Goal: Task Accomplishment & Management: Use online tool/utility

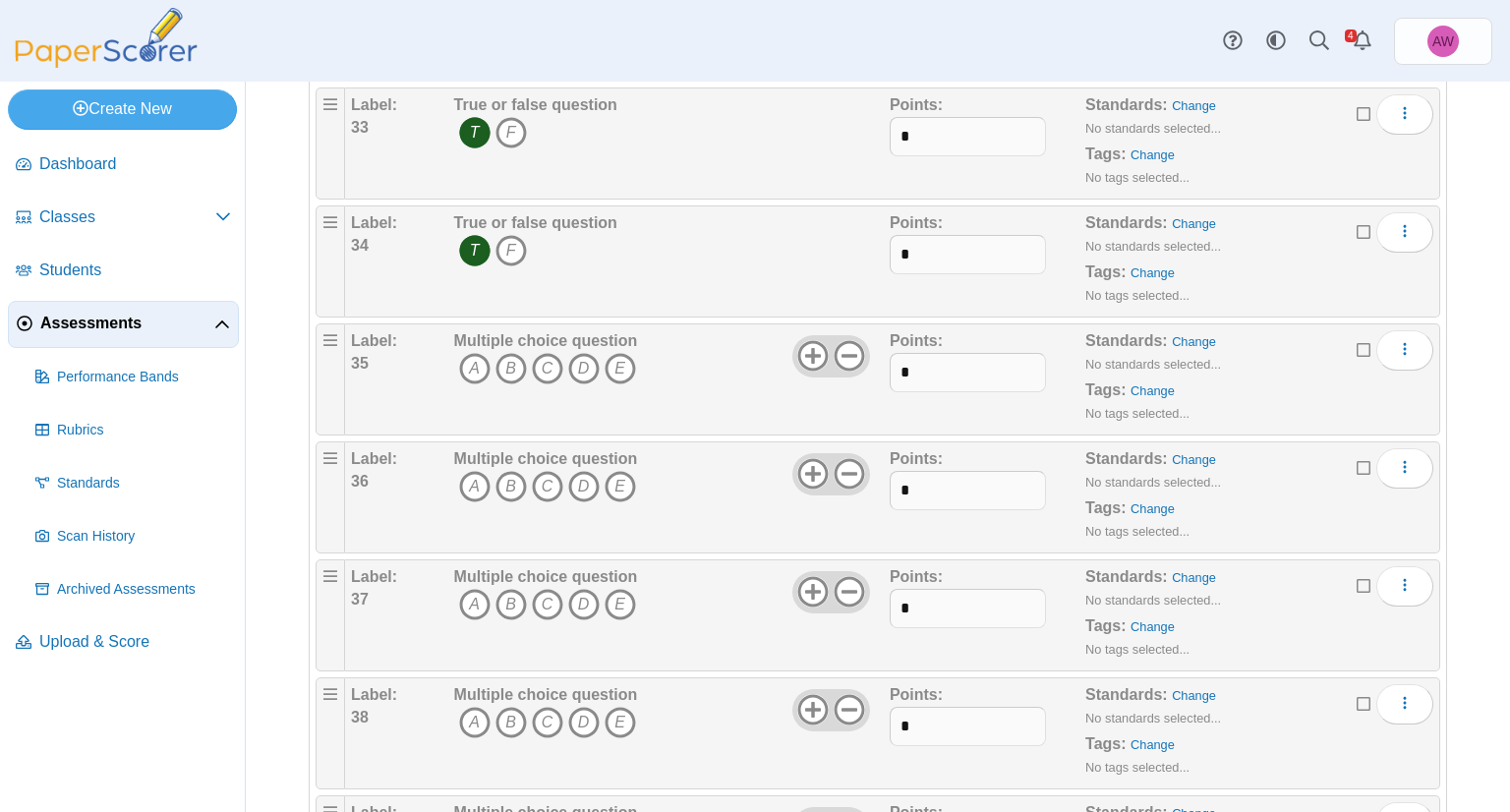
scroll to position [3960, 0]
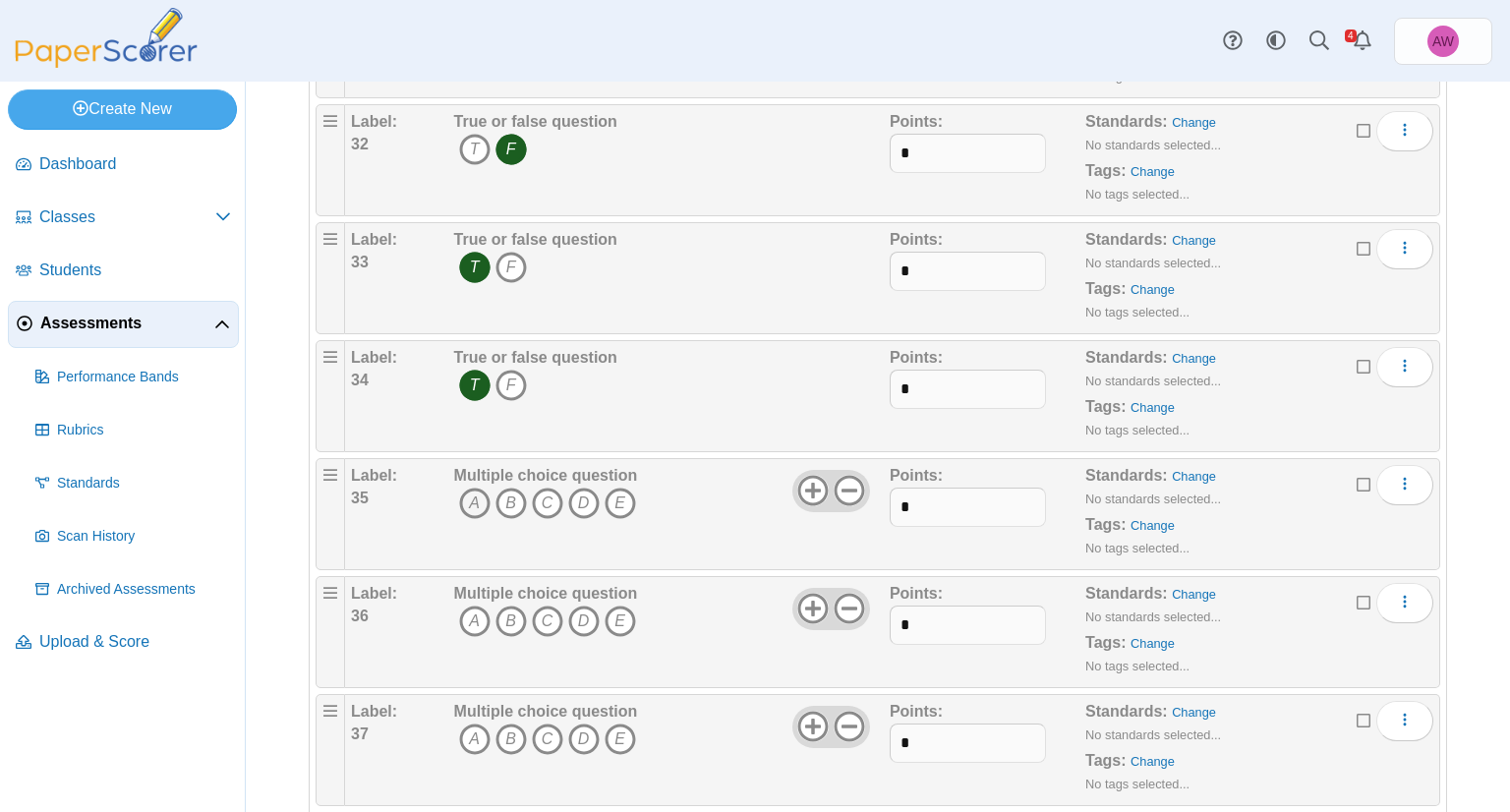
click at [475, 487] on icon "A" at bounding box center [474, 503] width 31 height 31
click at [472, 585] on b "Multiple choice question" at bounding box center [545, 593] width 184 height 17
click at [472, 605] on icon "A" at bounding box center [474, 621] width 31 height 31
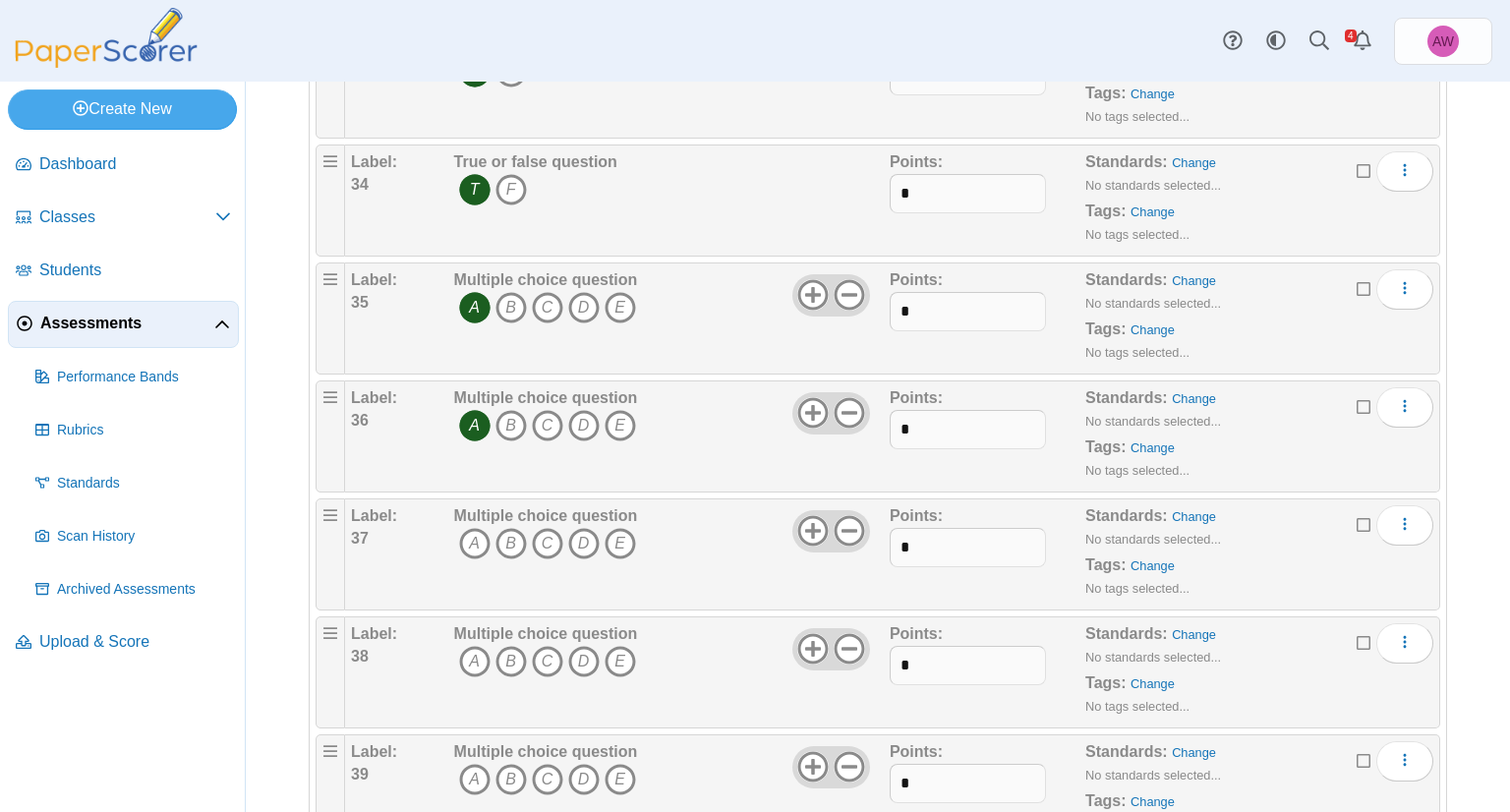
scroll to position [4156, 0]
click at [479, 527] on icon "A" at bounding box center [474, 542] width 31 height 31
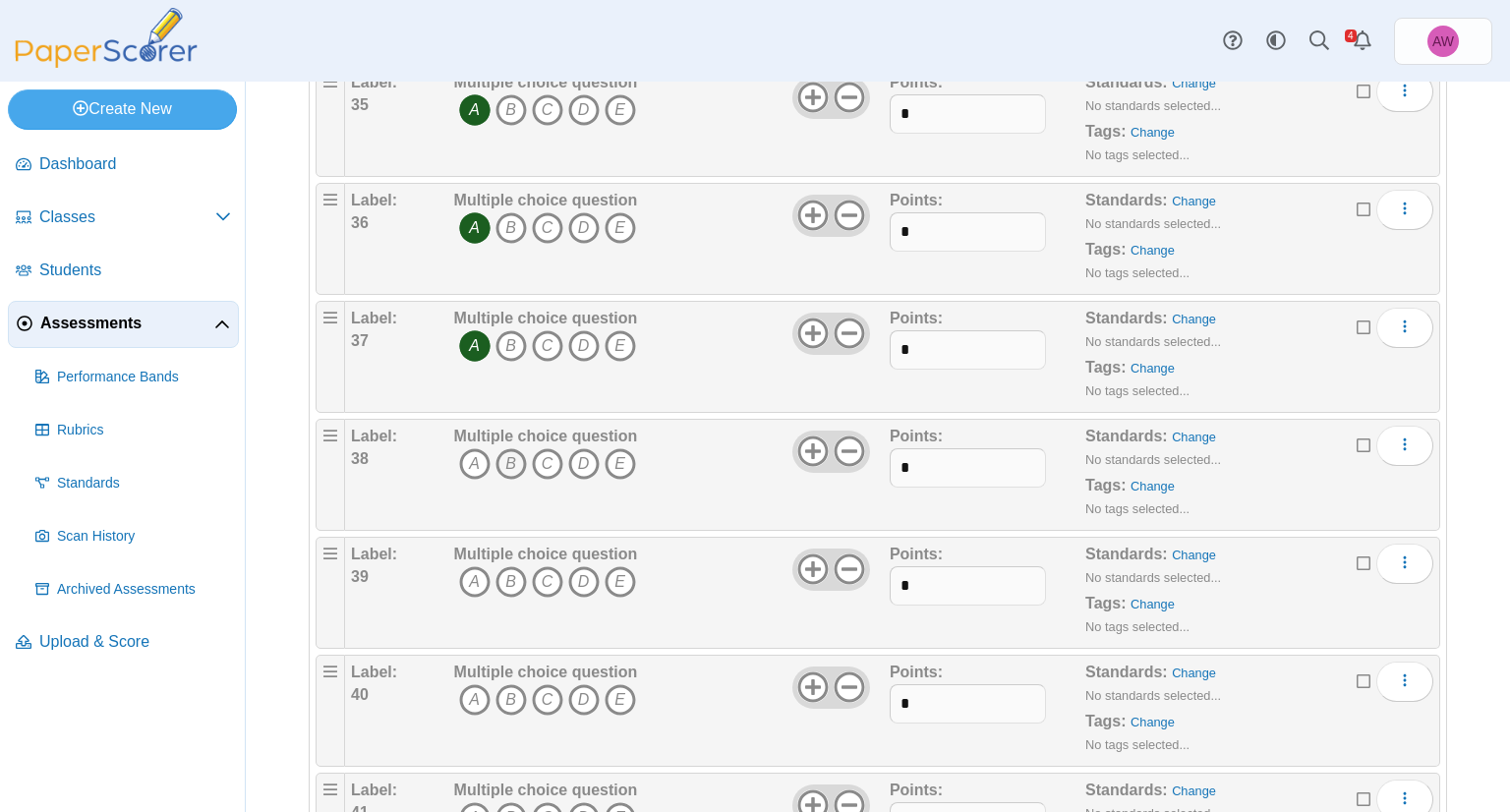
click at [519, 454] on icon "B" at bounding box center [511, 464] width 31 height 31
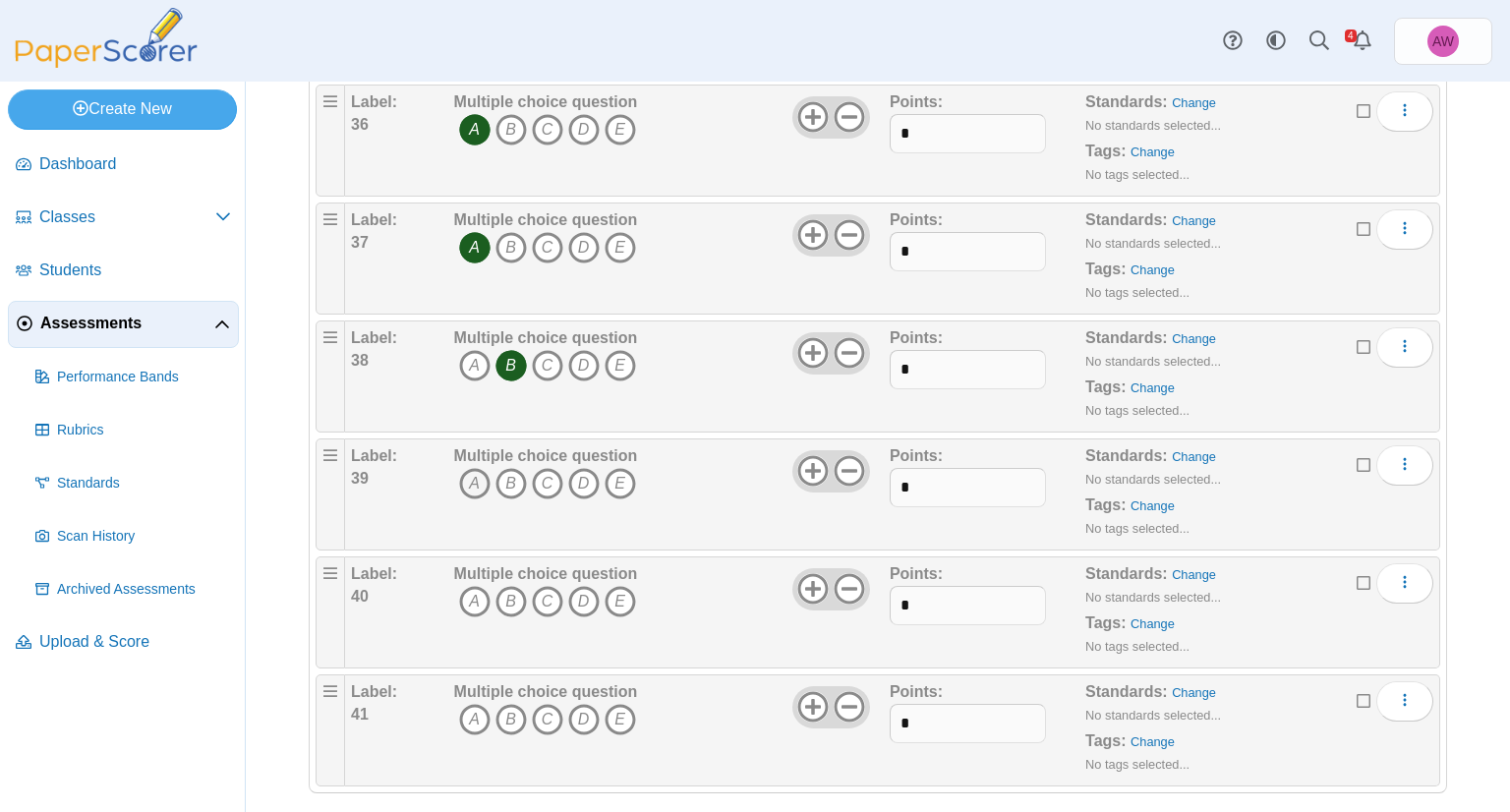
click at [468, 468] on icon "A" at bounding box center [474, 483] width 31 height 31
click at [472, 588] on icon "A" at bounding box center [474, 601] width 31 height 31
click at [477, 704] on icon "A" at bounding box center [474, 719] width 31 height 31
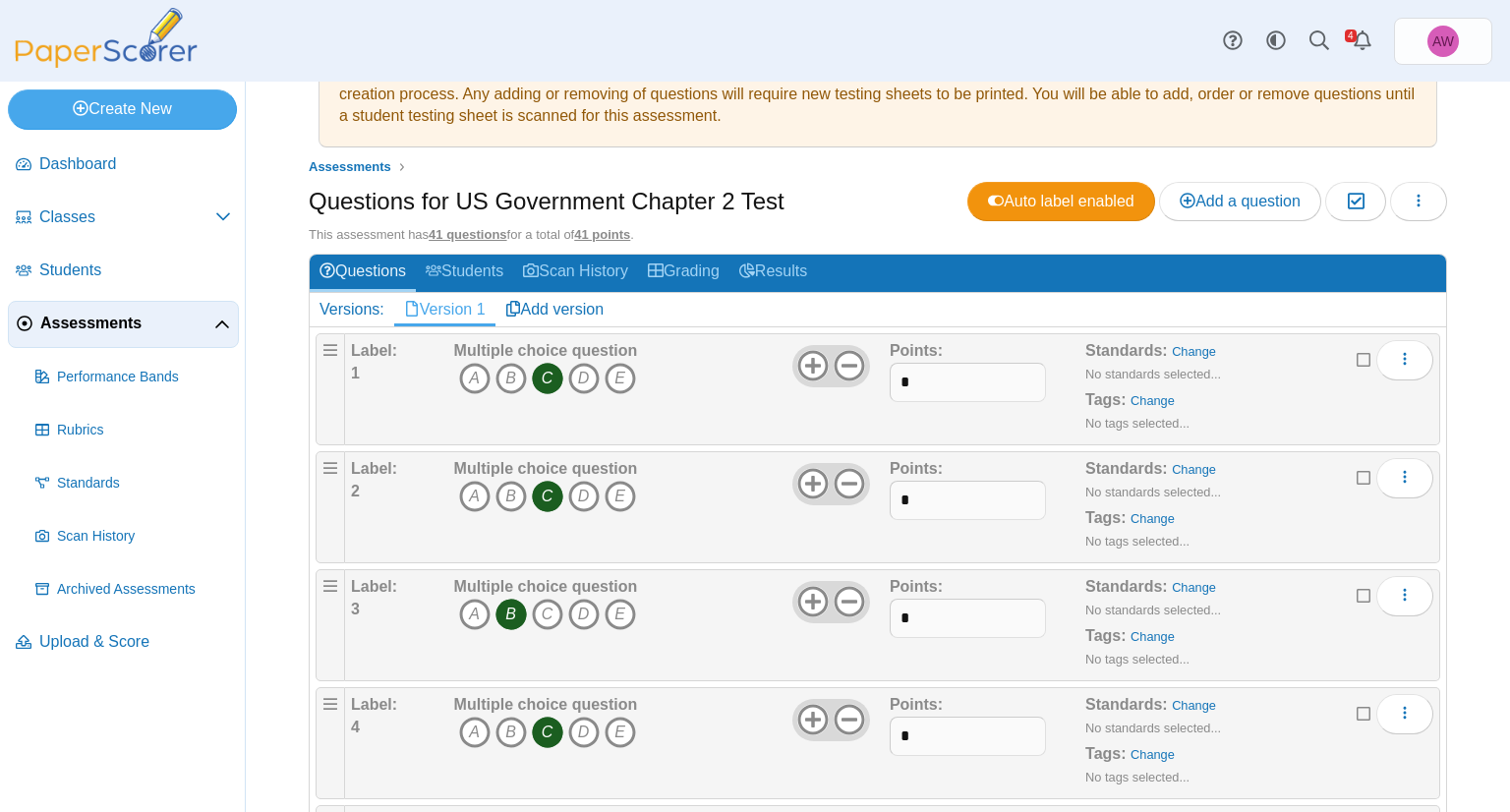
scroll to position [0, 0]
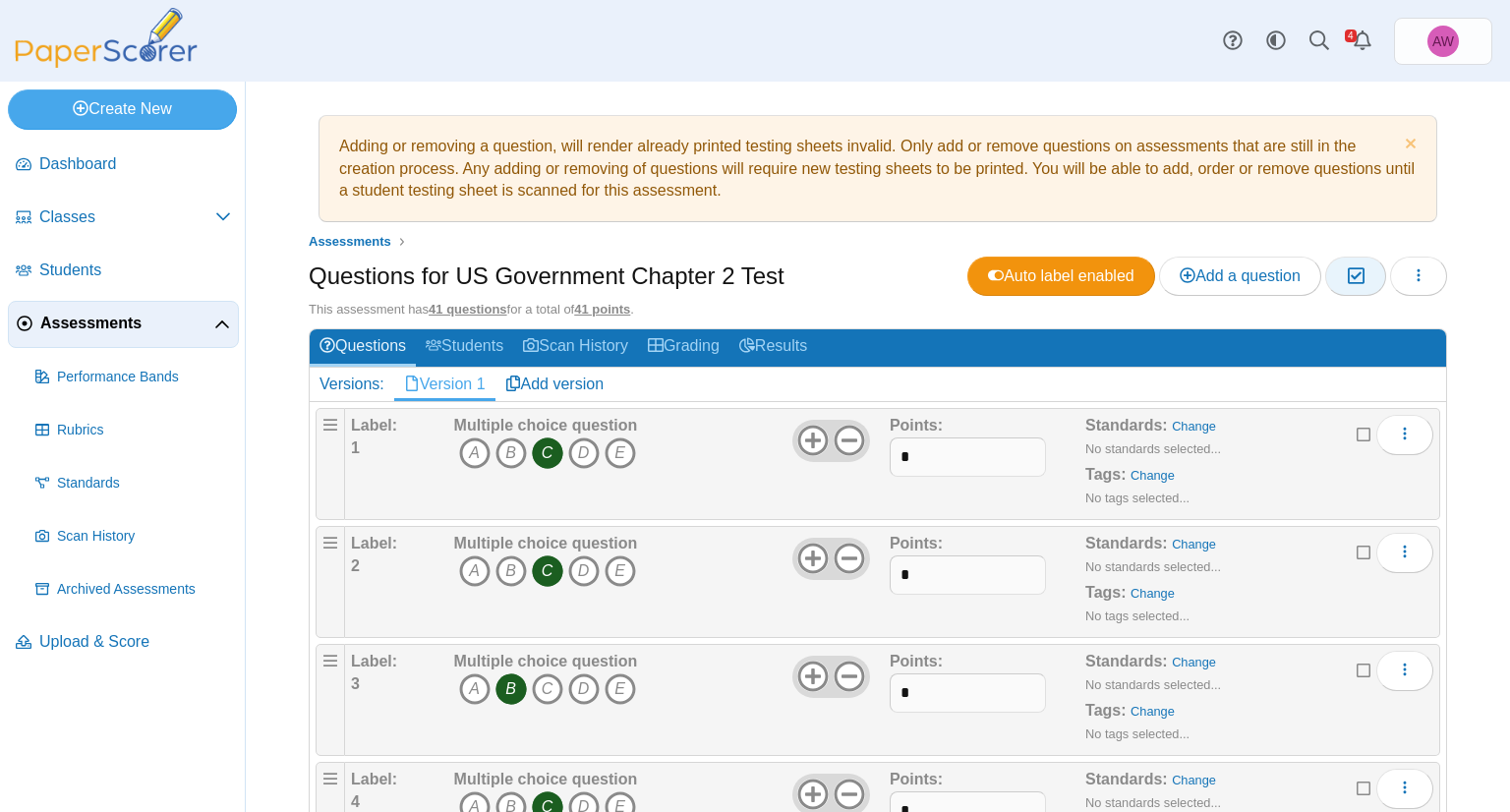
click at [1350, 288] on button "Moderation 0" at bounding box center [1354, 277] width 60 height 39
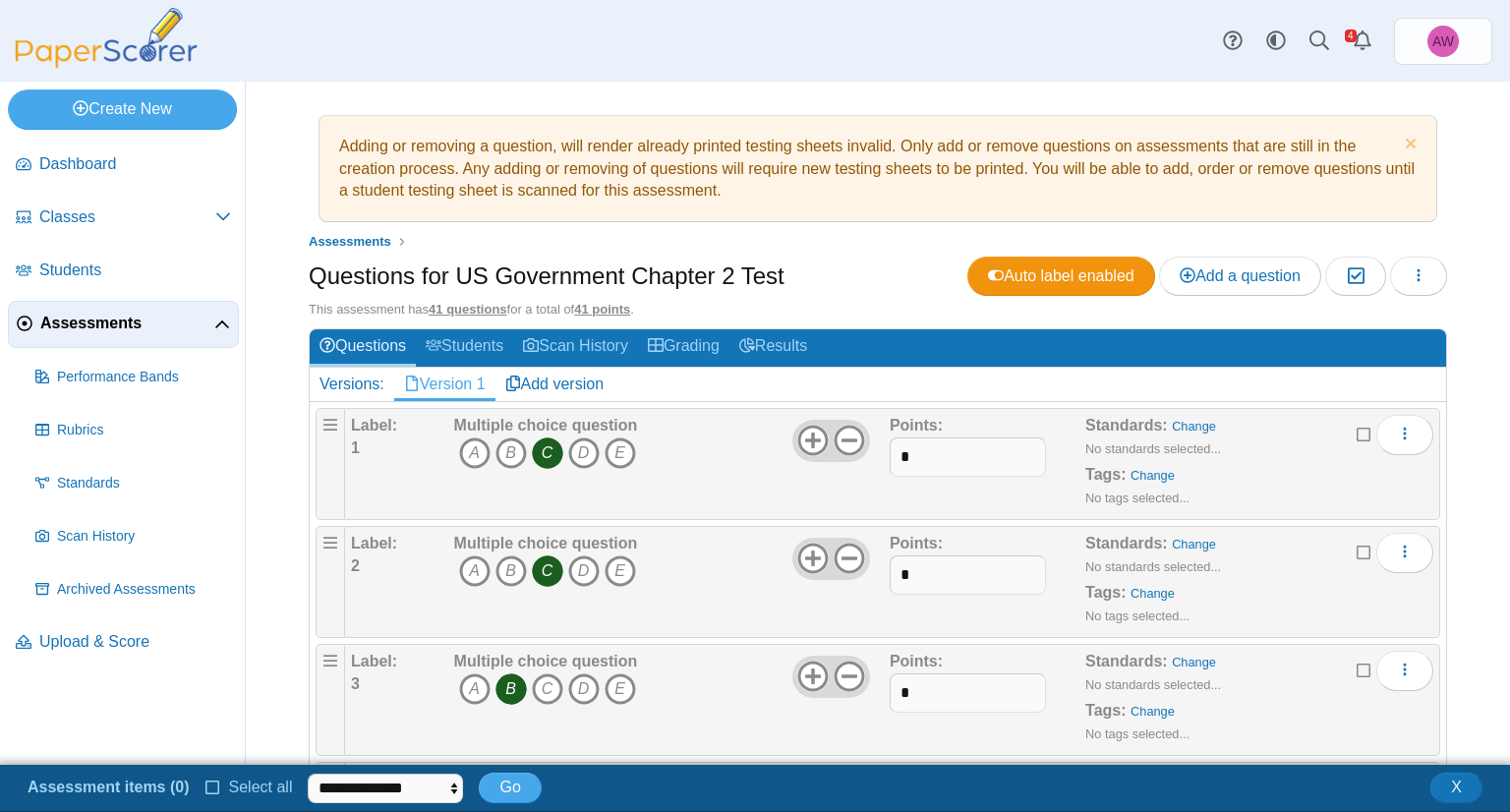
click at [249, 784] on span "Select all" at bounding box center [257, 786] width 72 height 17
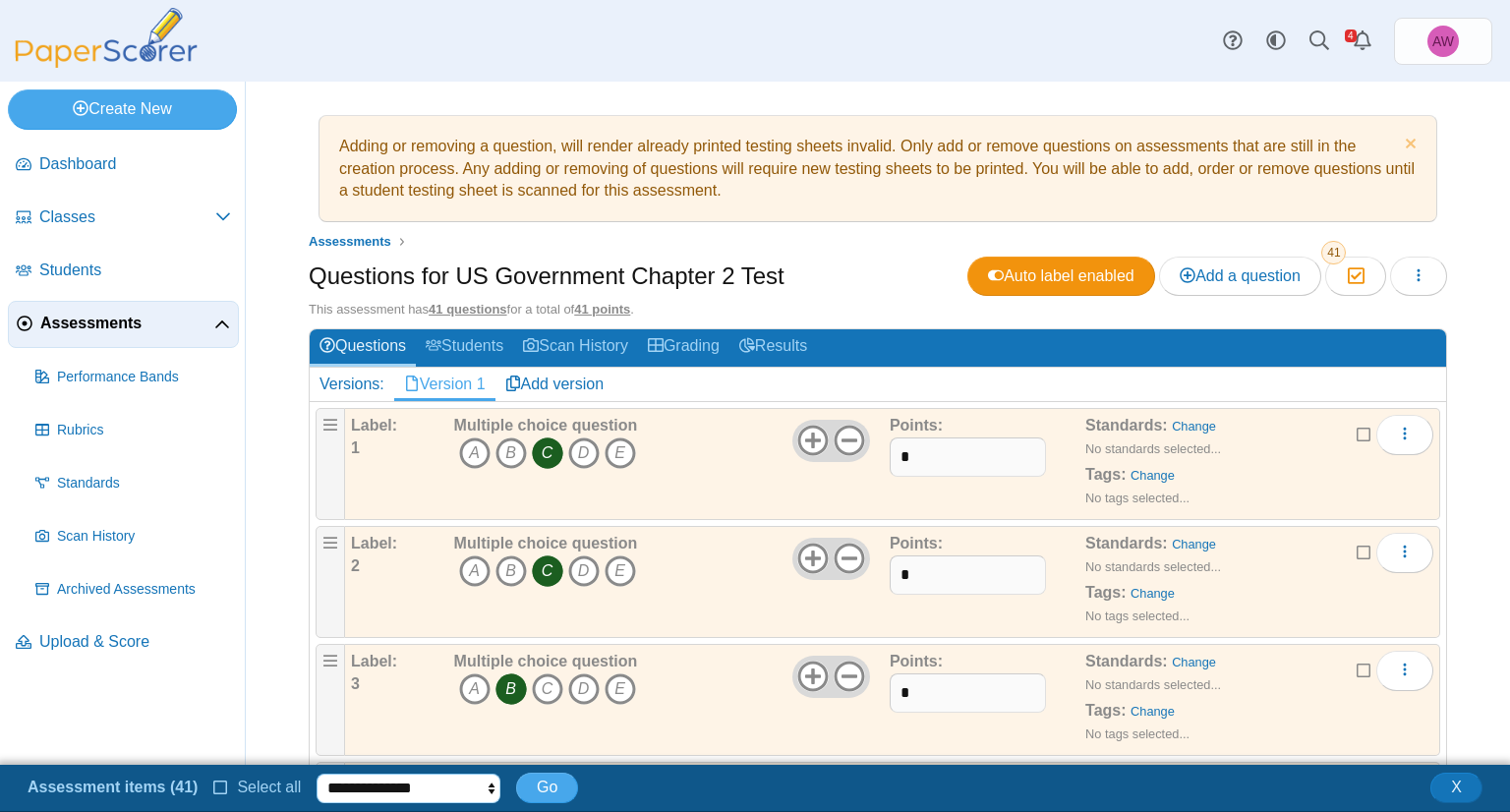
click at [373, 788] on select "**********" at bounding box center [409, 788] width 184 height 30
select select "******"
click at [317, 774] on select "**********" at bounding box center [409, 788] width 184 height 30
click at [548, 798] on button "Go" at bounding box center [546, 787] width 62 height 30
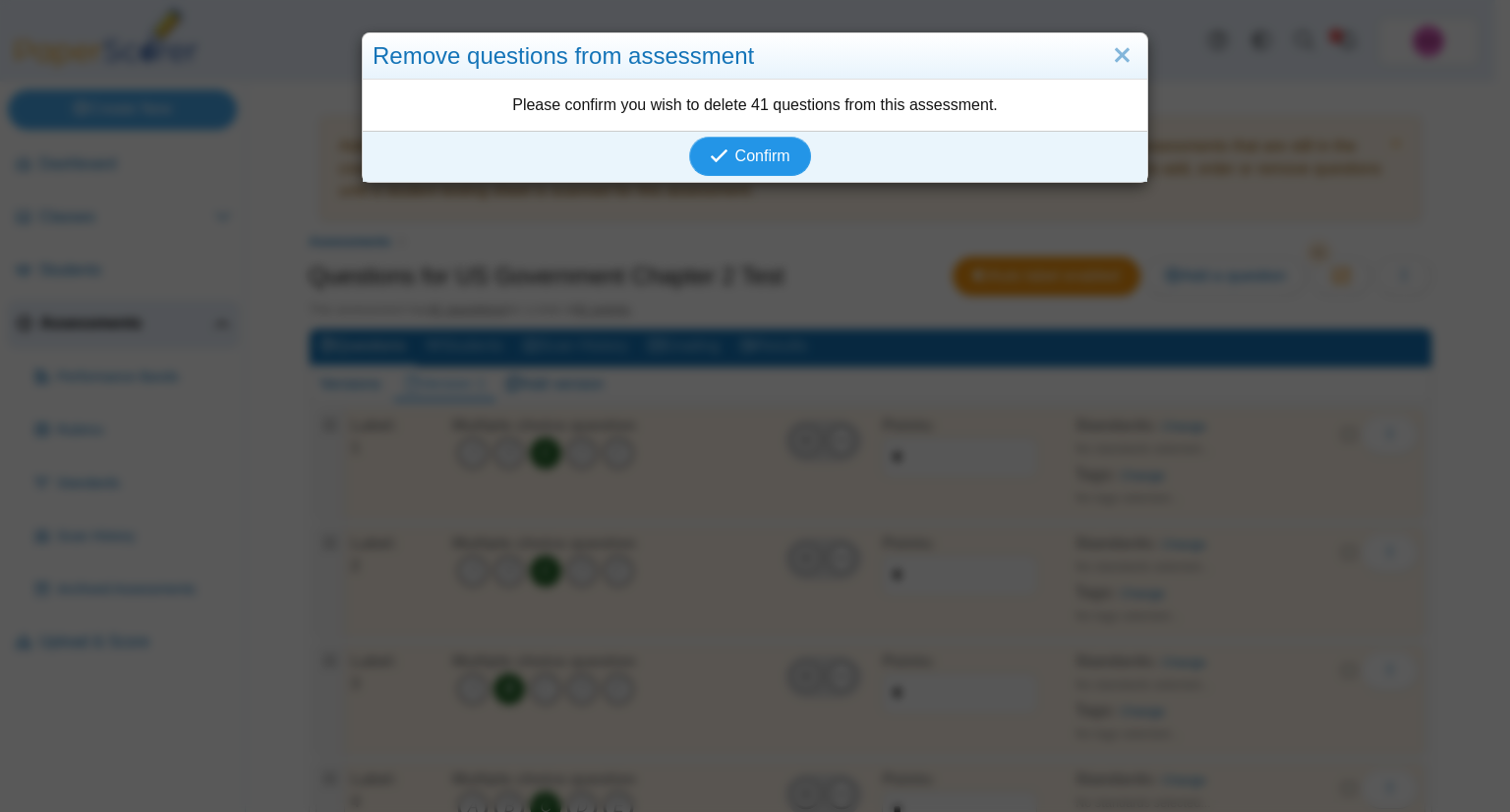
click at [748, 156] on span "Confirm" at bounding box center [763, 156] width 55 height 17
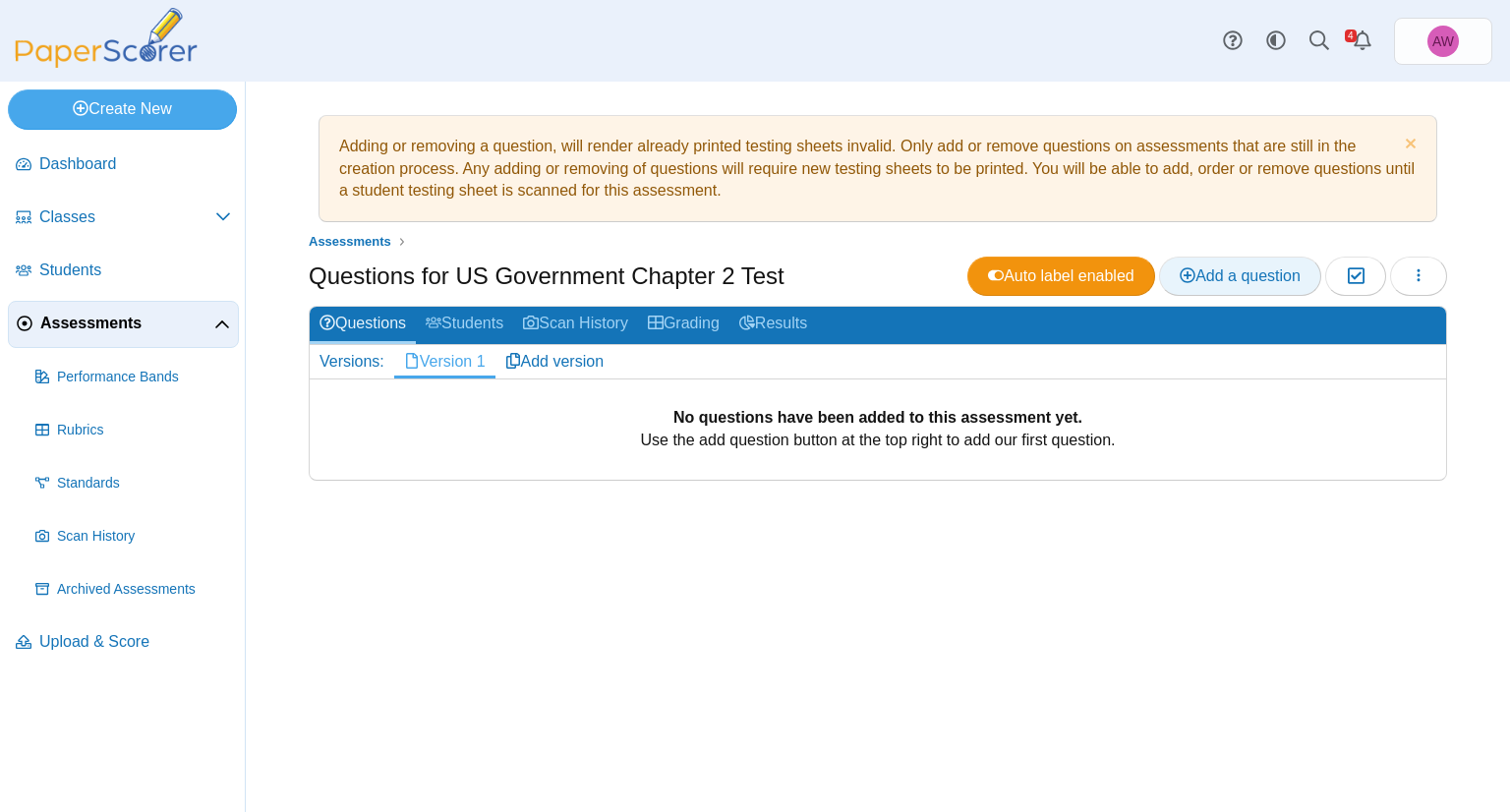
click at [1250, 268] on span "Add a question" at bounding box center [1239, 276] width 121 height 17
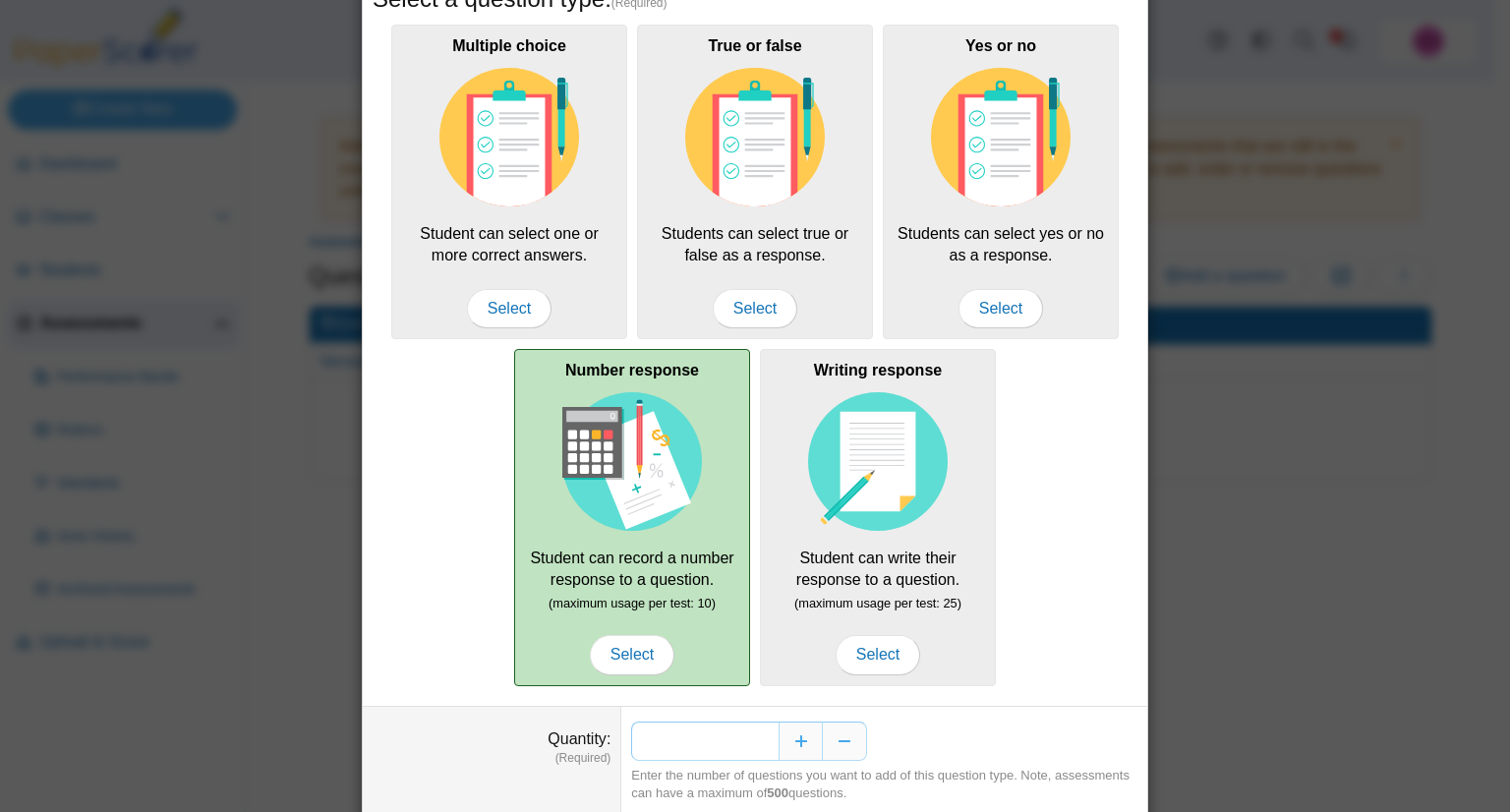
scroll to position [174, 0]
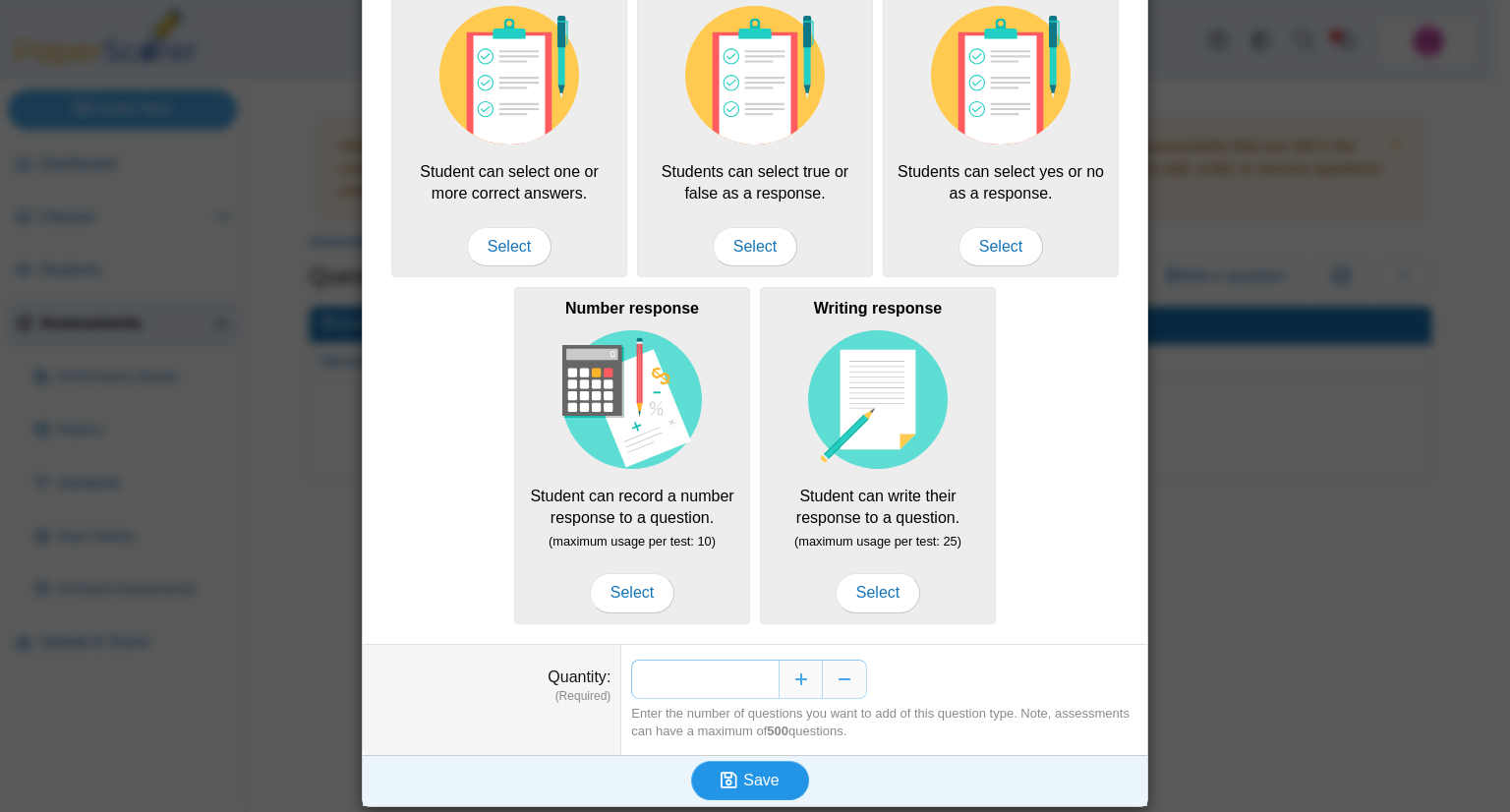
type input "**"
click at [772, 778] on button "Save" at bounding box center [750, 781] width 118 height 39
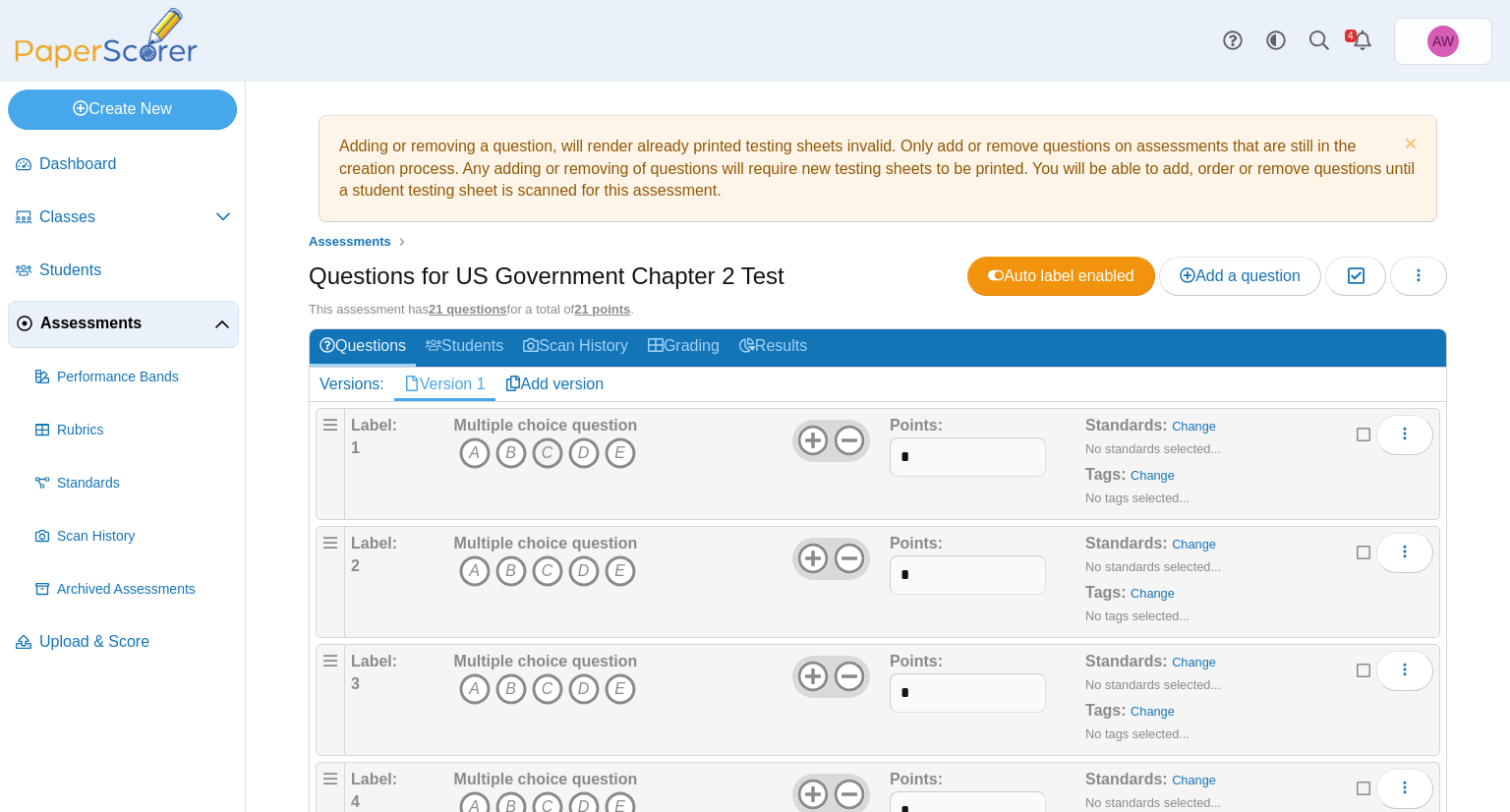
click at [543, 452] on icon "C" at bounding box center [547, 453] width 31 height 31
click at [538, 561] on icon "C" at bounding box center [547, 571] width 31 height 31
click at [496, 686] on icon "B" at bounding box center [511, 689] width 31 height 31
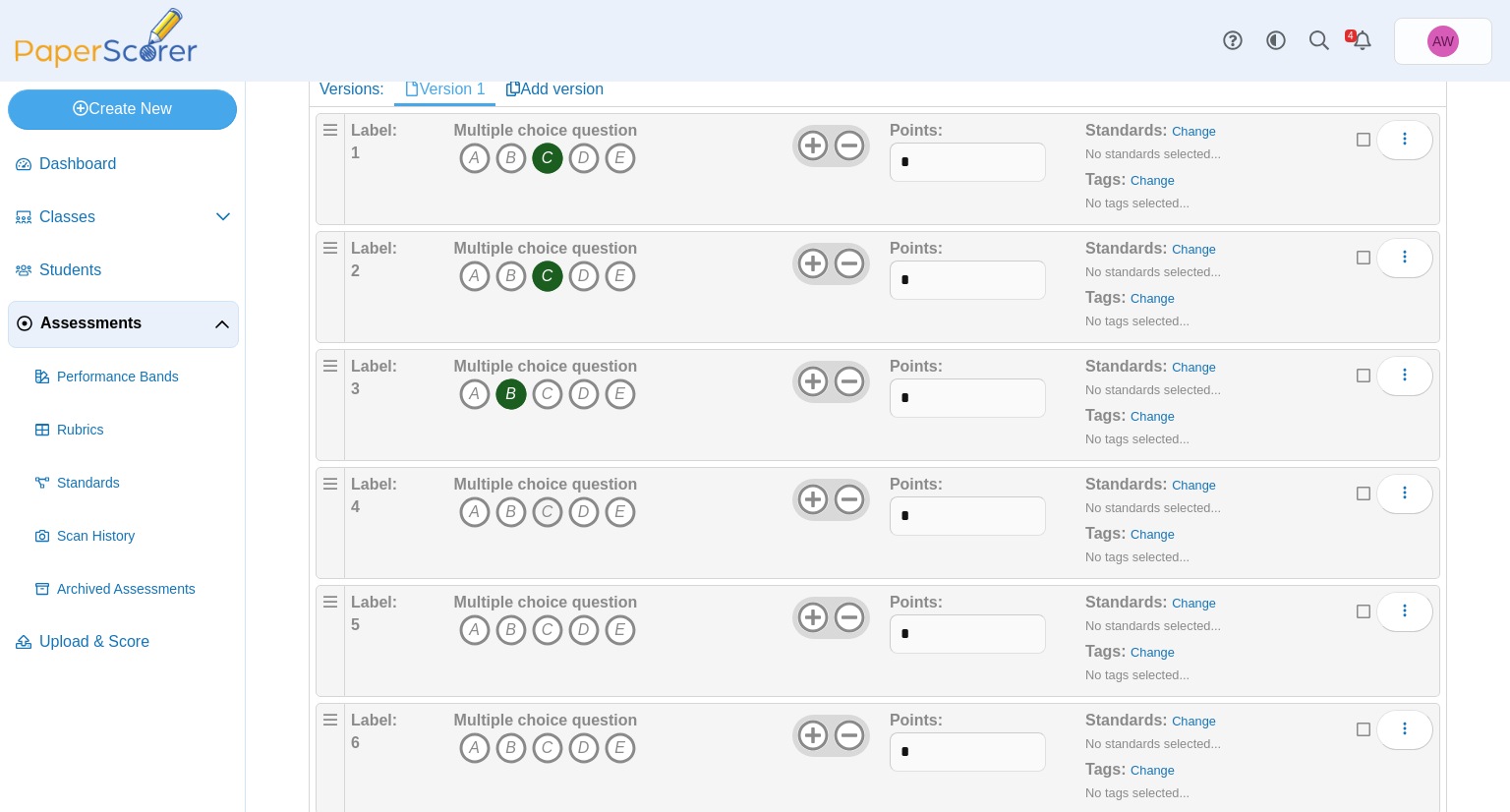
click at [544, 512] on icon "C" at bounding box center [547, 512] width 31 height 31
click at [516, 615] on icon "B" at bounding box center [511, 630] width 31 height 31
click at [513, 732] on icon "B" at bounding box center [511, 748] width 31 height 31
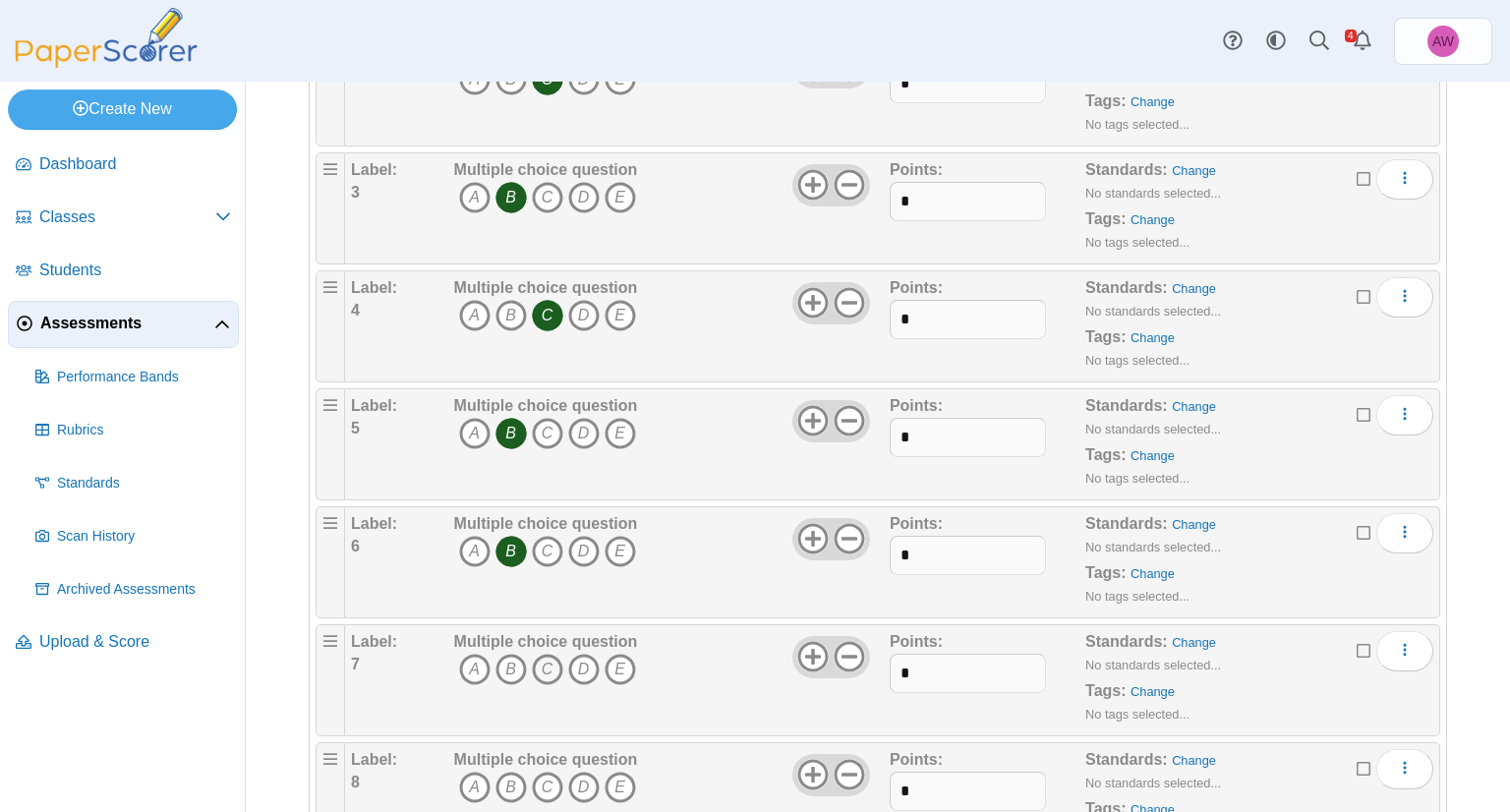
click at [551, 661] on icon "C" at bounding box center [547, 669] width 31 height 31
click at [475, 780] on icon "A" at bounding box center [474, 787] width 31 height 31
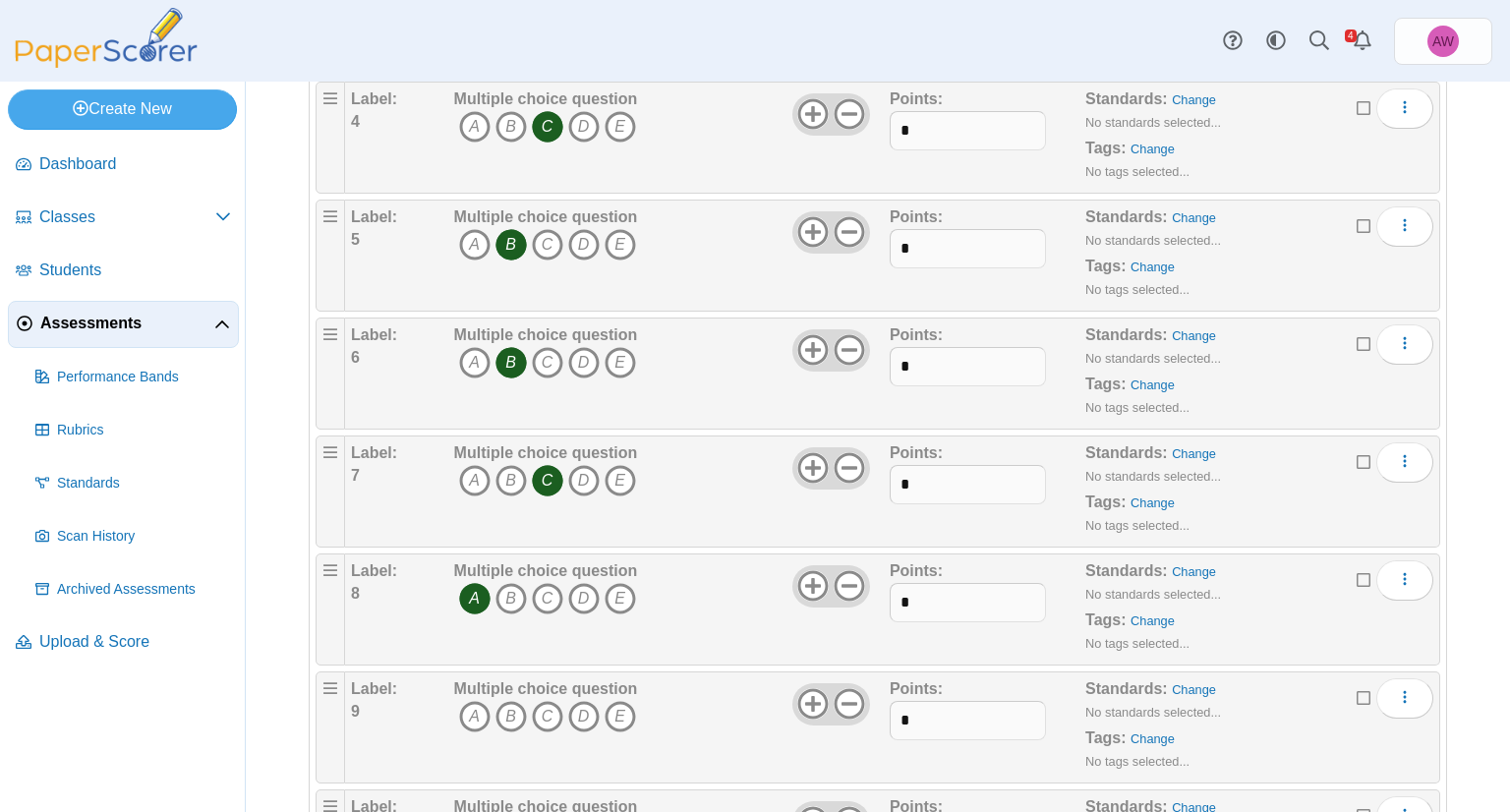
scroll to position [688, 0]
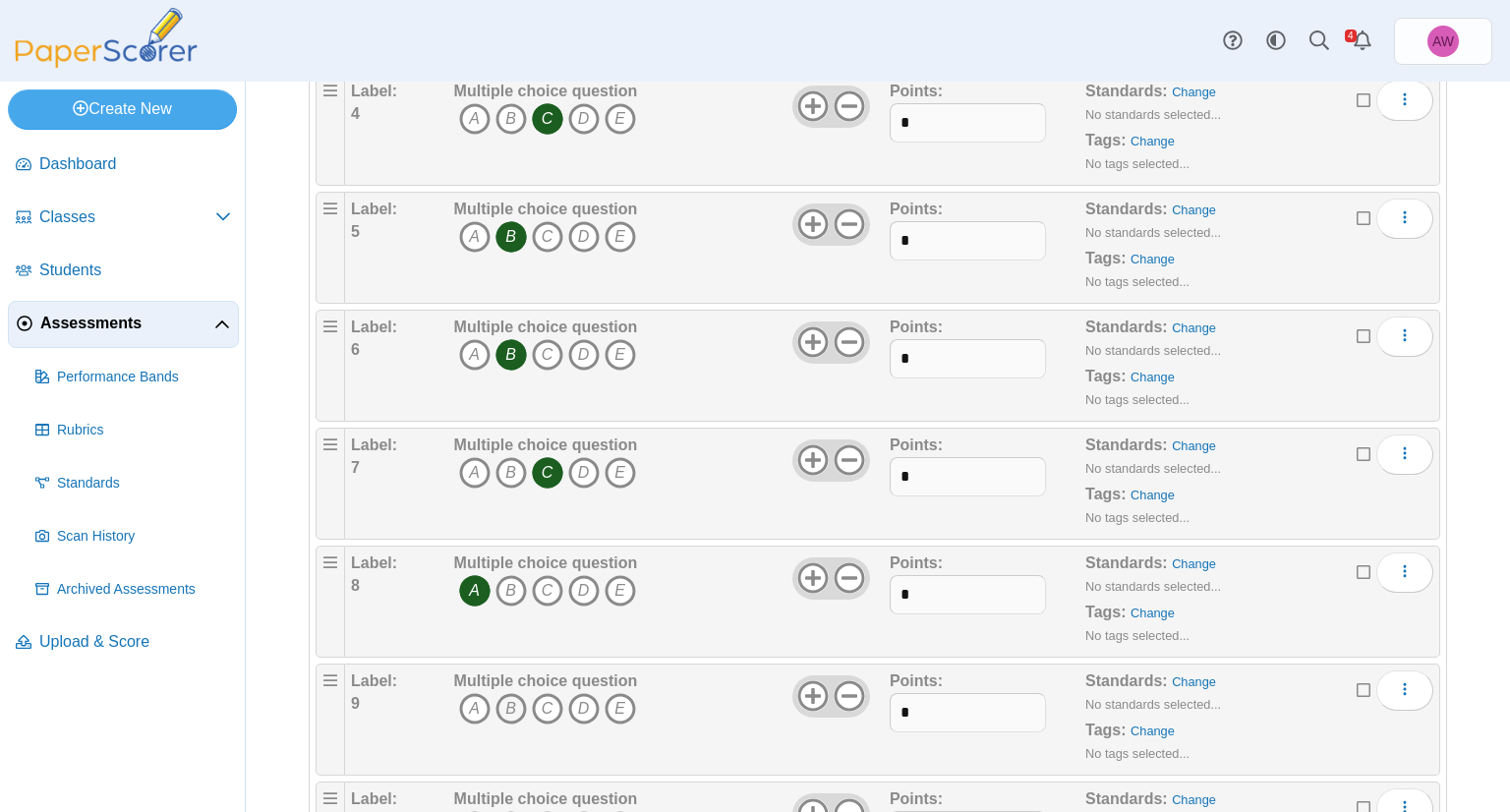
click at [516, 697] on icon "B" at bounding box center [511, 709] width 31 height 31
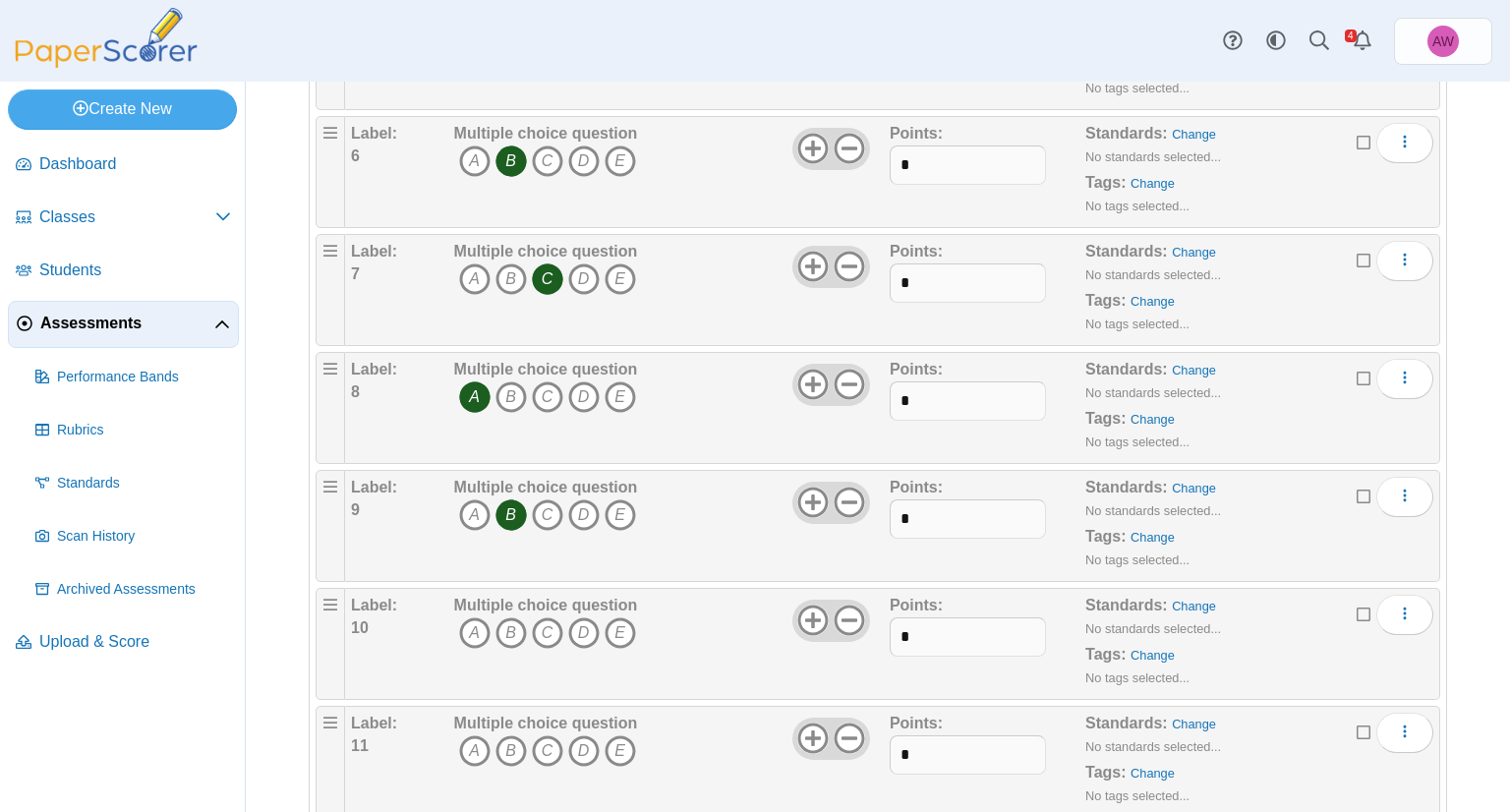
scroll to position [885, 0]
click at [521, 630] on icon "B" at bounding box center [511, 630] width 31 height 31
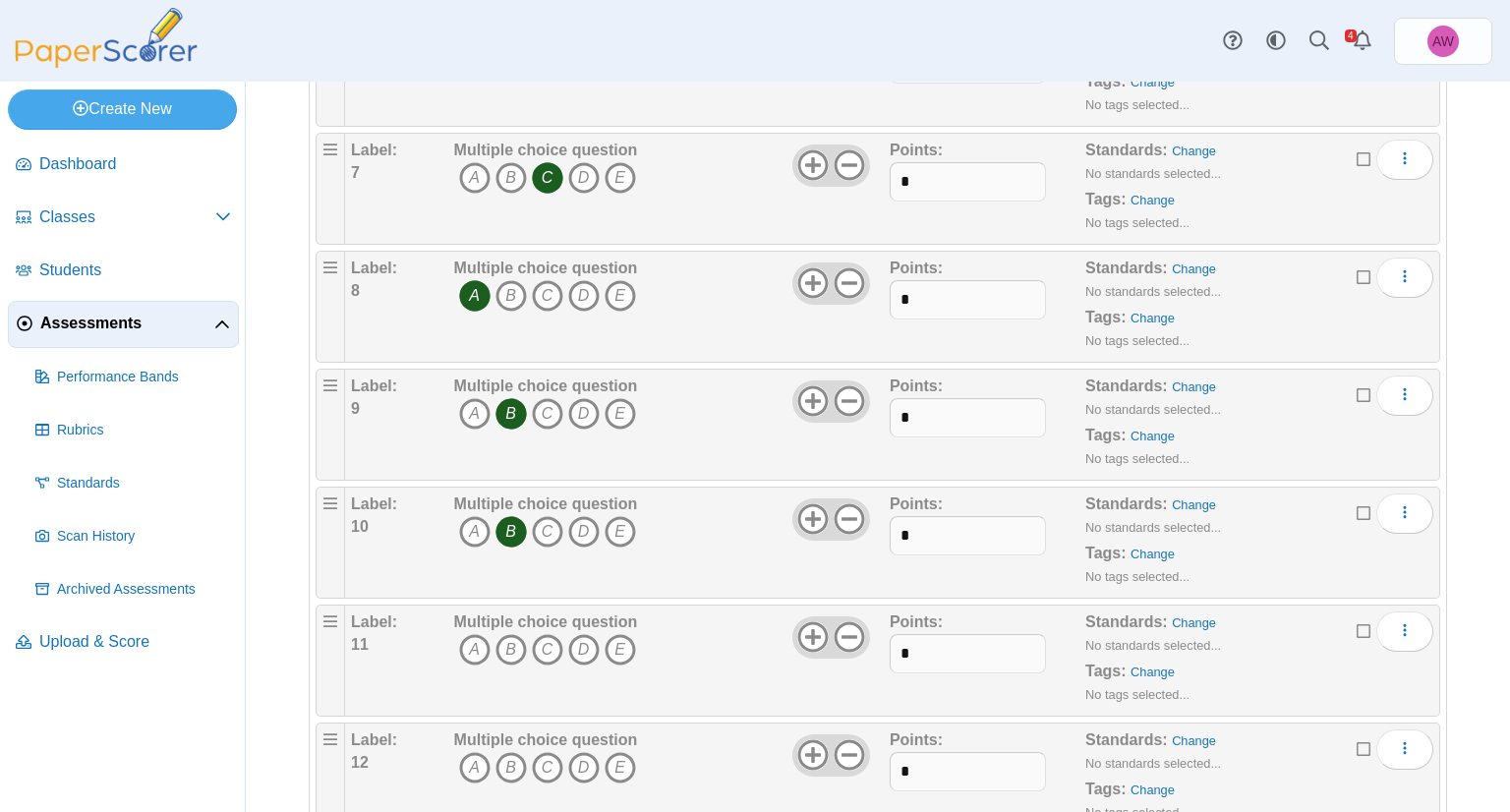
scroll to position [1081, 0]
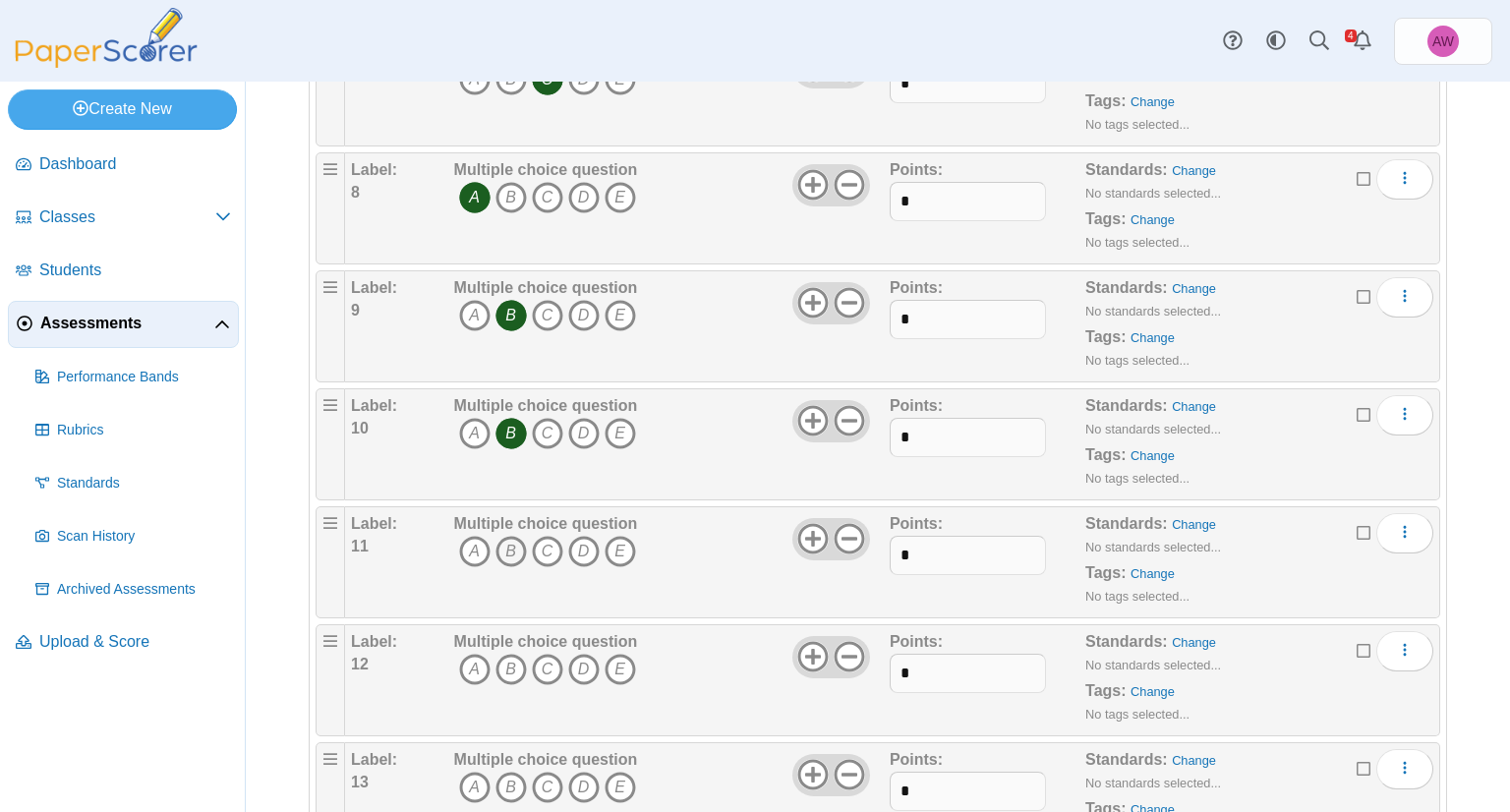
click at [505, 543] on icon "B" at bounding box center [511, 551] width 31 height 31
click at [550, 661] on icon "C" at bounding box center [547, 669] width 31 height 31
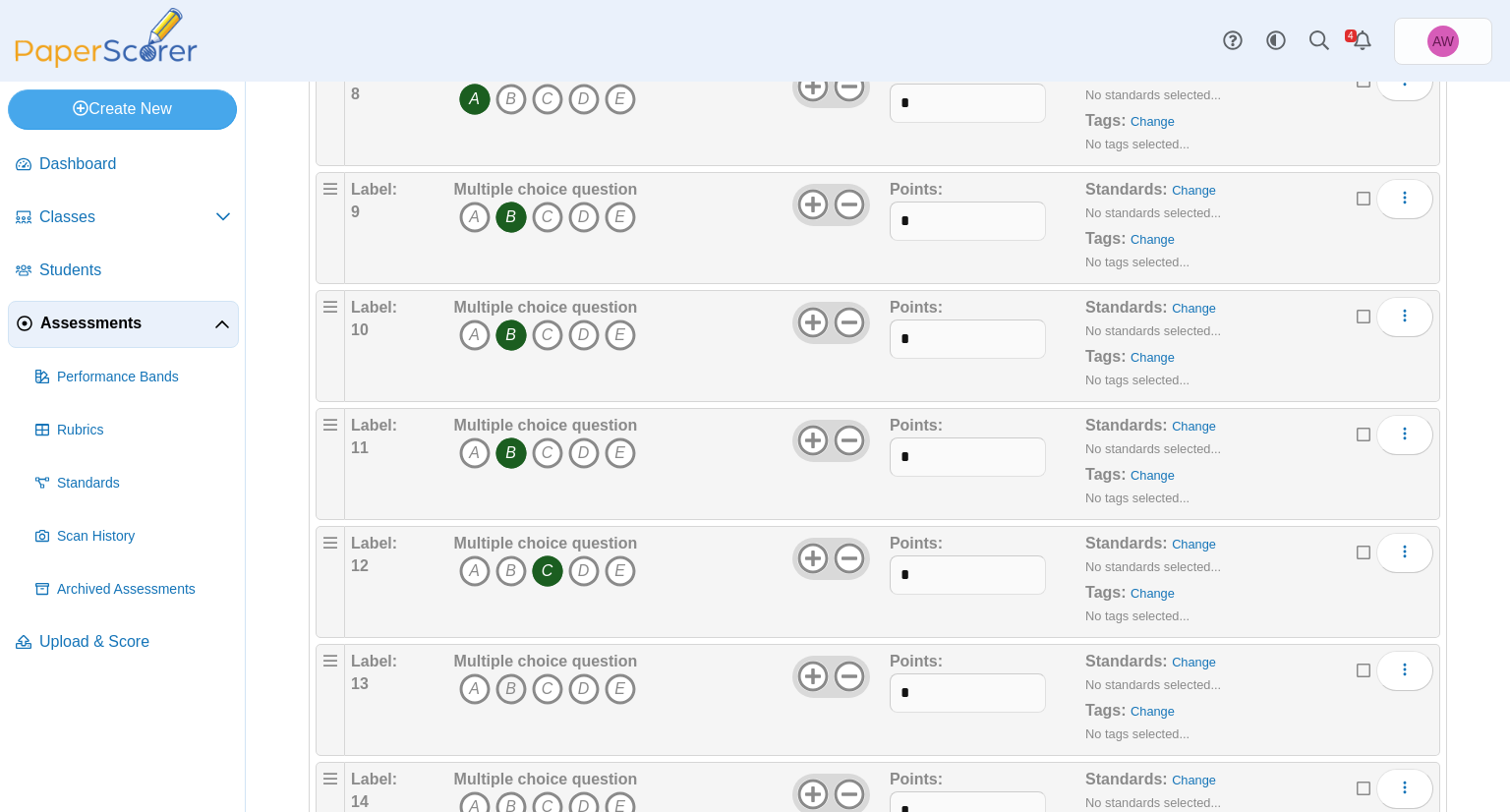
click at [511, 679] on icon "B" at bounding box center [511, 689] width 31 height 31
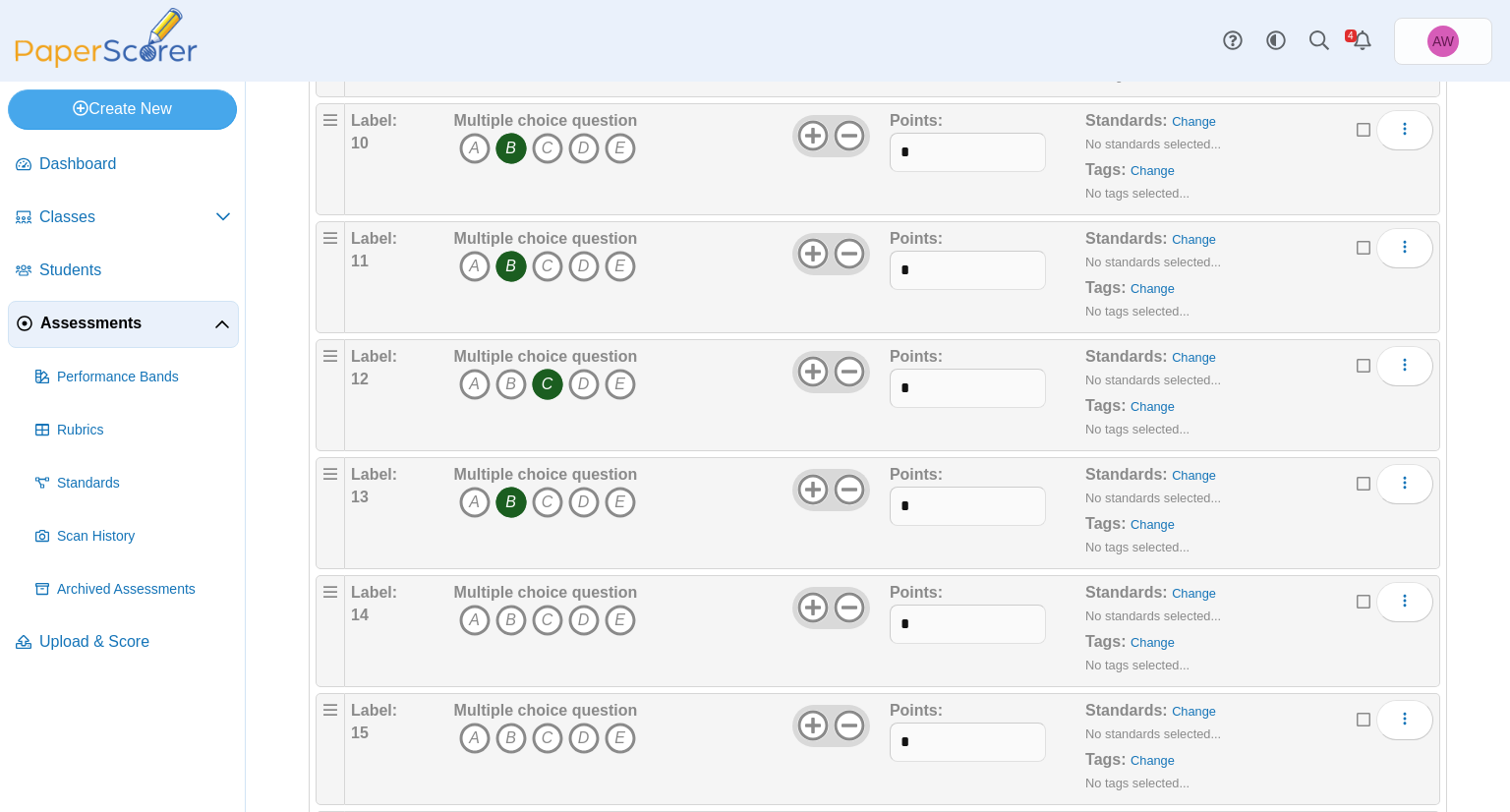
scroll to position [1376, 0]
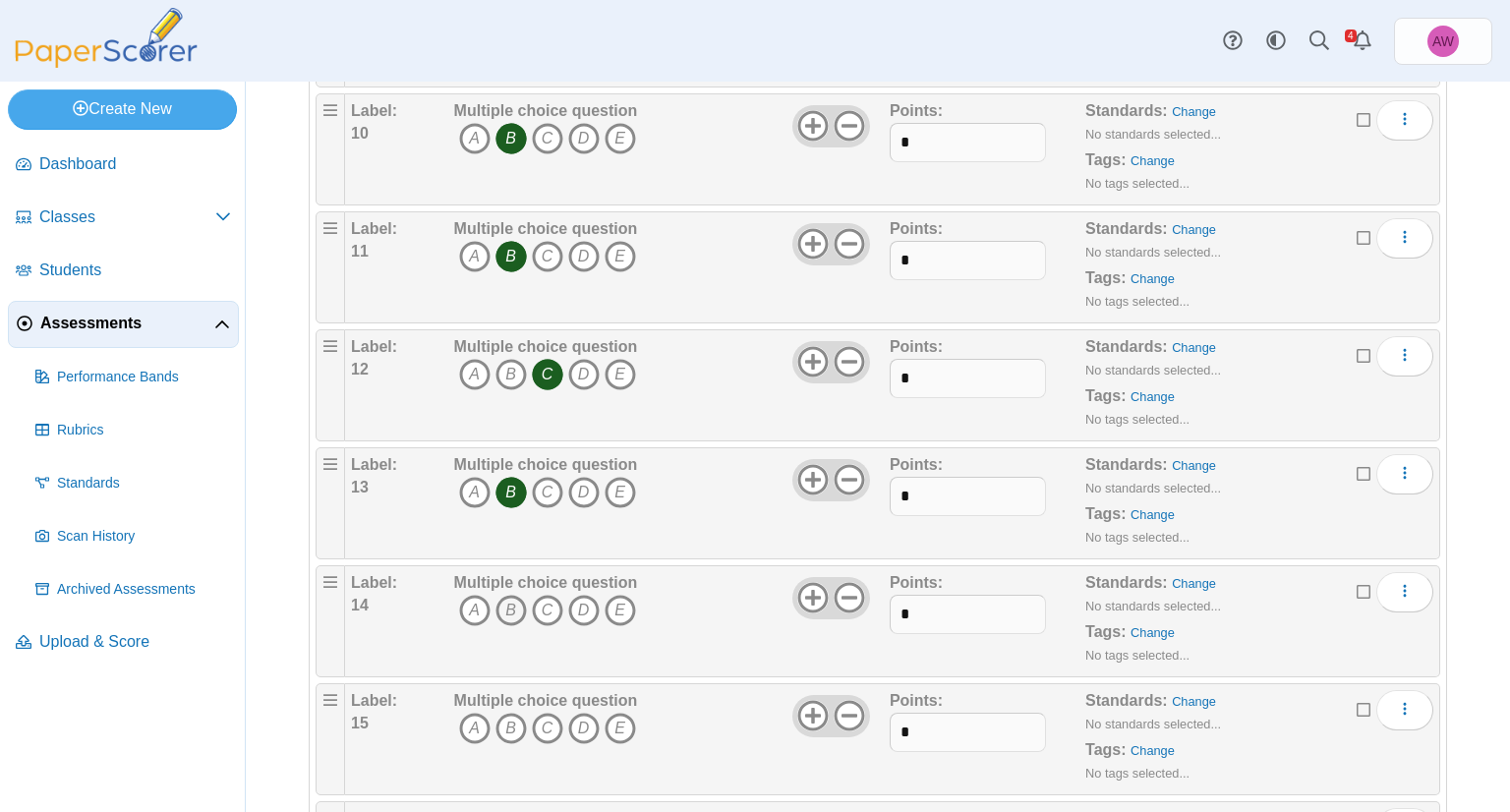
click at [515, 599] on icon "B" at bounding box center [511, 610] width 31 height 31
click at [506, 713] on icon "B" at bounding box center [511, 728] width 31 height 31
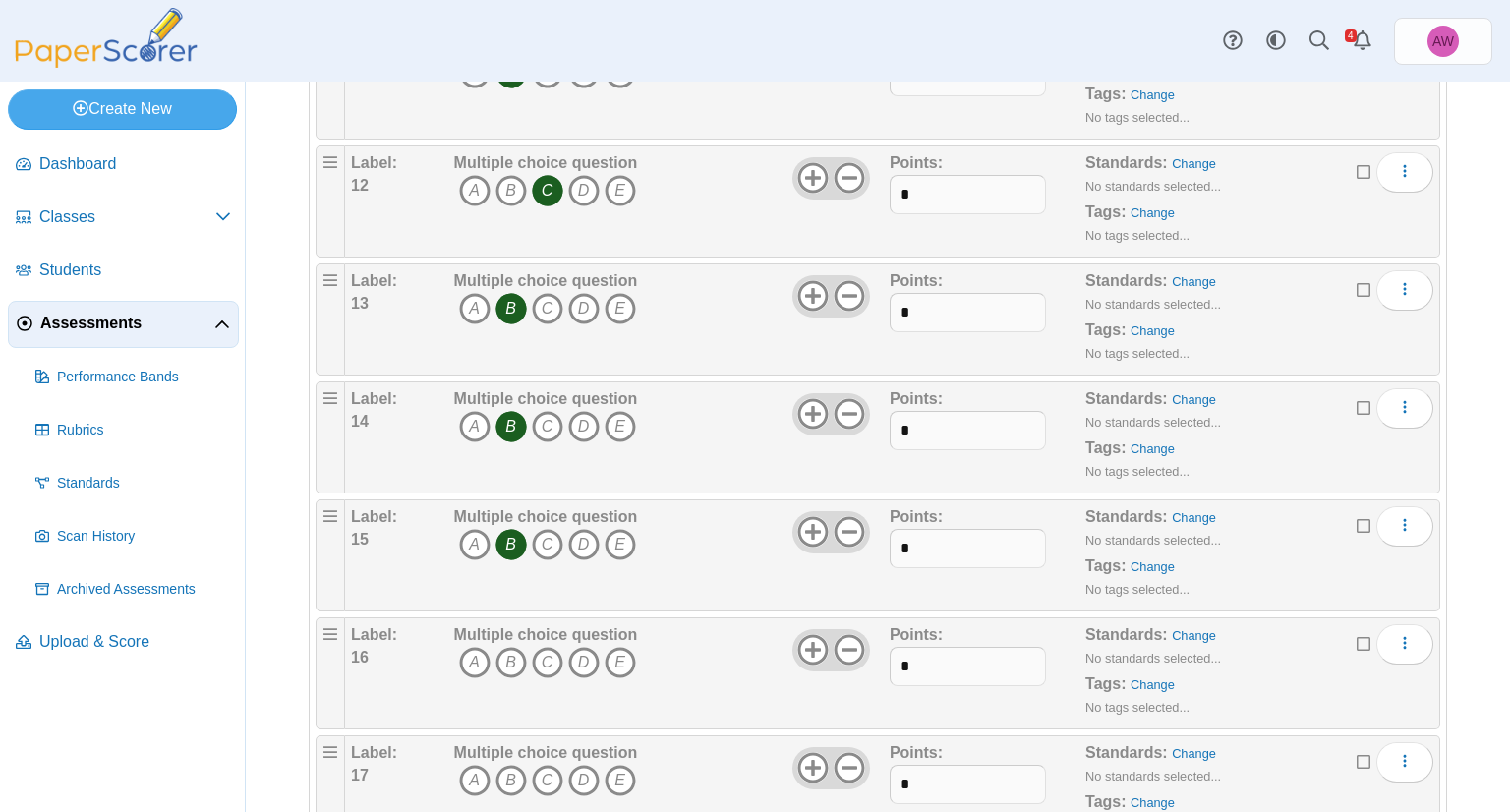
scroll to position [1573, 0]
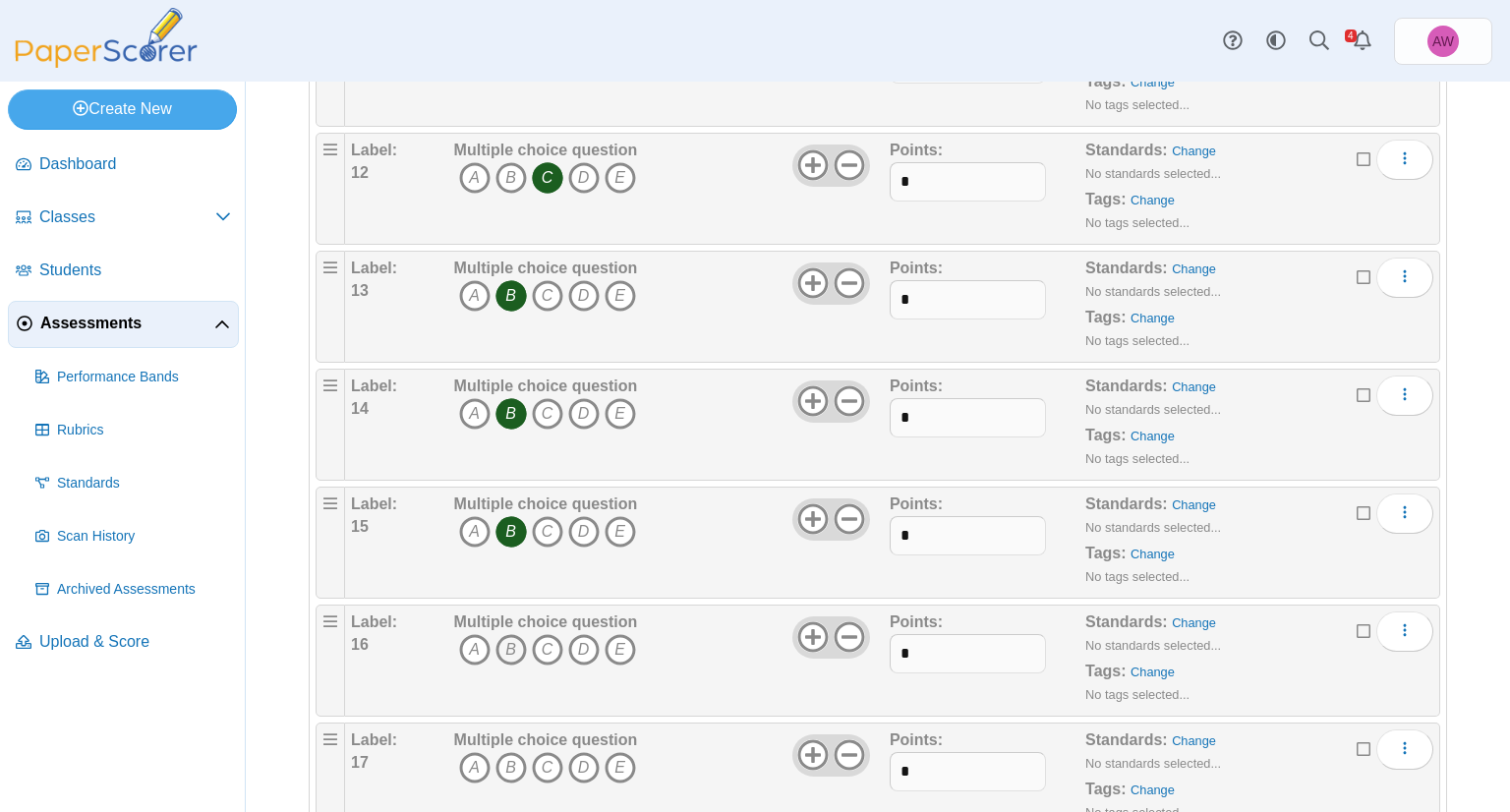
click at [515, 643] on icon "B" at bounding box center [511, 650] width 31 height 31
click at [555, 755] on icon "C" at bounding box center [547, 768] width 31 height 31
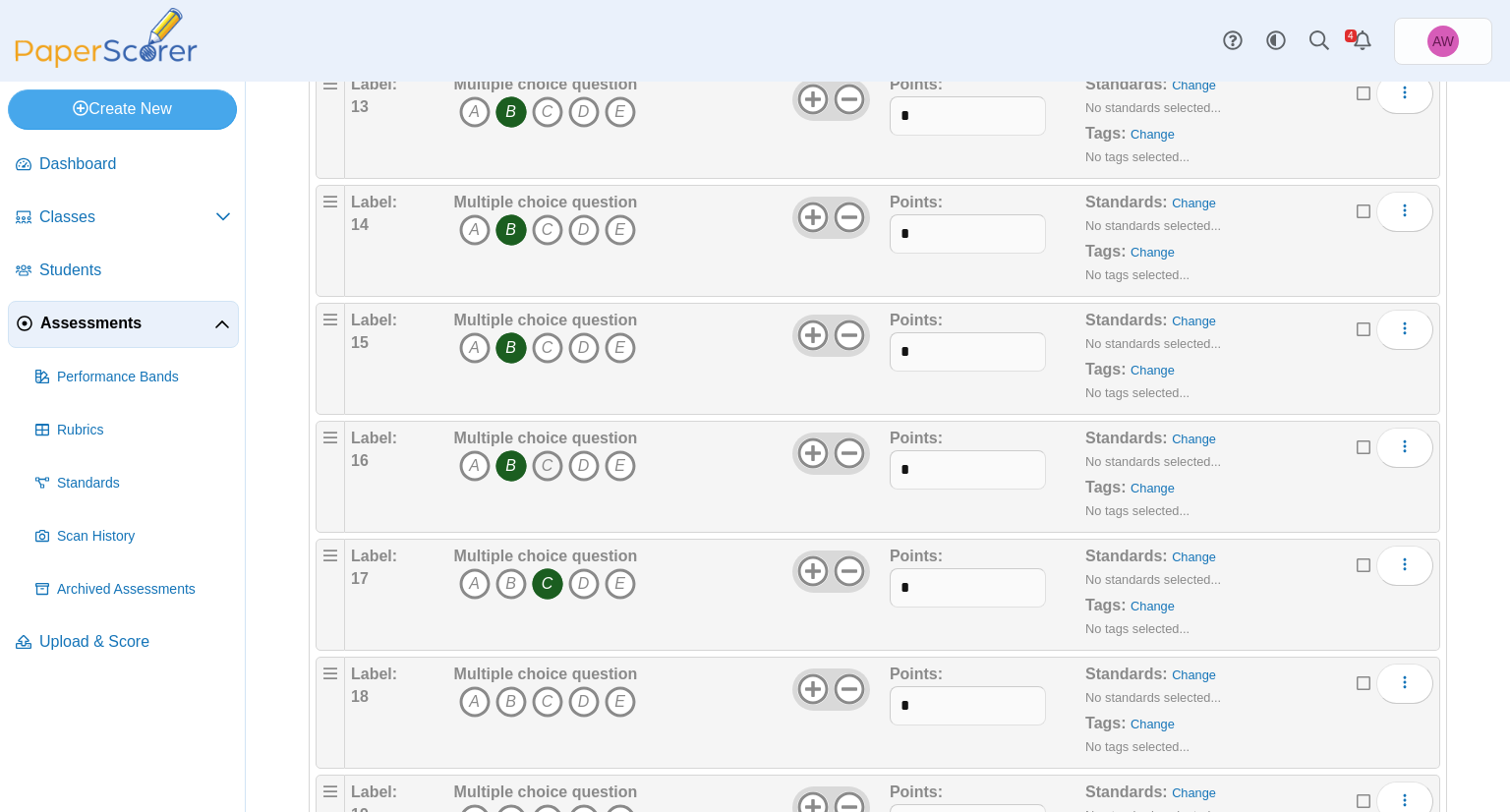
scroll to position [1770, 0]
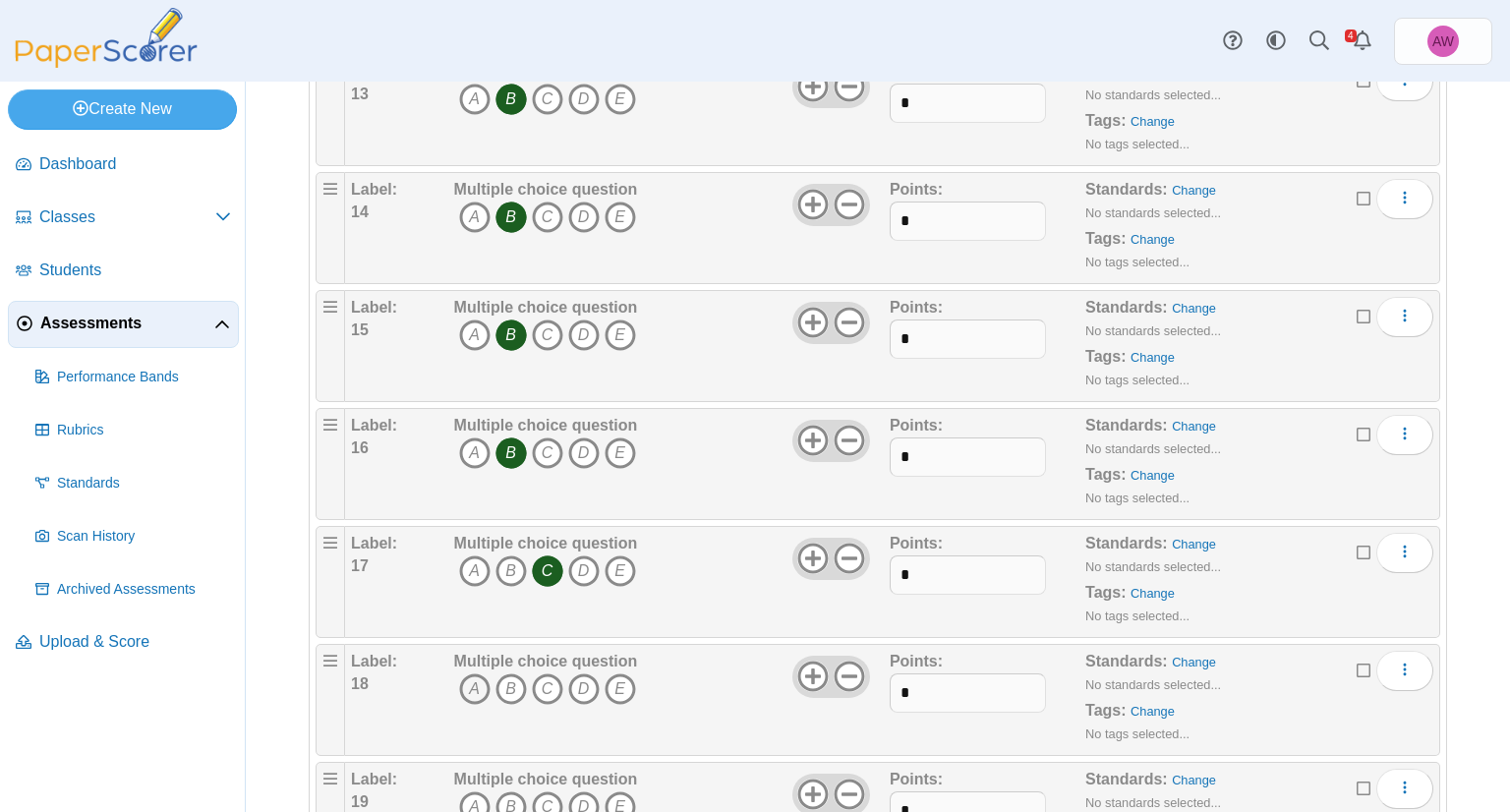
click at [484, 674] on icon "A" at bounding box center [474, 689] width 31 height 31
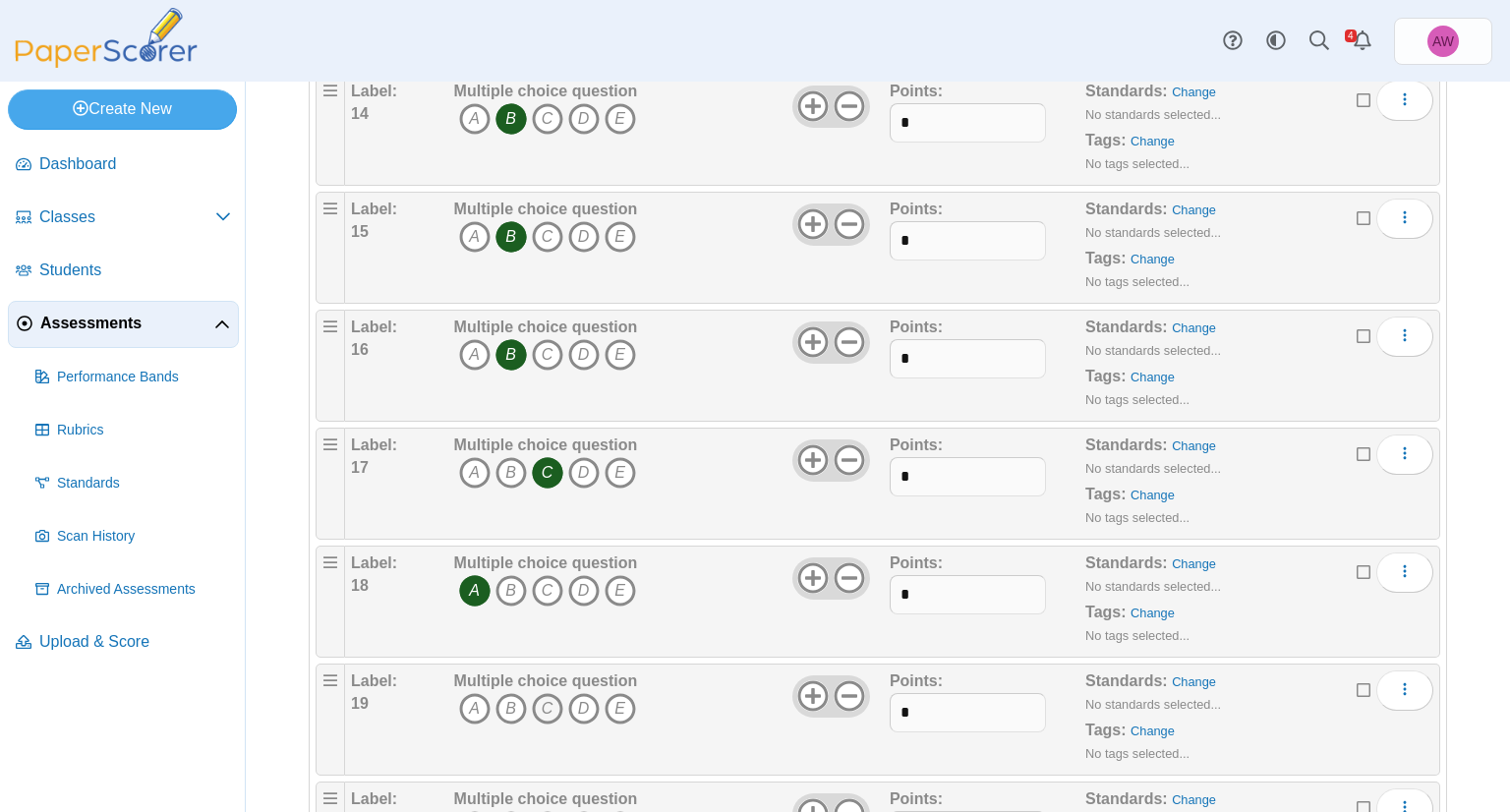
click at [545, 693] on icon "C" at bounding box center [547, 709] width 31 height 31
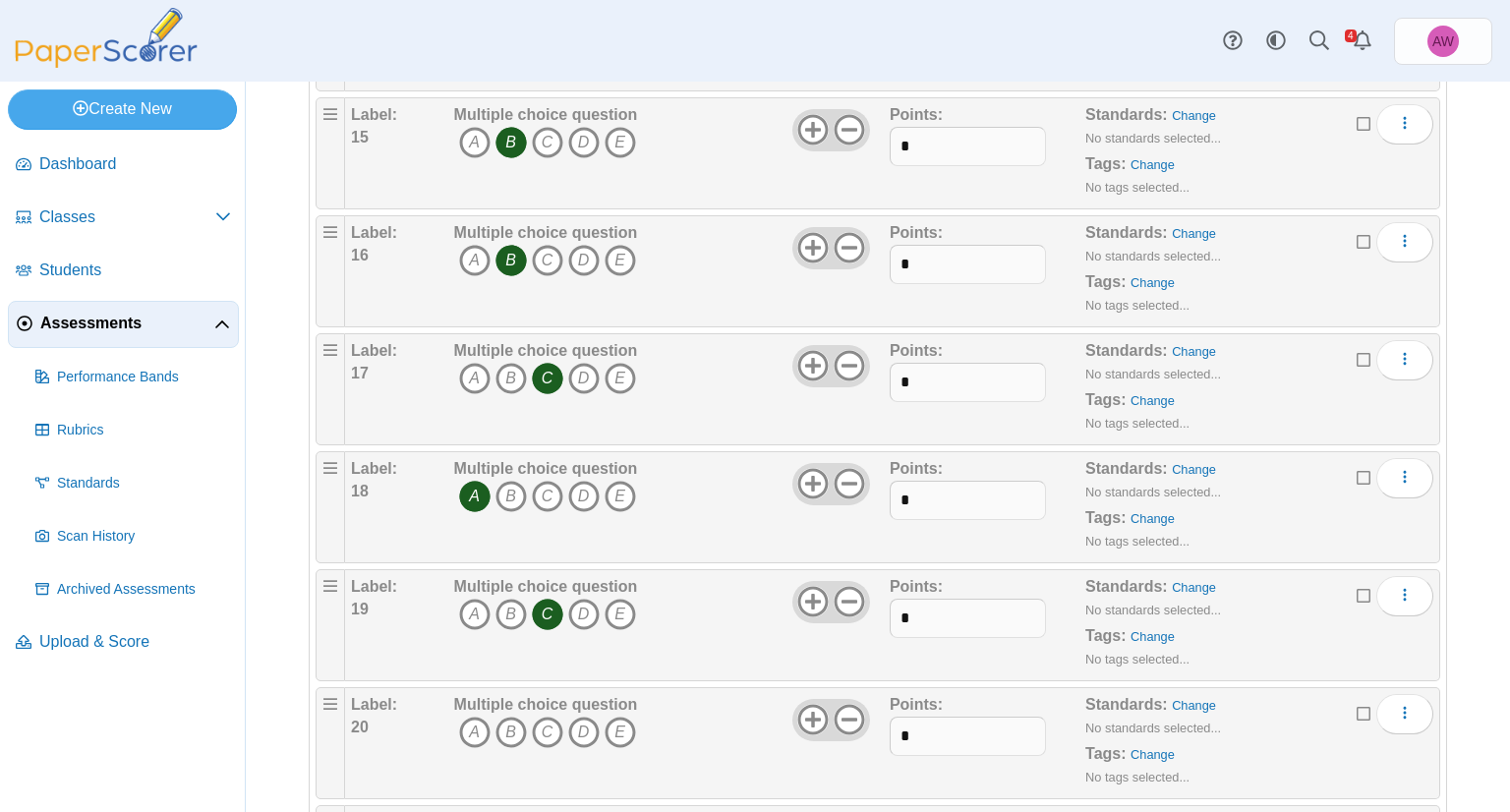
scroll to position [2064, 0]
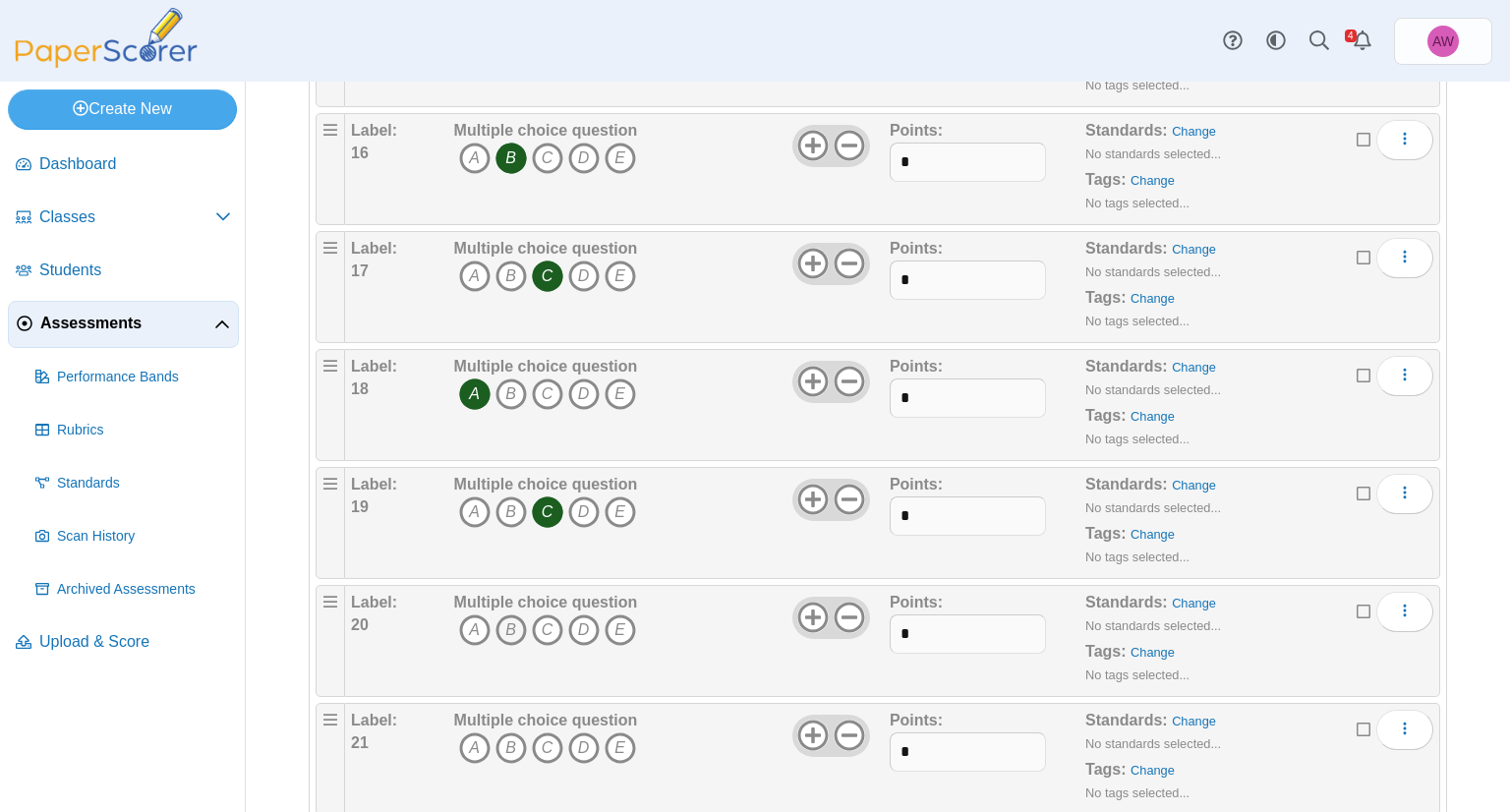
click at [517, 620] on icon "B" at bounding box center [511, 630] width 31 height 31
click at [505, 740] on icon "B" at bounding box center [511, 748] width 31 height 31
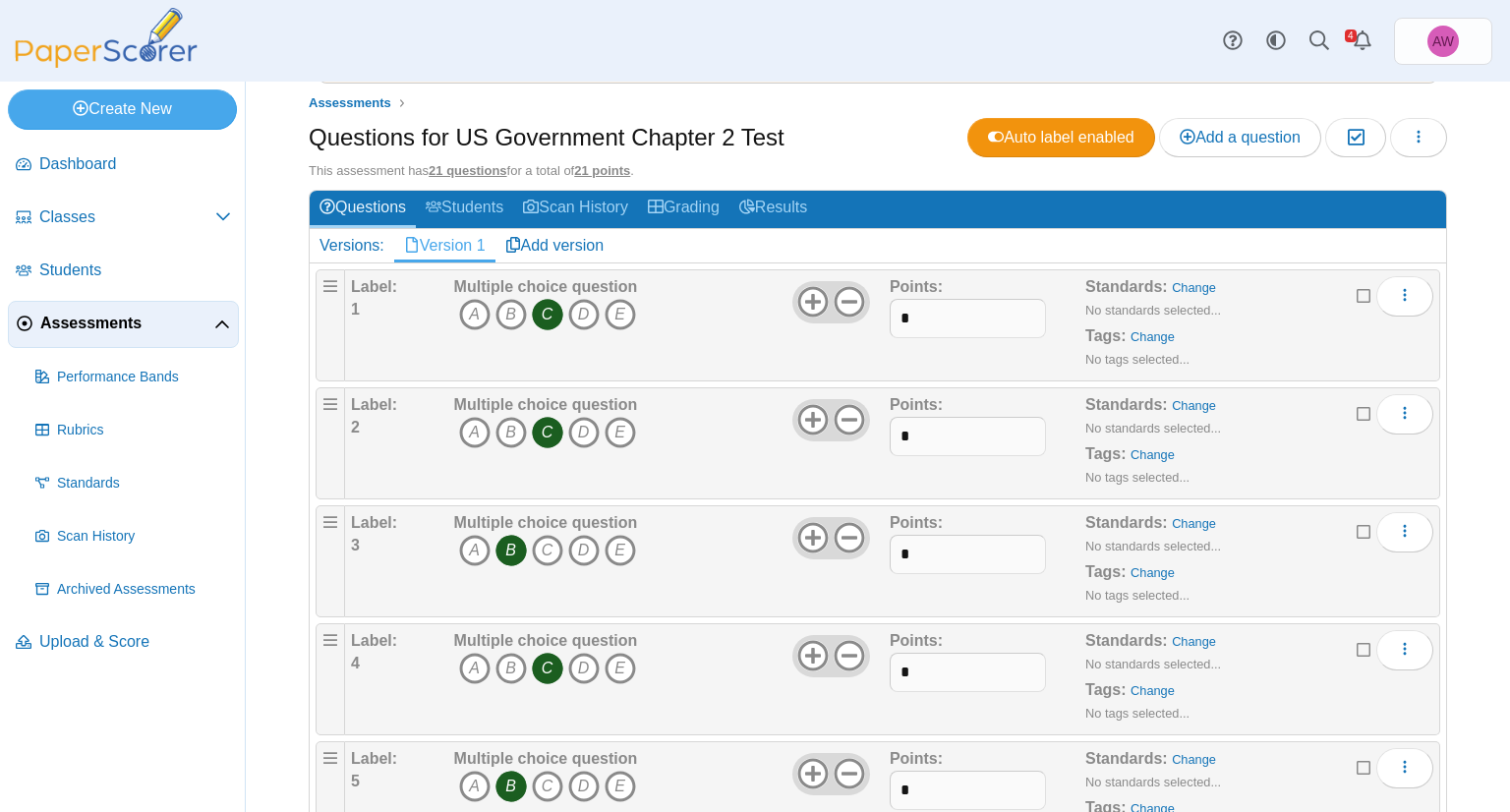
scroll to position [0, 0]
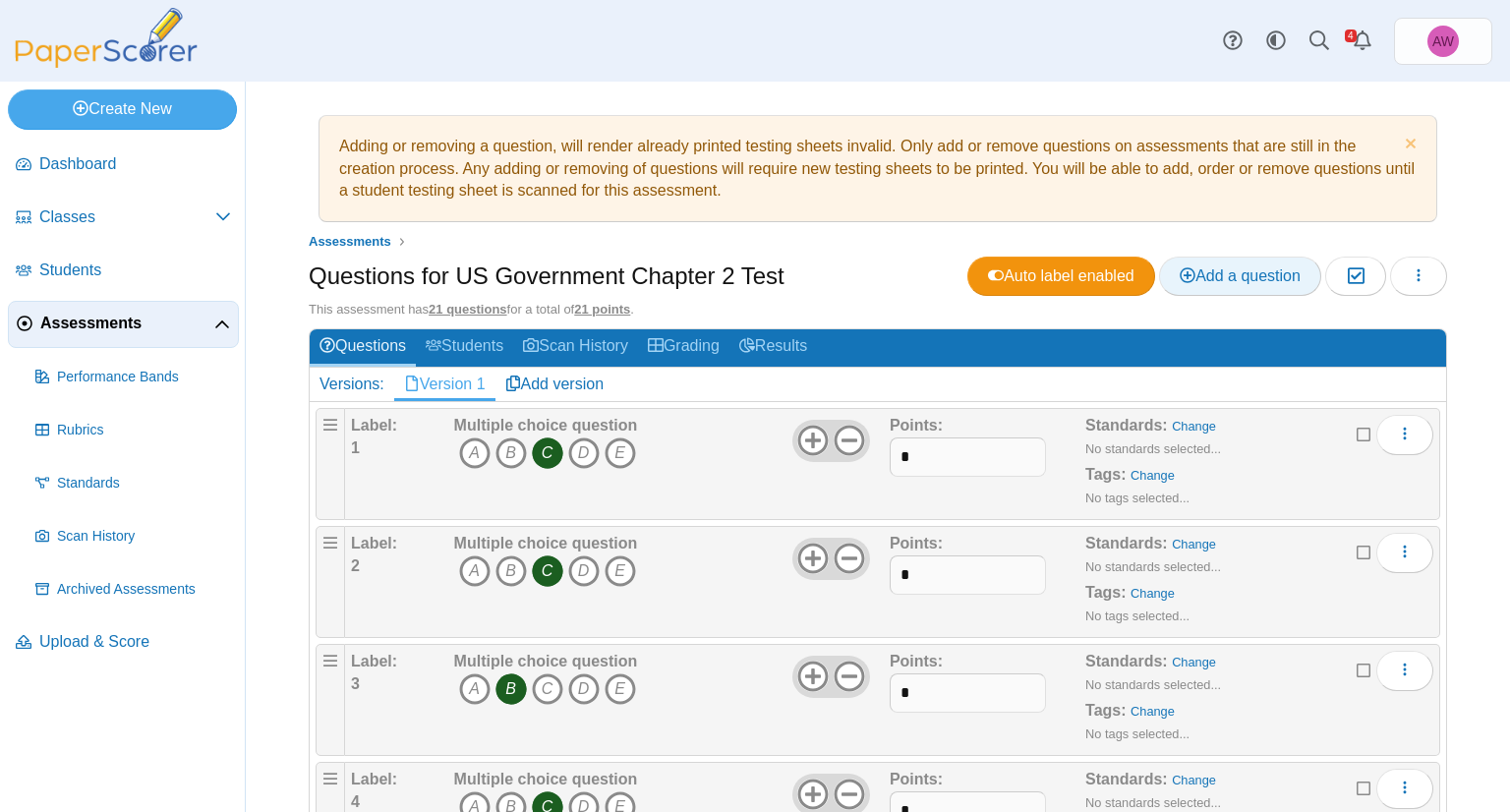
click at [1205, 268] on span "Add a question" at bounding box center [1239, 276] width 121 height 17
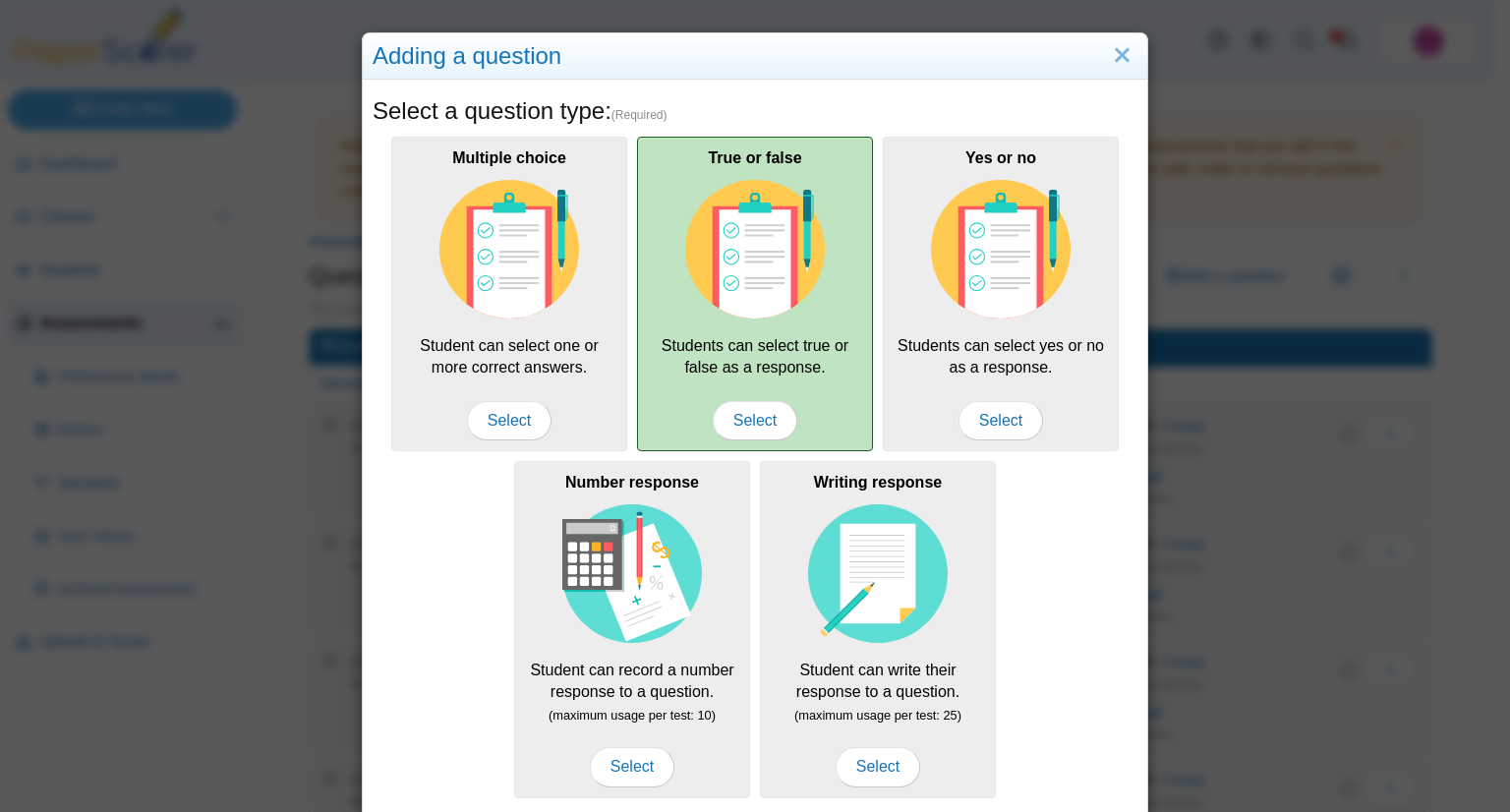
click at [814, 390] on div "True or false Students can select true or false as a response. Select" at bounding box center [755, 294] width 236 height 315
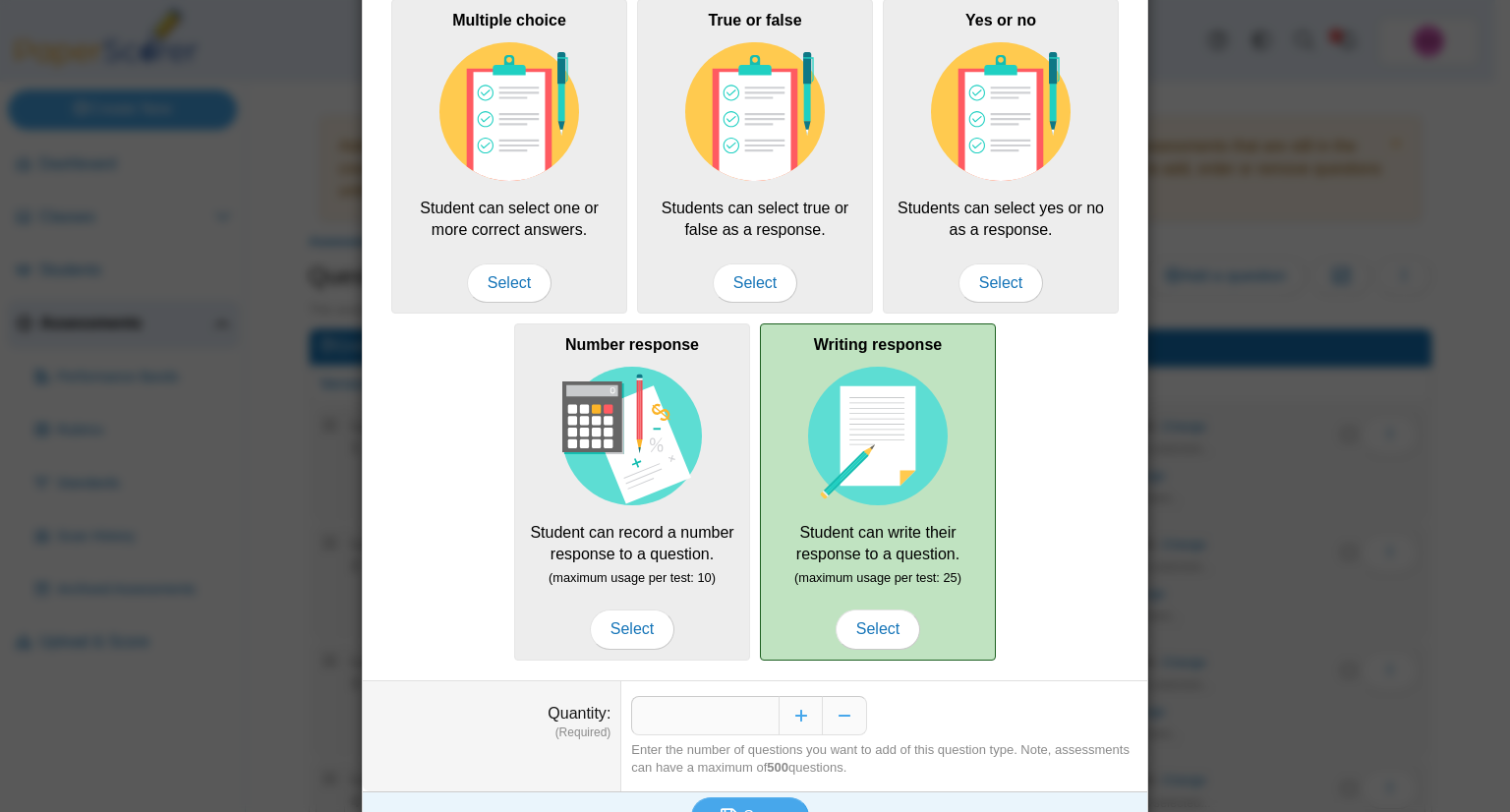
scroll to position [174, 0]
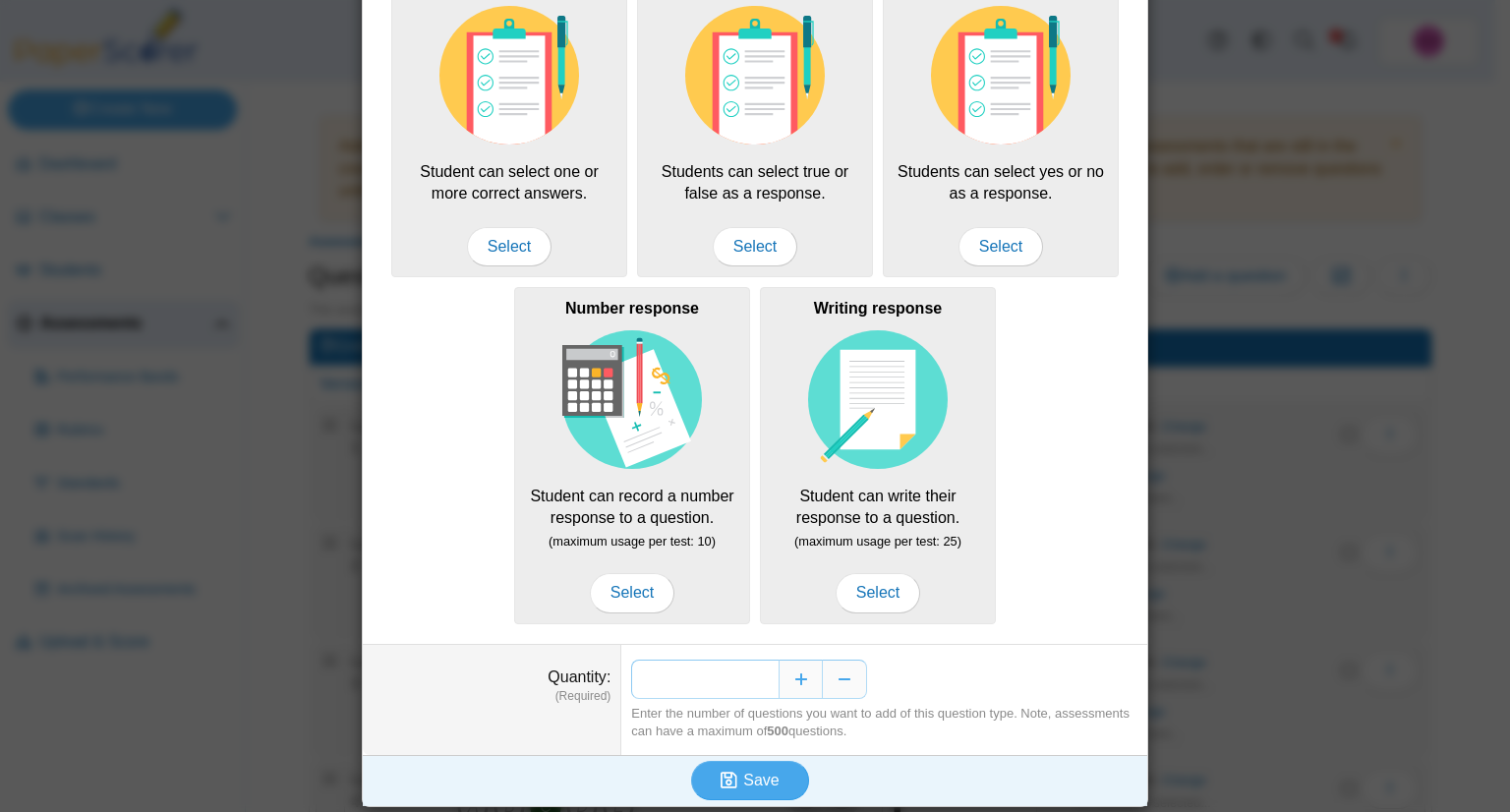
click at [758, 677] on input "*" at bounding box center [705, 679] width 148 height 39
type input "**"
click at [775, 771] on button "Save" at bounding box center [750, 781] width 118 height 39
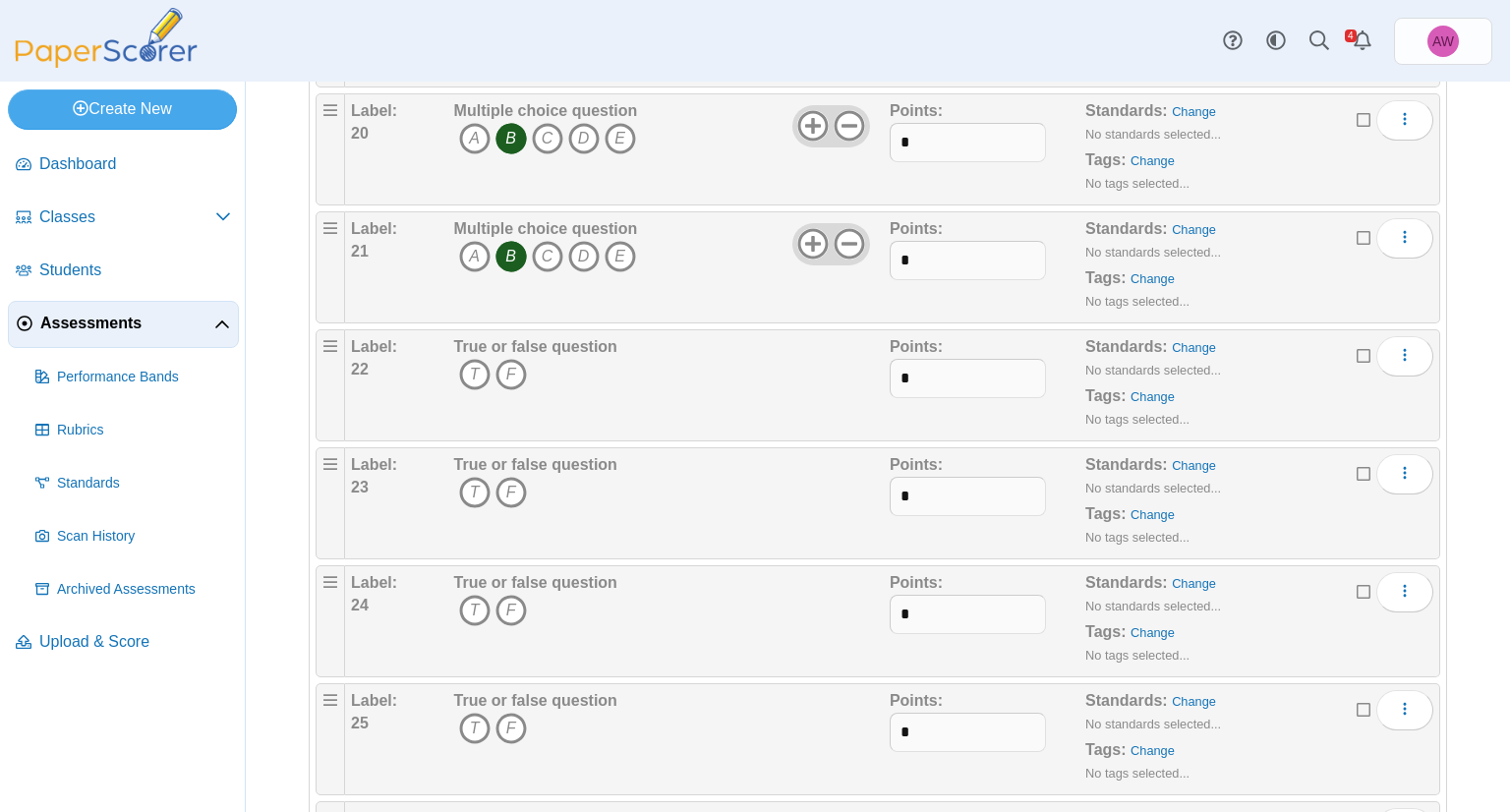
scroll to position [2555, 0]
click at [522, 362] on icon "F" at bounding box center [511, 374] width 31 height 31
click at [468, 476] on icon "T" at bounding box center [474, 492] width 31 height 31
click at [465, 596] on icon "T" at bounding box center [474, 610] width 31 height 31
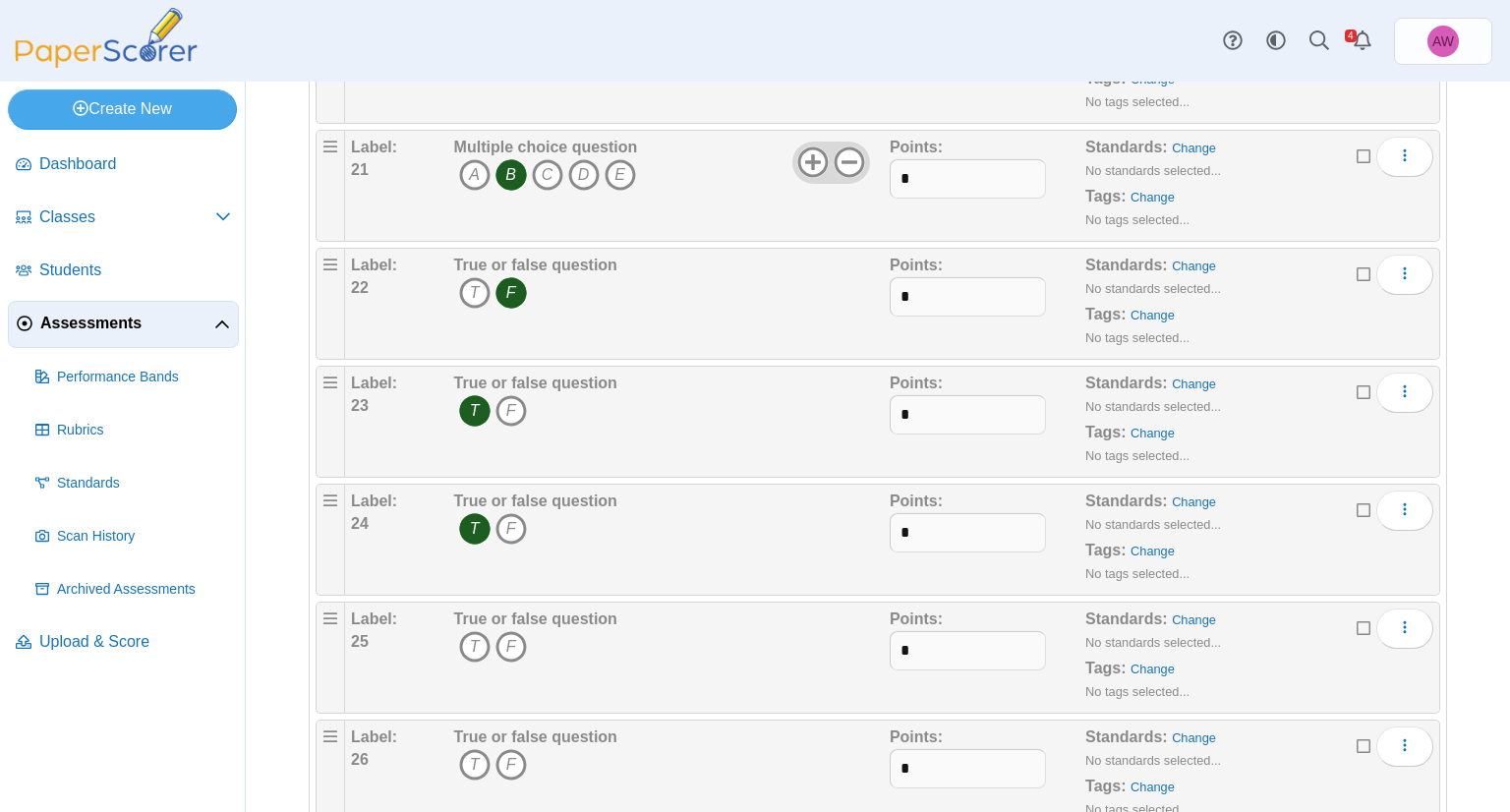
scroll to position [2752, 0]
click at [472, 524] on icon "T" at bounding box center [474, 531] width 31 height 31
click at [519, 634] on icon "F" at bounding box center [511, 650] width 31 height 31
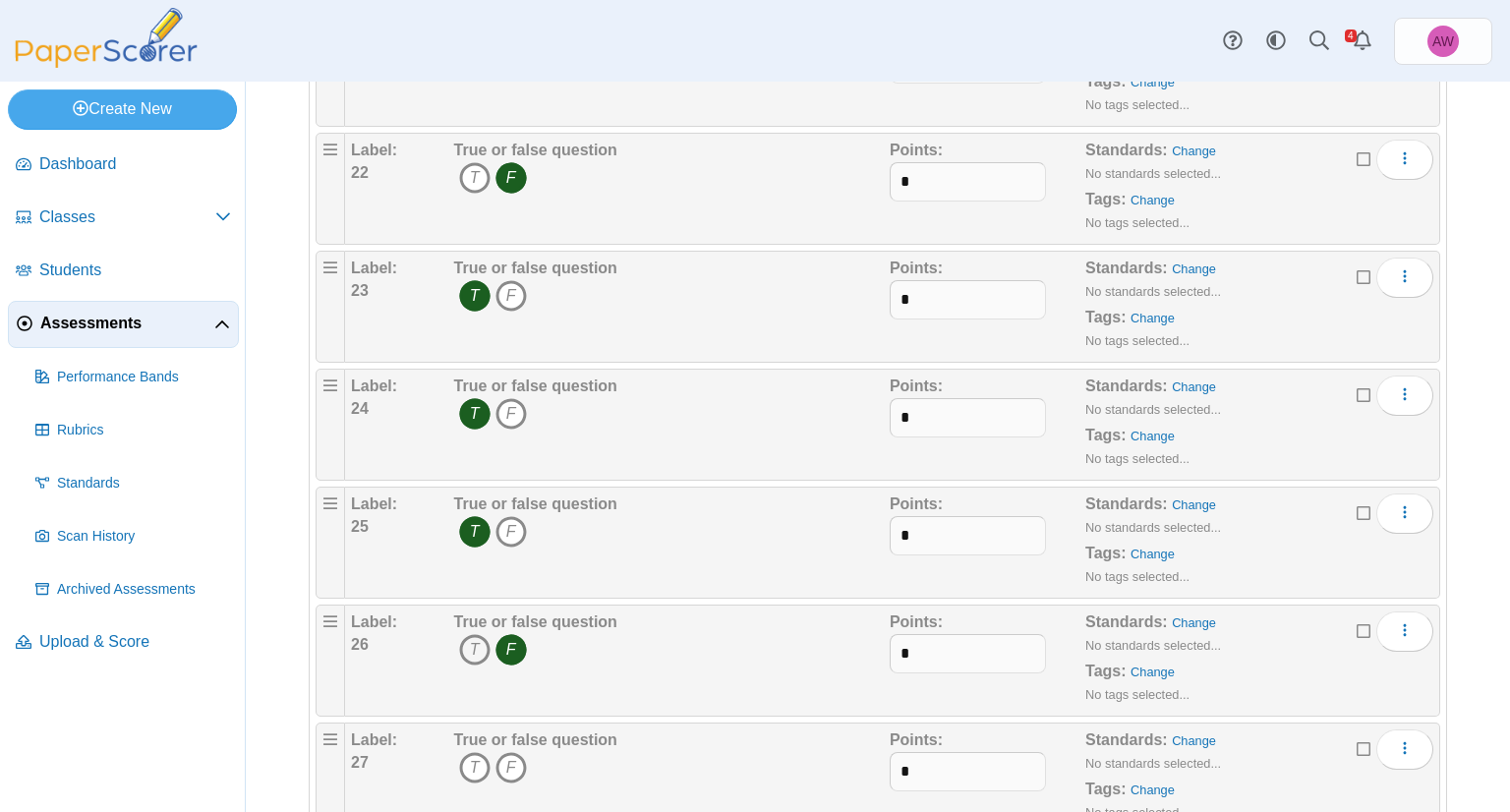
click at [474, 634] on icon "T" at bounding box center [474, 650] width 31 height 31
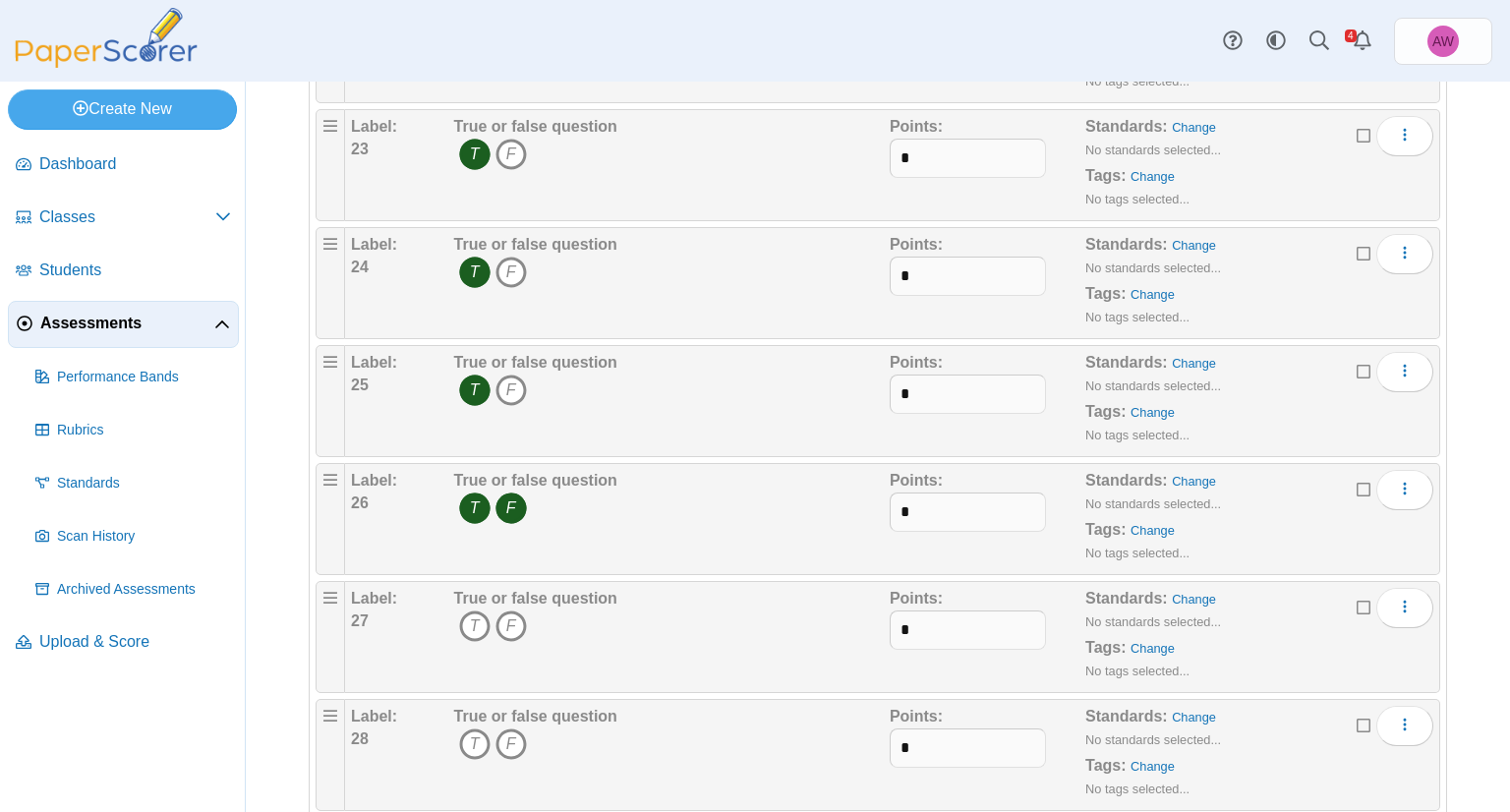
scroll to position [2949, 0]
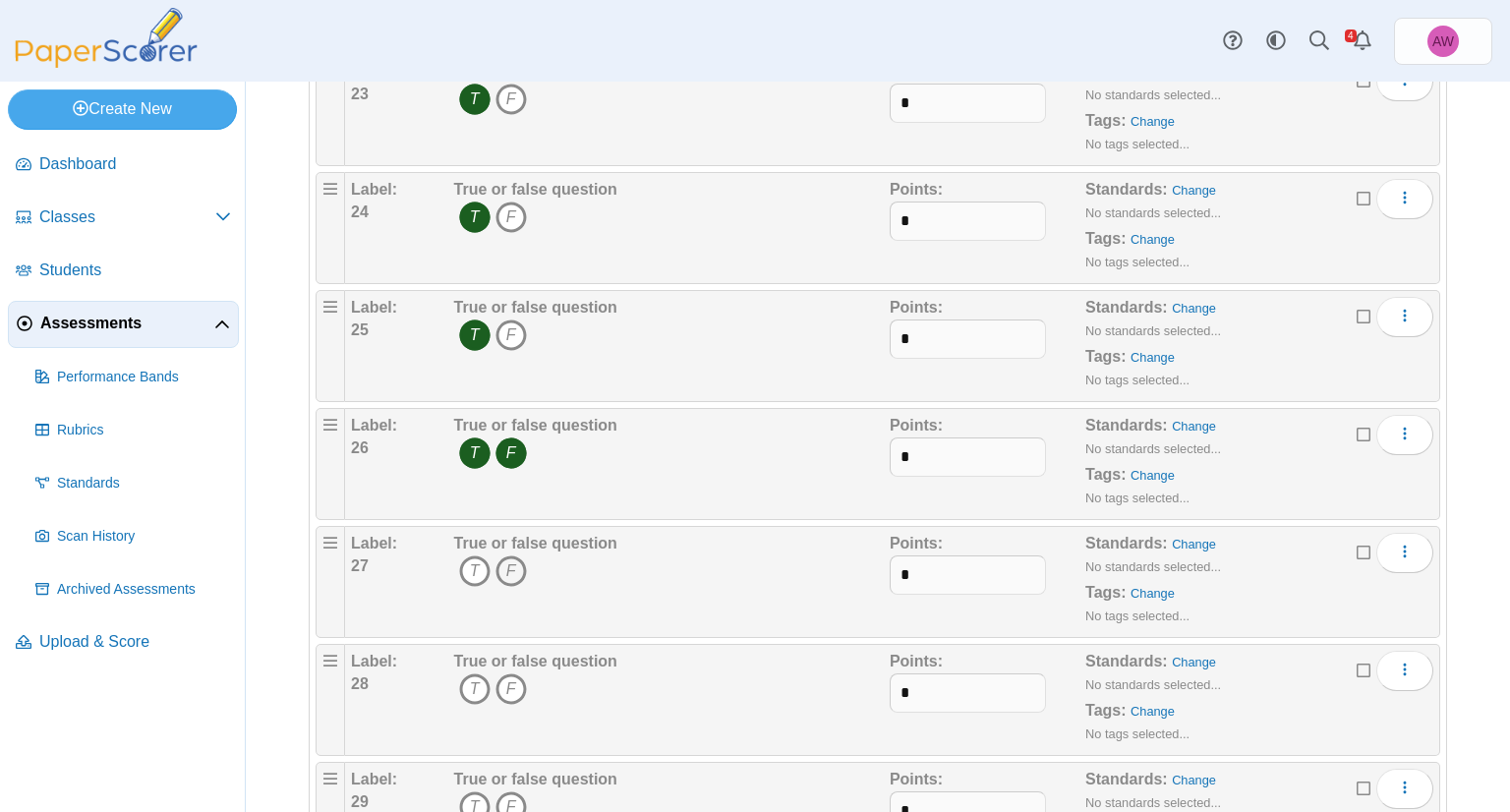
click at [512, 561] on icon "F" at bounding box center [511, 571] width 31 height 31
click at [478, 673] on icon "T" at bounding box center [474, 689] width 31 height 31
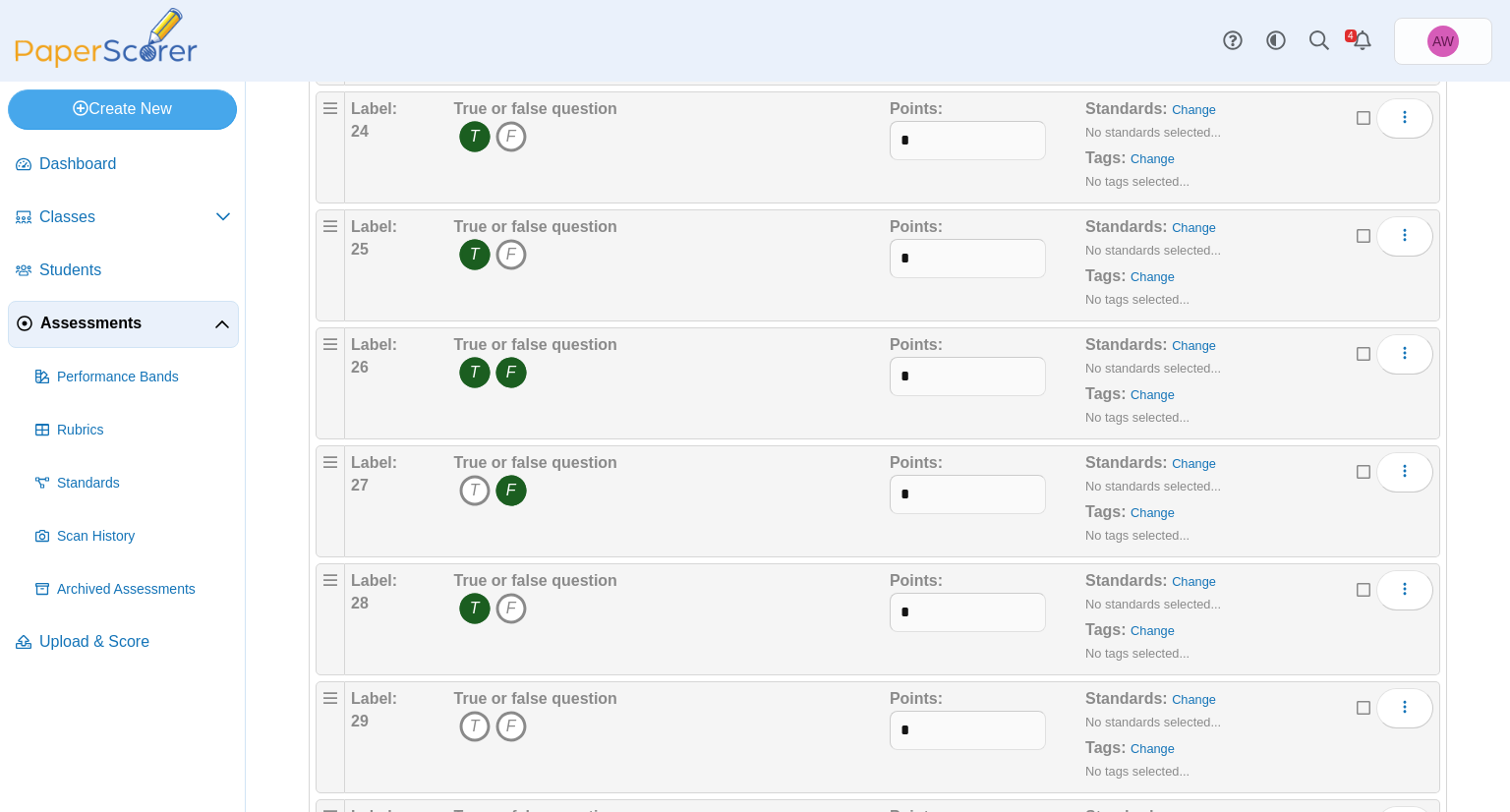
scroll to position [3146, 0]
click at [521, 599] on icon "F" at bounding box center [511, 610] width 31 height 31
click at [472, 713] on icon "T" at bounding box center [474, 728] width 31 height 31
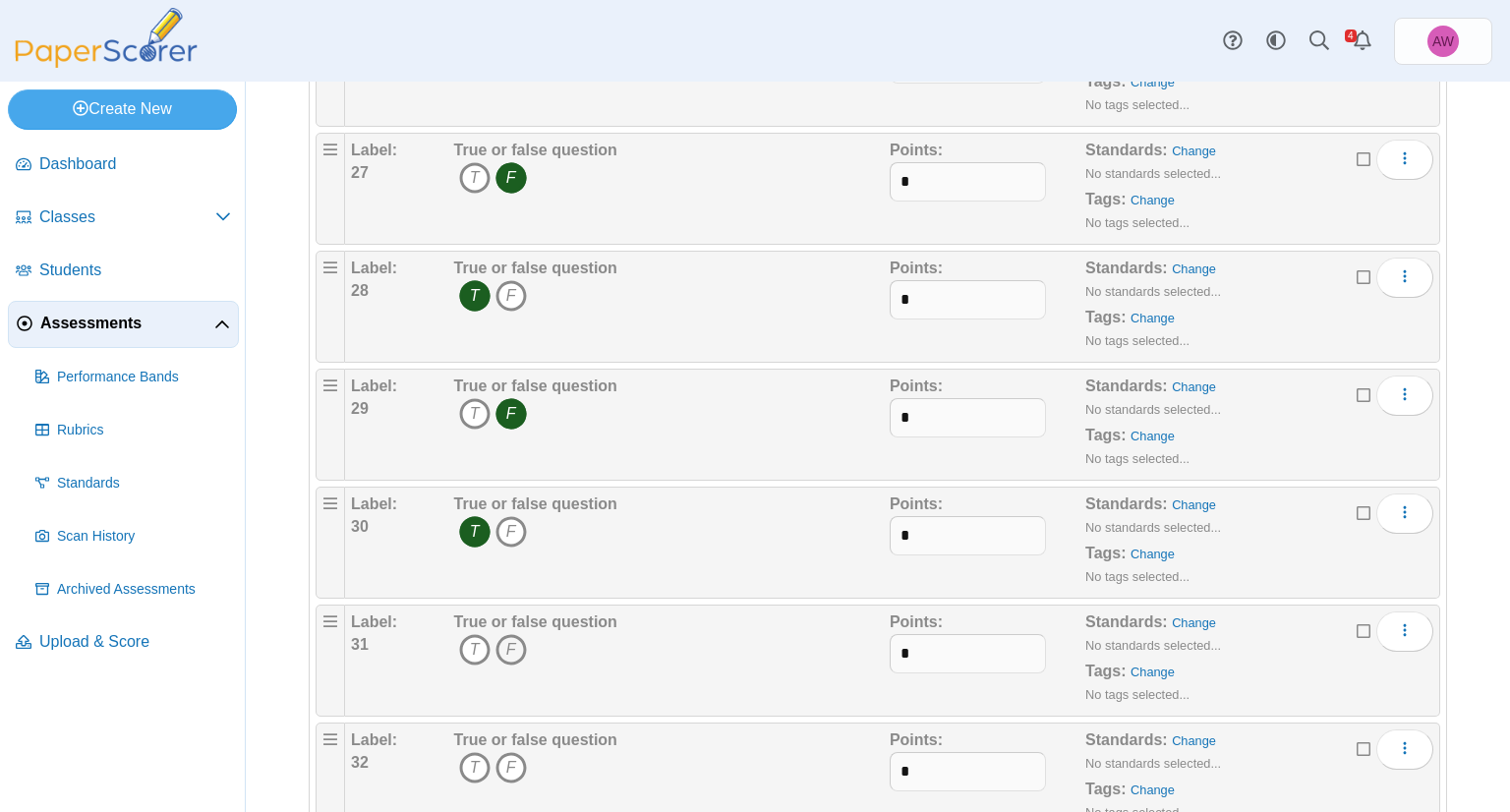
click at [517, 634] on icon "F" at bounding box center [511, 650] width 31 height 31
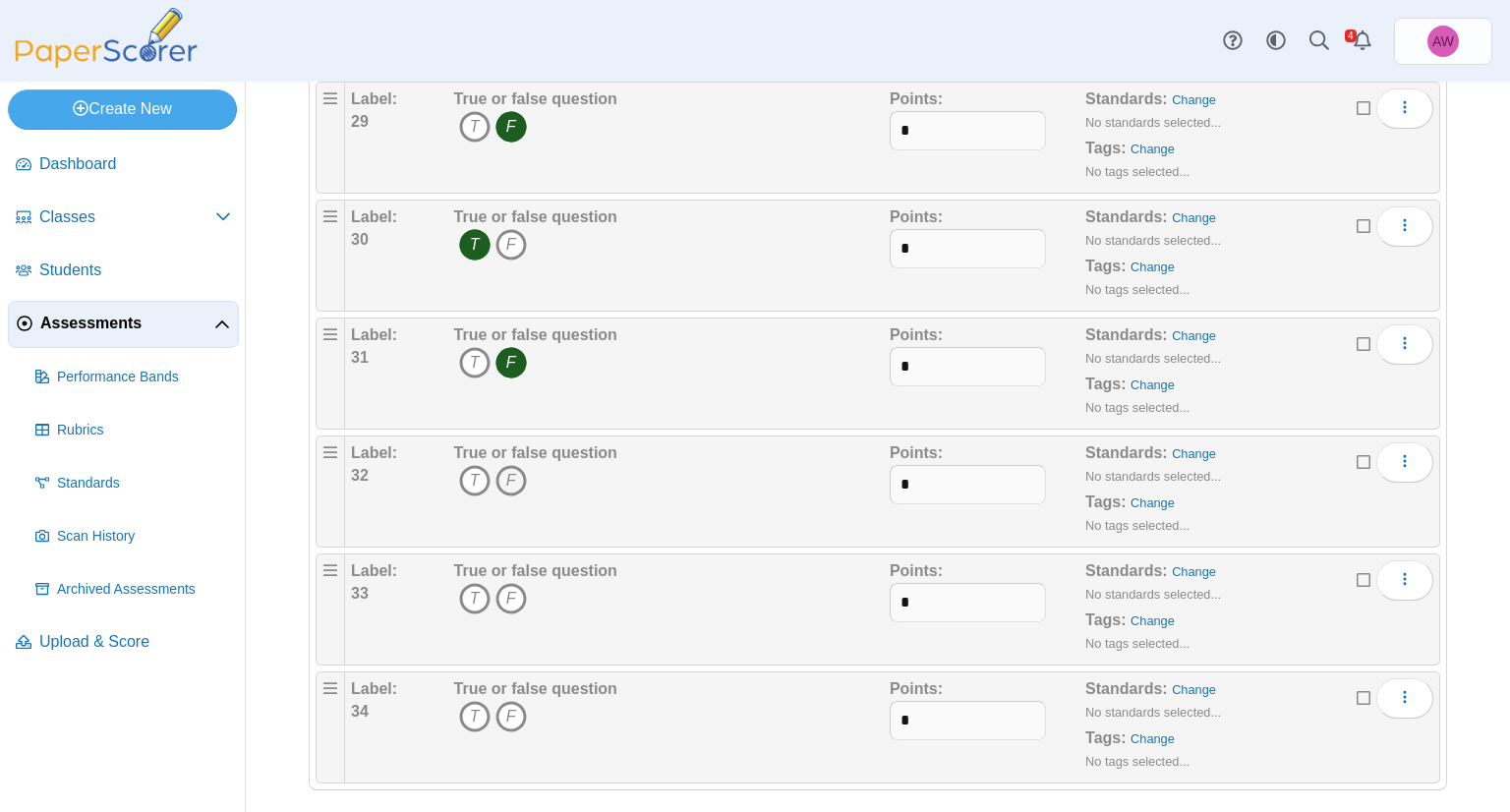
click at [514, 466] on icon "F" at bounding box center [511, 480] width 31 height 31
drag, startPoint x: 482, startPoint y: 571, endPoint x: 474, endPoint y: 602, distance: 32.0
click at [482, 583] on icon "T" at bounding box center [474, 598] width 31 height 31
click at [471, 705] on icon "T" at bounding box center [474, 717] width 31 height 31
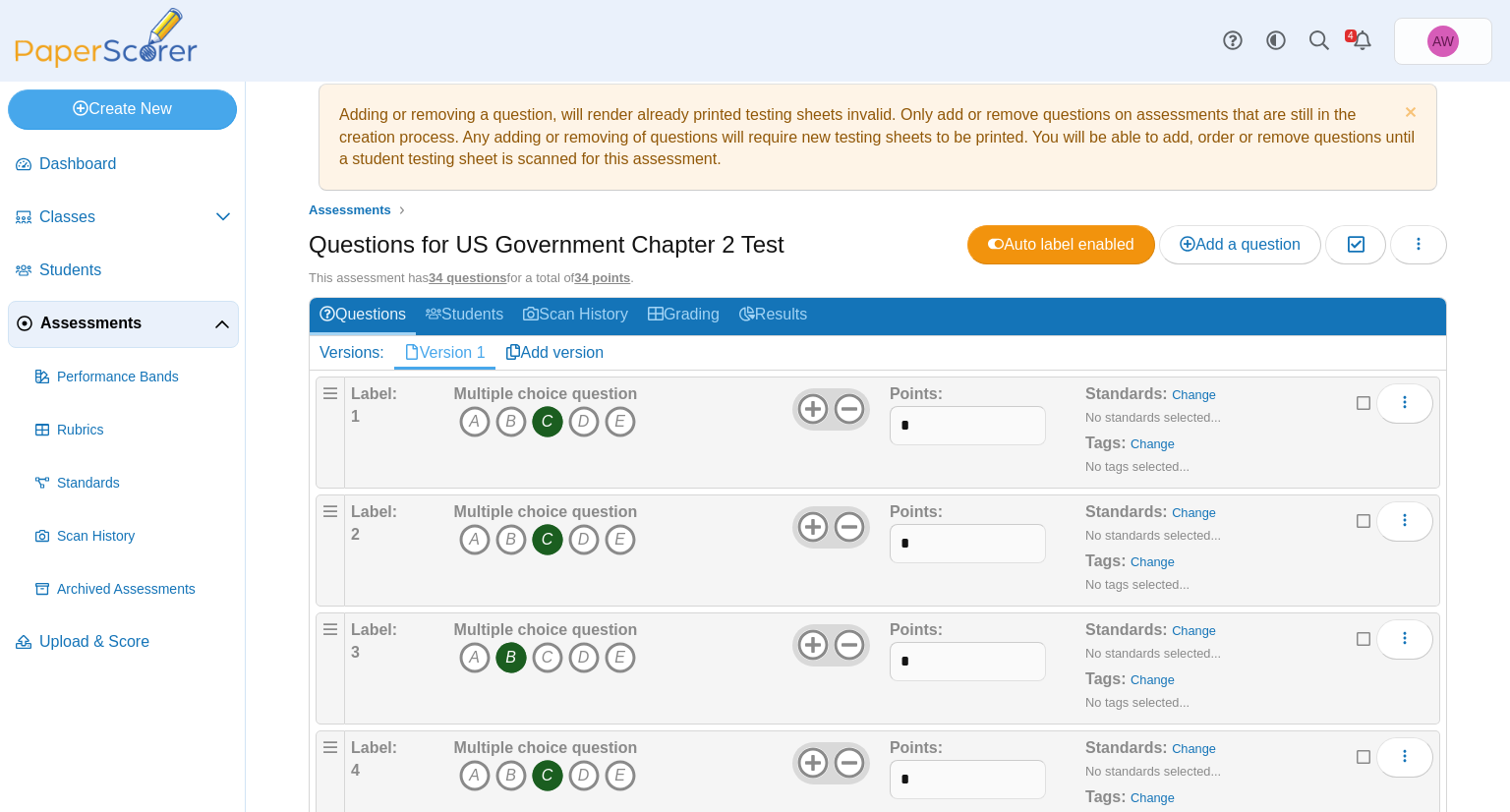
scroll to position [0, 0]
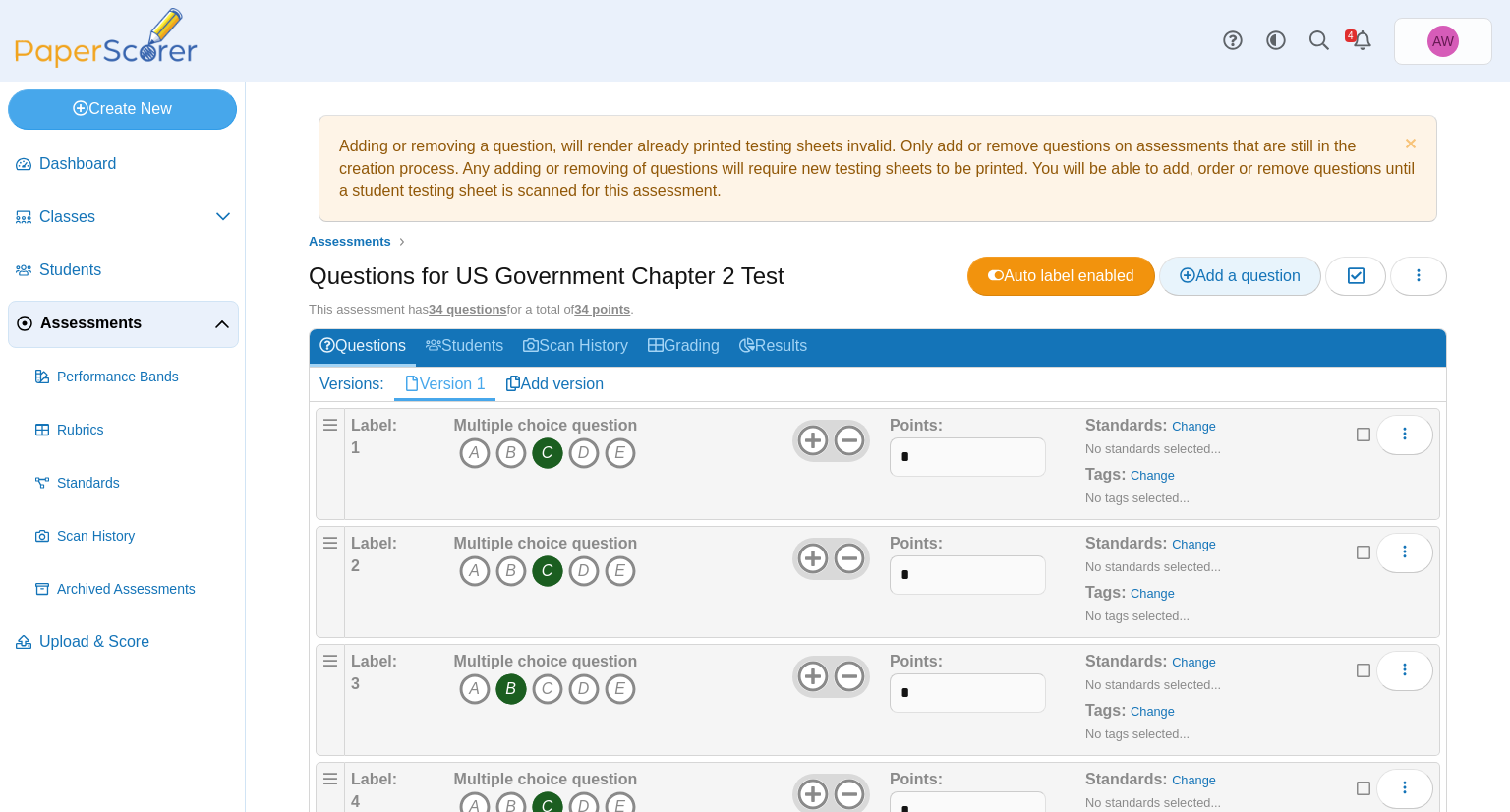
click at [1239, 269] on span "Add a question" at bounding box center [1239, 276] width 121 height 17
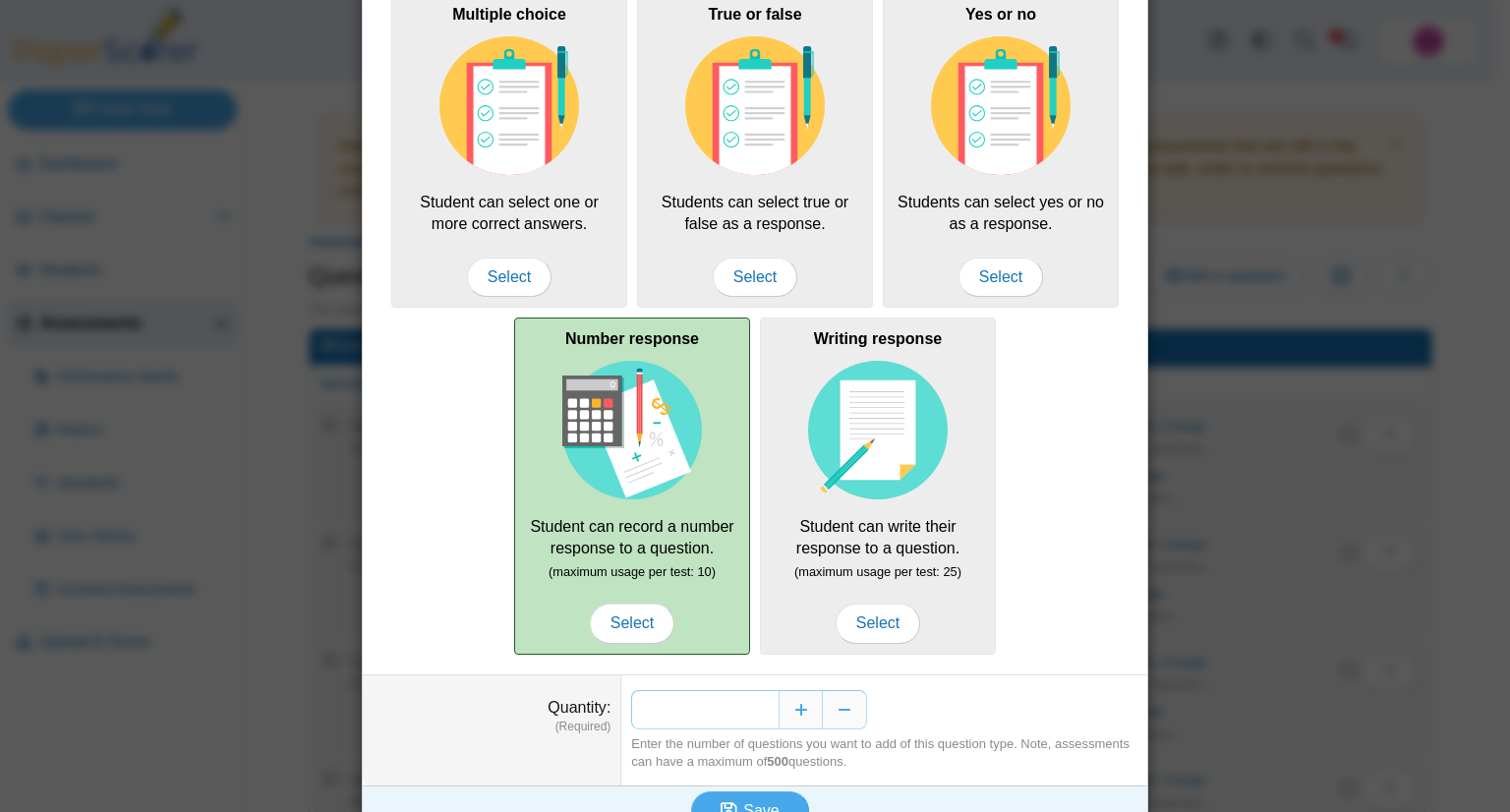
scroll to position [174, 0]
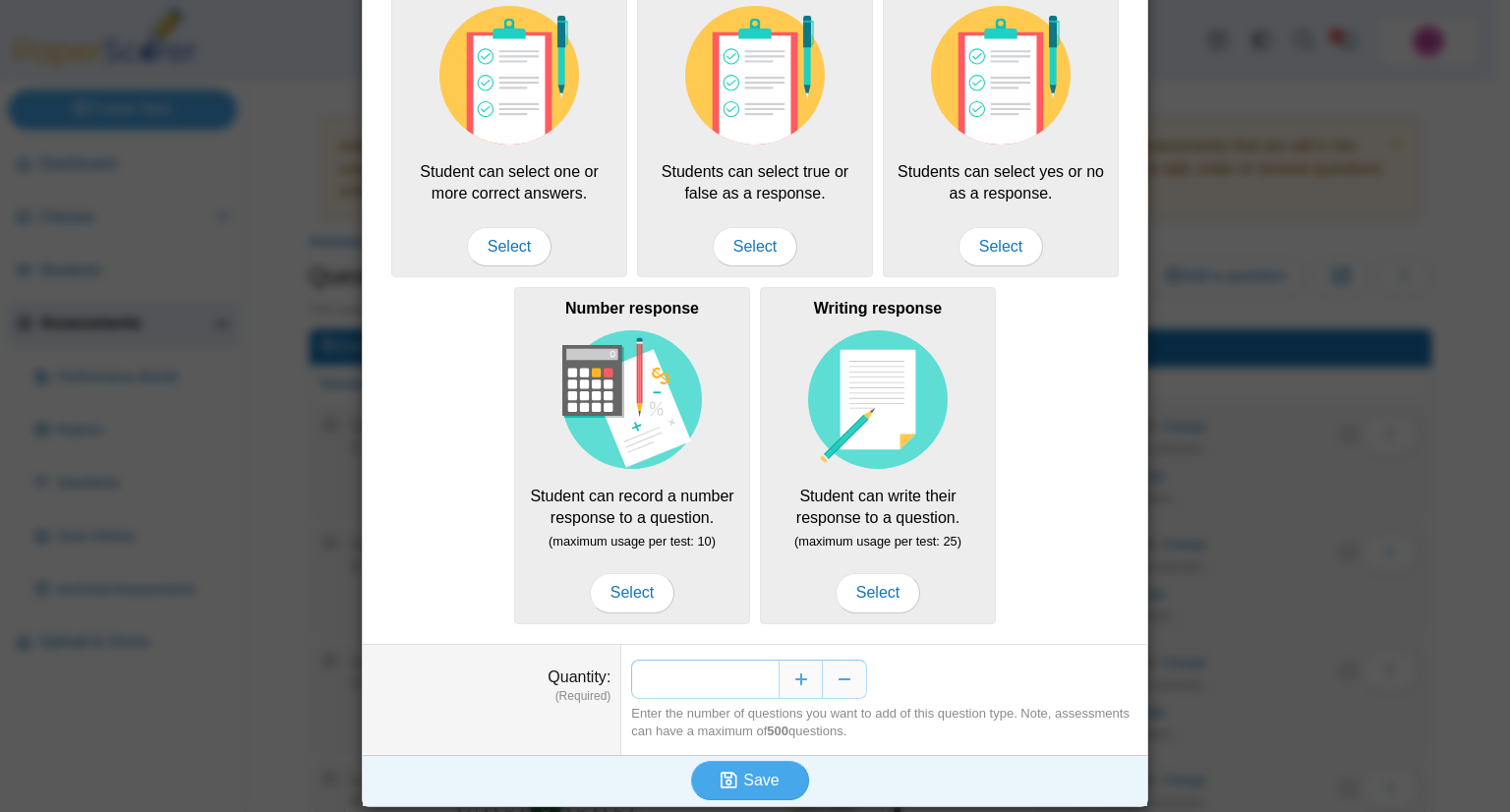
drag, startPoint x: 763, startPoint y: 681, endPoint x: 750, endPoint y: 682, distance: 13.0
click at [750, 682] on input "*" at bounding box center [705, 679] width 148 height 39
type input "*"
click at [747, 775] on span "Save" at bounding box center [761, 780] width 35 height 17
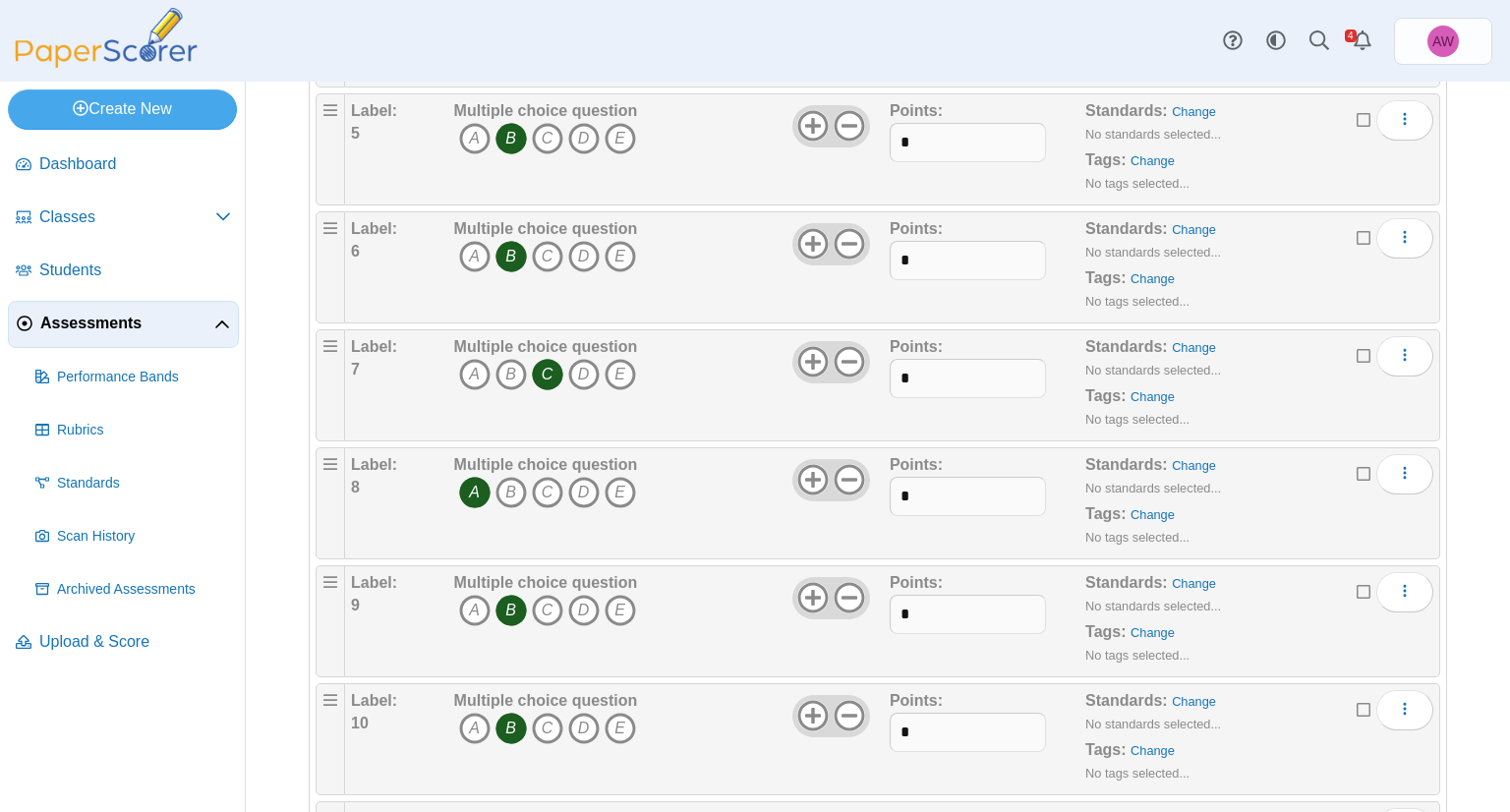
scroll to position [1573, 0]
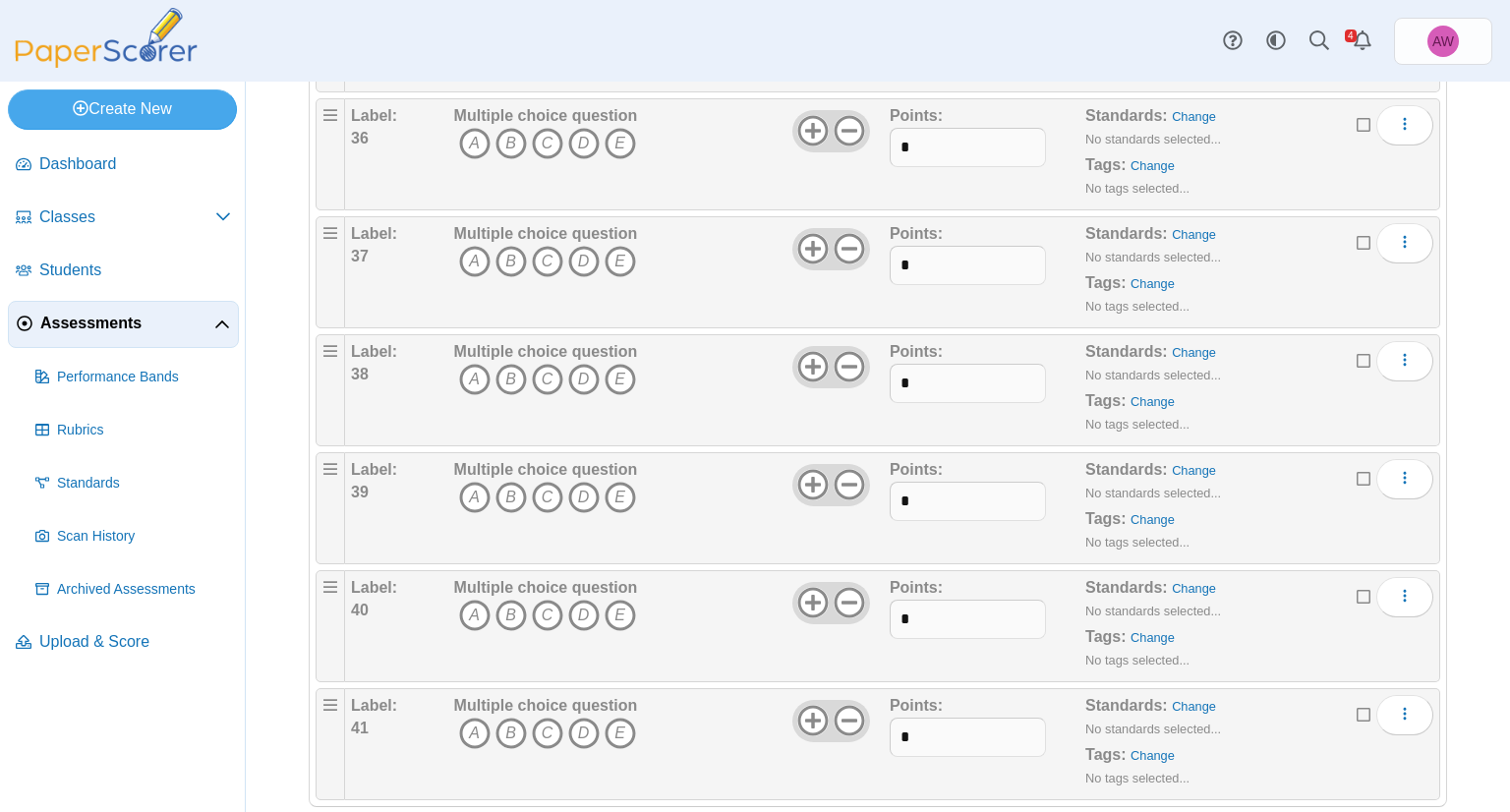
scroll to position [4452, 0]
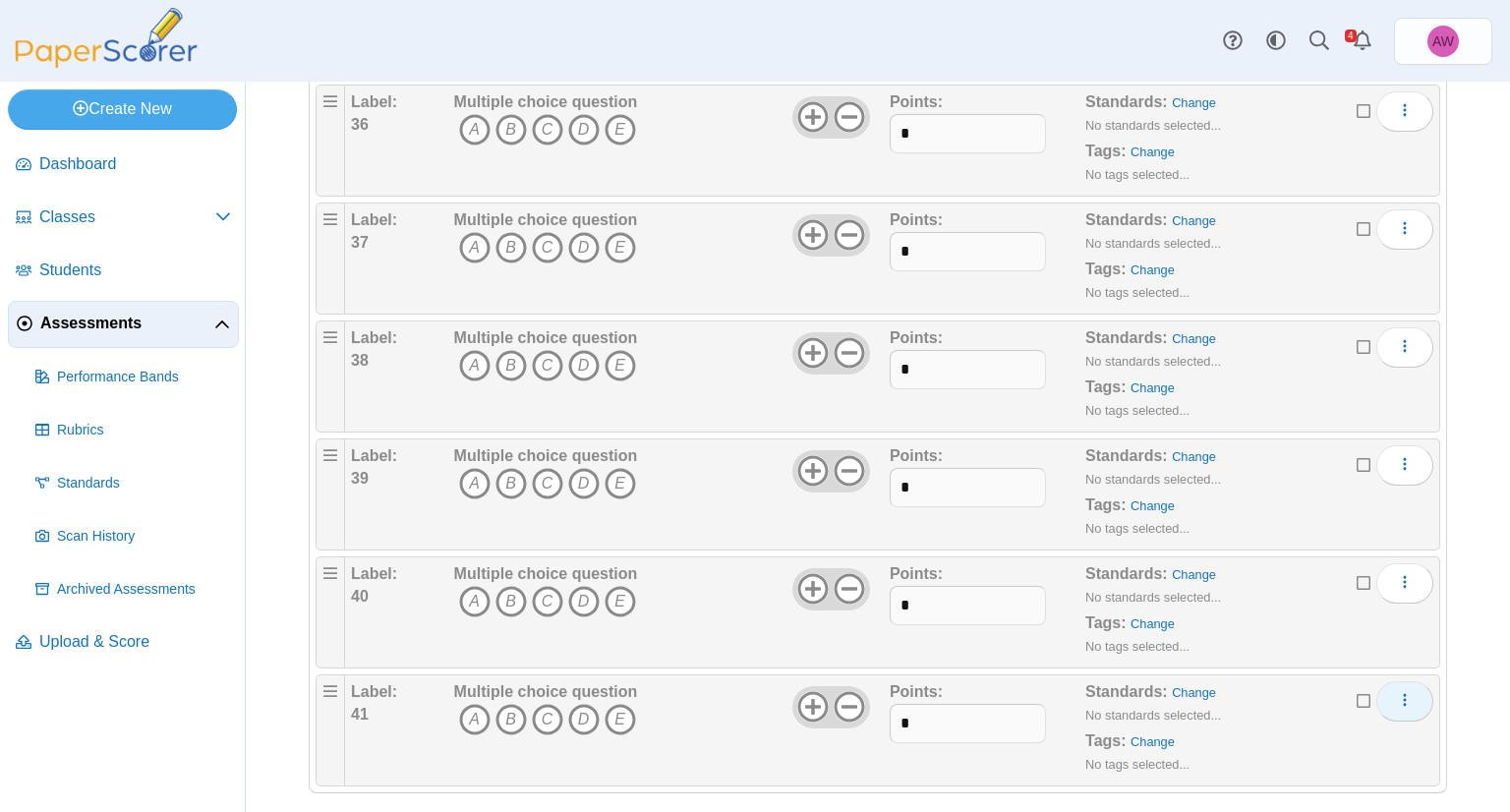
click at [1408, 687] on button "More options" at bounding box center [1405, 701] width 57 height 39
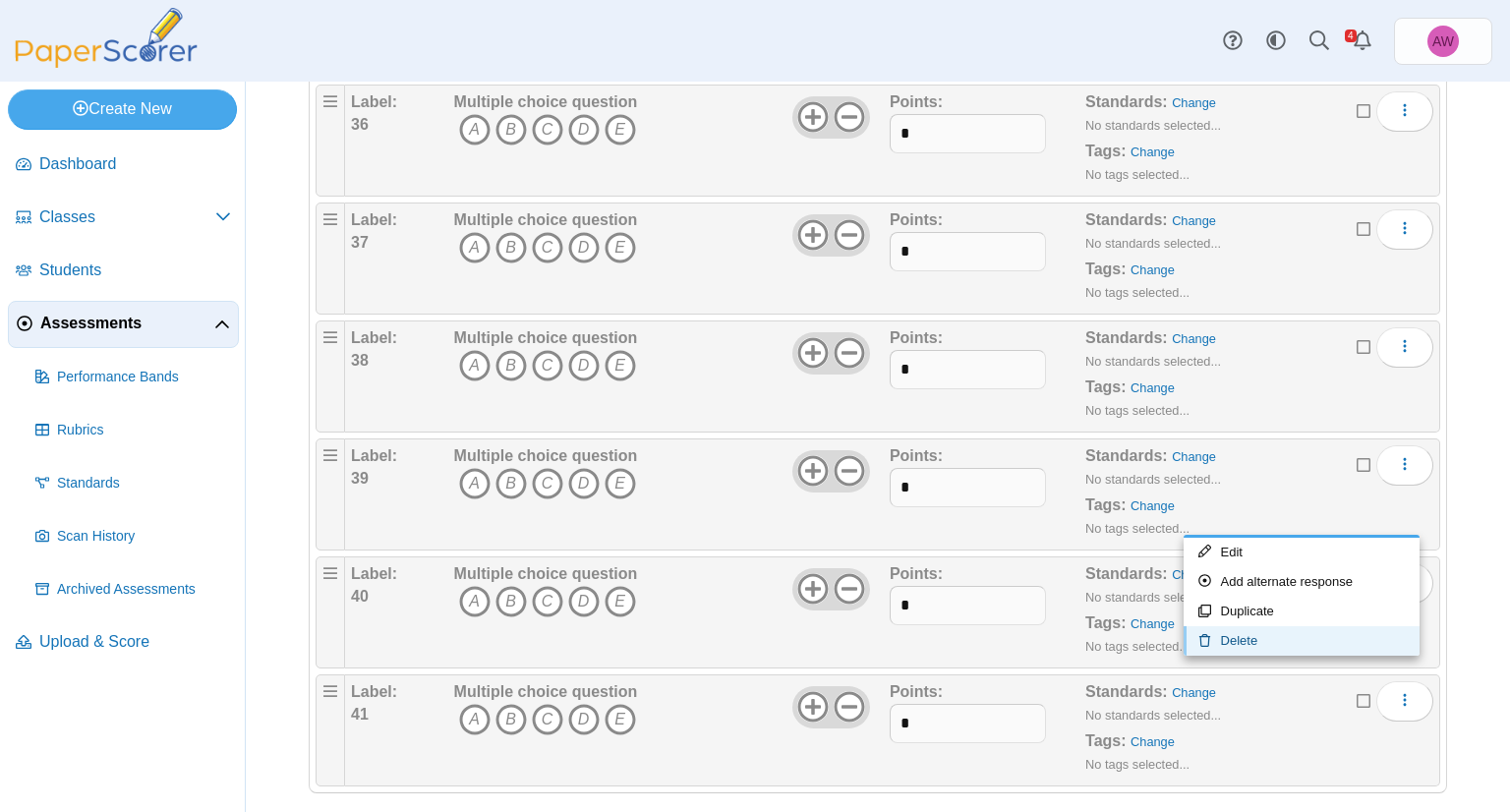
click at [1341, 638] on link "Delete" at bounding box center [1301, 641] width 236 height 30
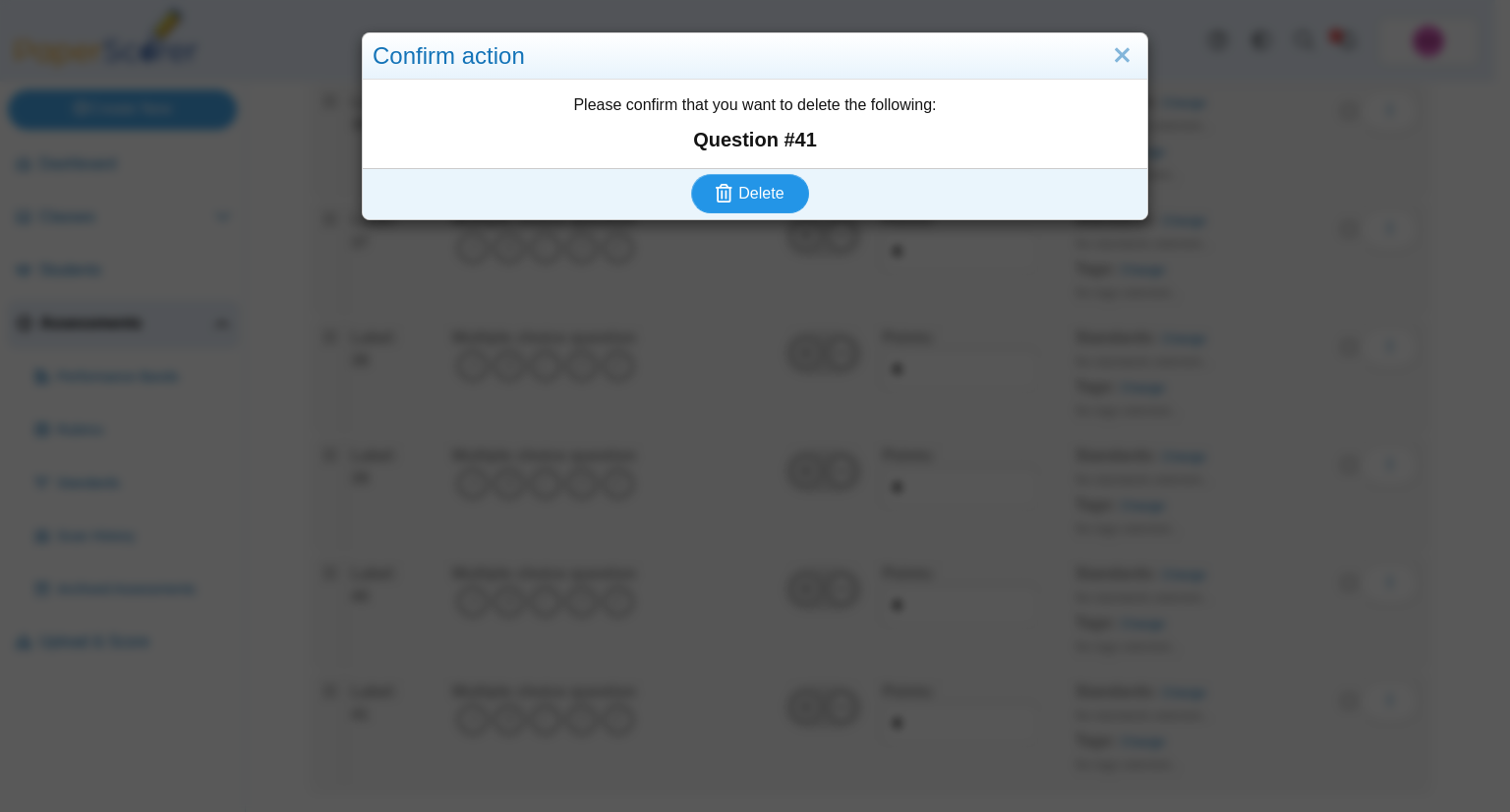
click at [787, 195] on button "Delete" at bounding box center [750, 194] width 118 height 39
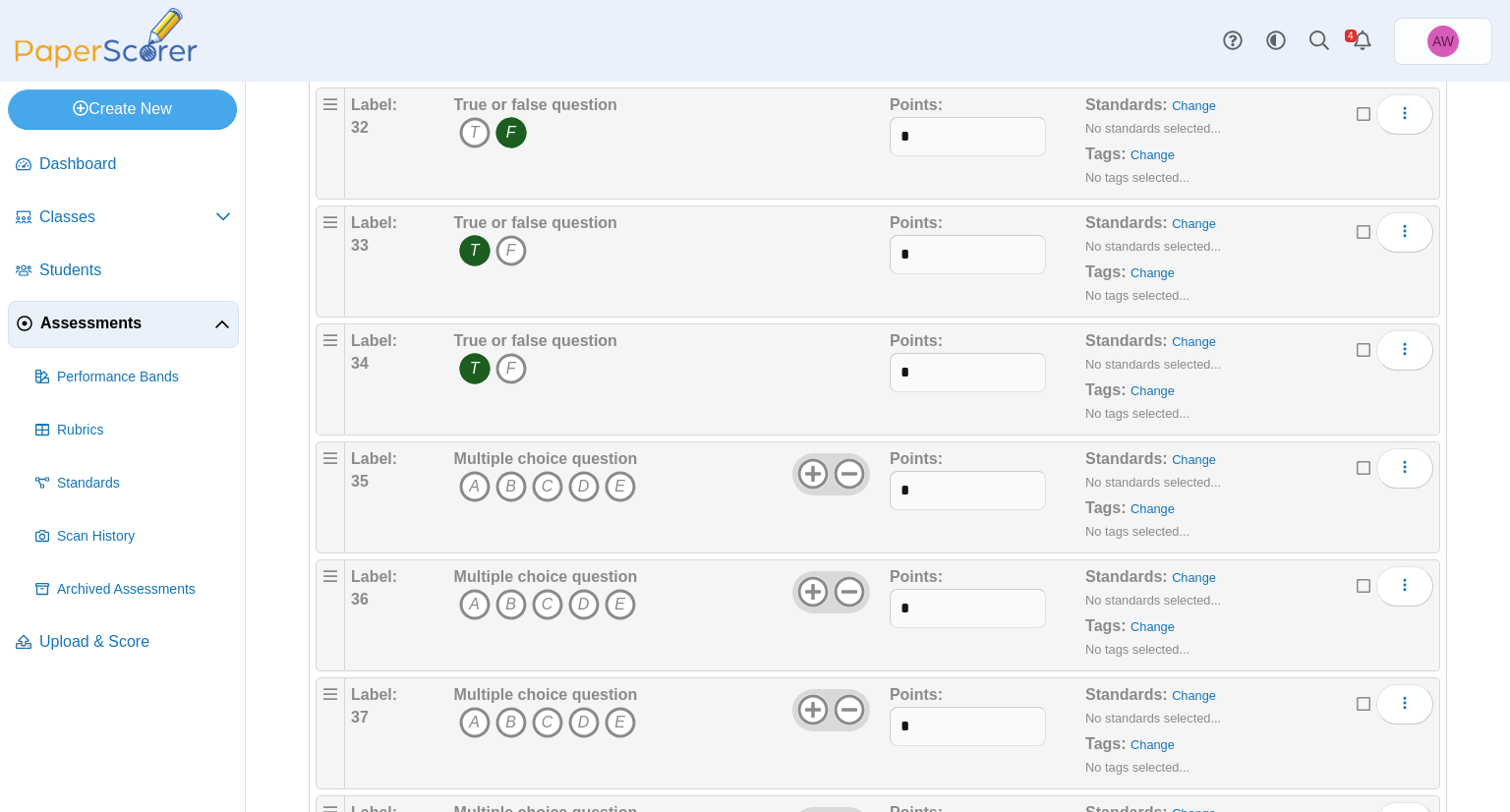
scroll to position [3941, 0]
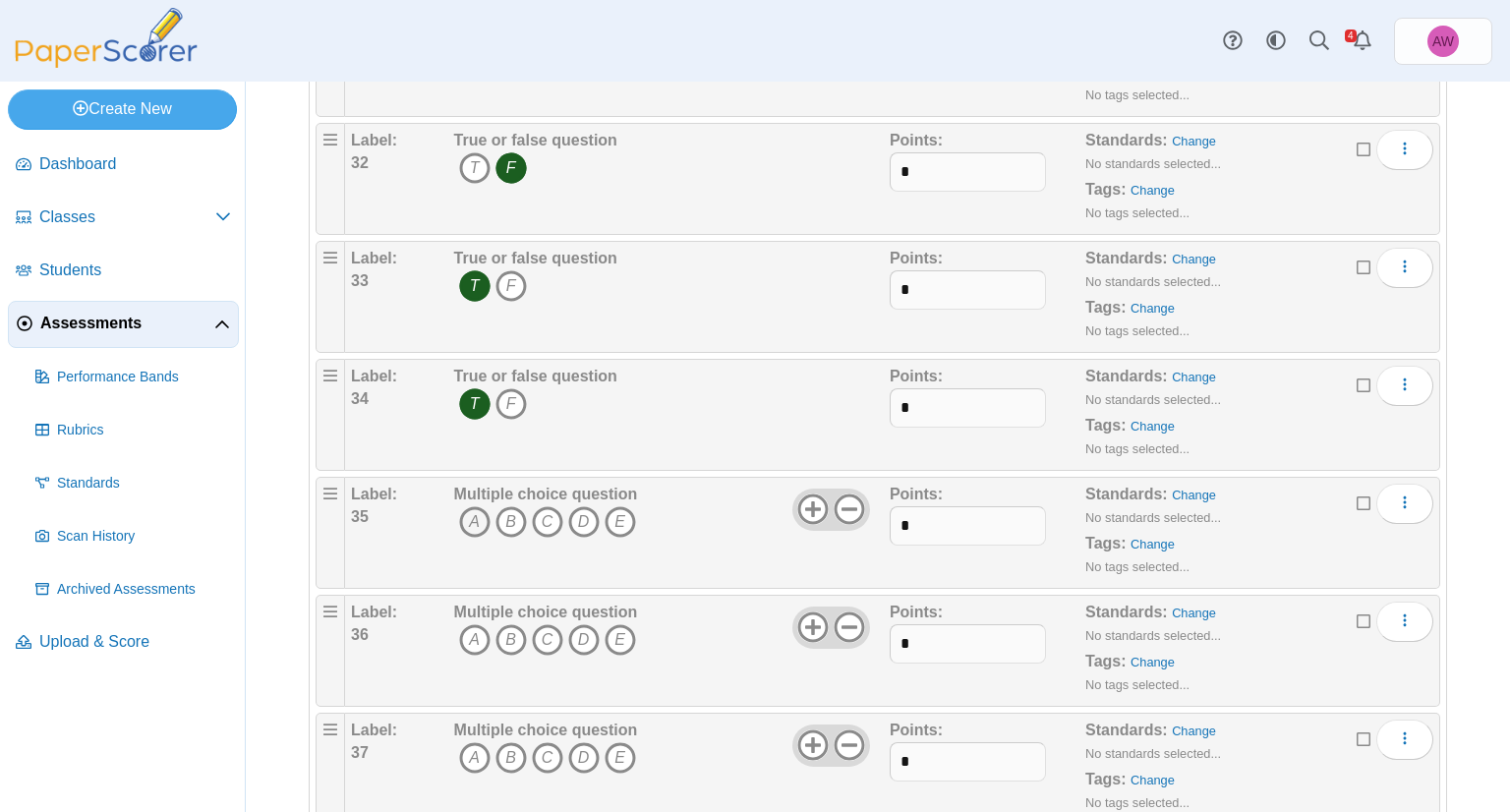
click at [474, 506] on icon "A" at bounding box center [474, 522] width 31 height 31
click at [478, 624] on icon "A" at bounding box center [474, 640] width 31 height 31
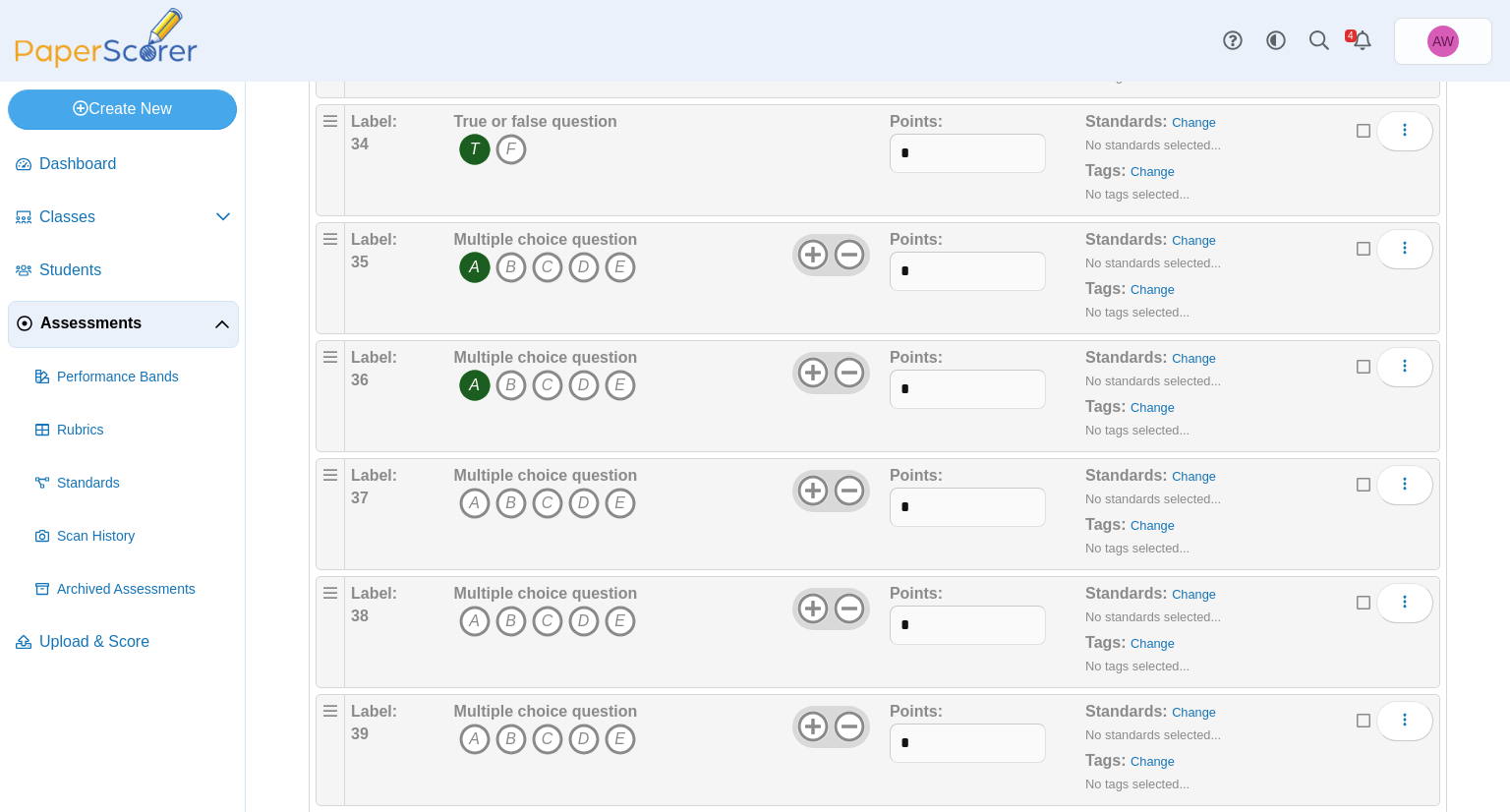
scroll to position [4236, 0]
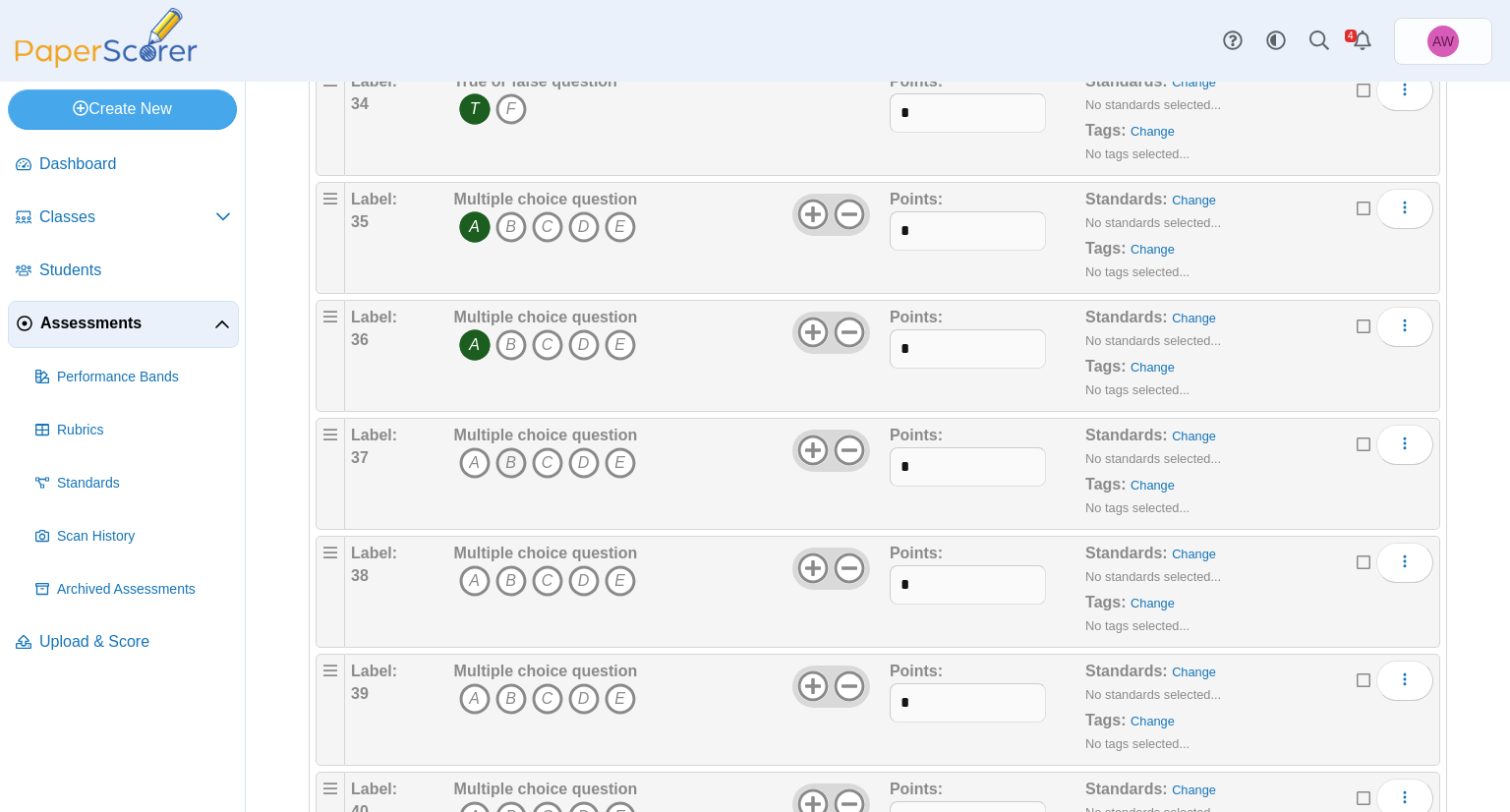
click at [516, 449] on icon "B" at bounding box center [511, 463] width 31 height 31
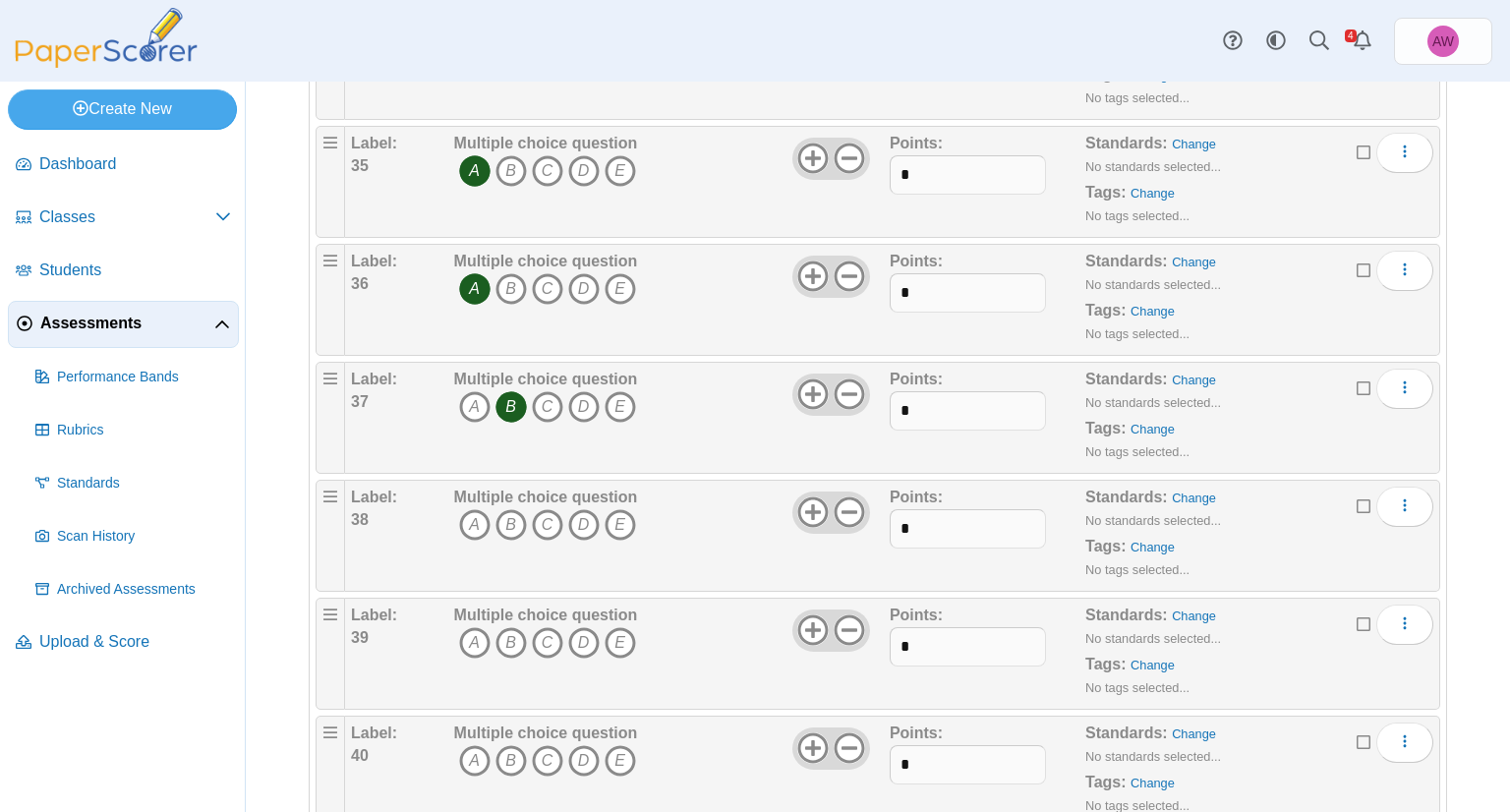
scroll to position [4335, 0]
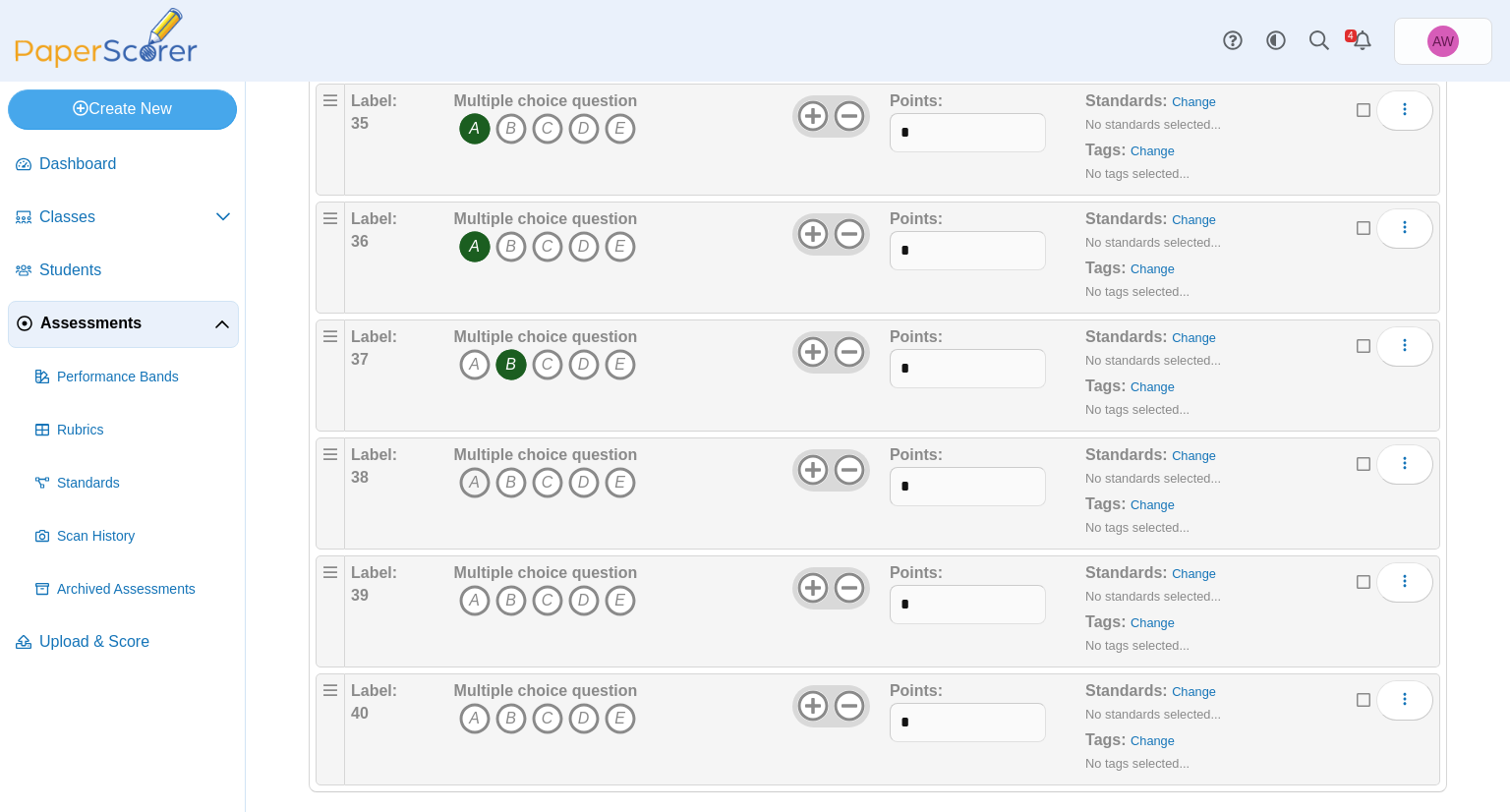
click at [469, 467] on icon "A" at bounding box center [474, 482] width 31 height 31
click at [470, 585] on icon "A" at bounding box center [474, 600] width 31 height 31
click at [482, 703] on icon "A" at bounding box center [474, 718] width 31 height 31
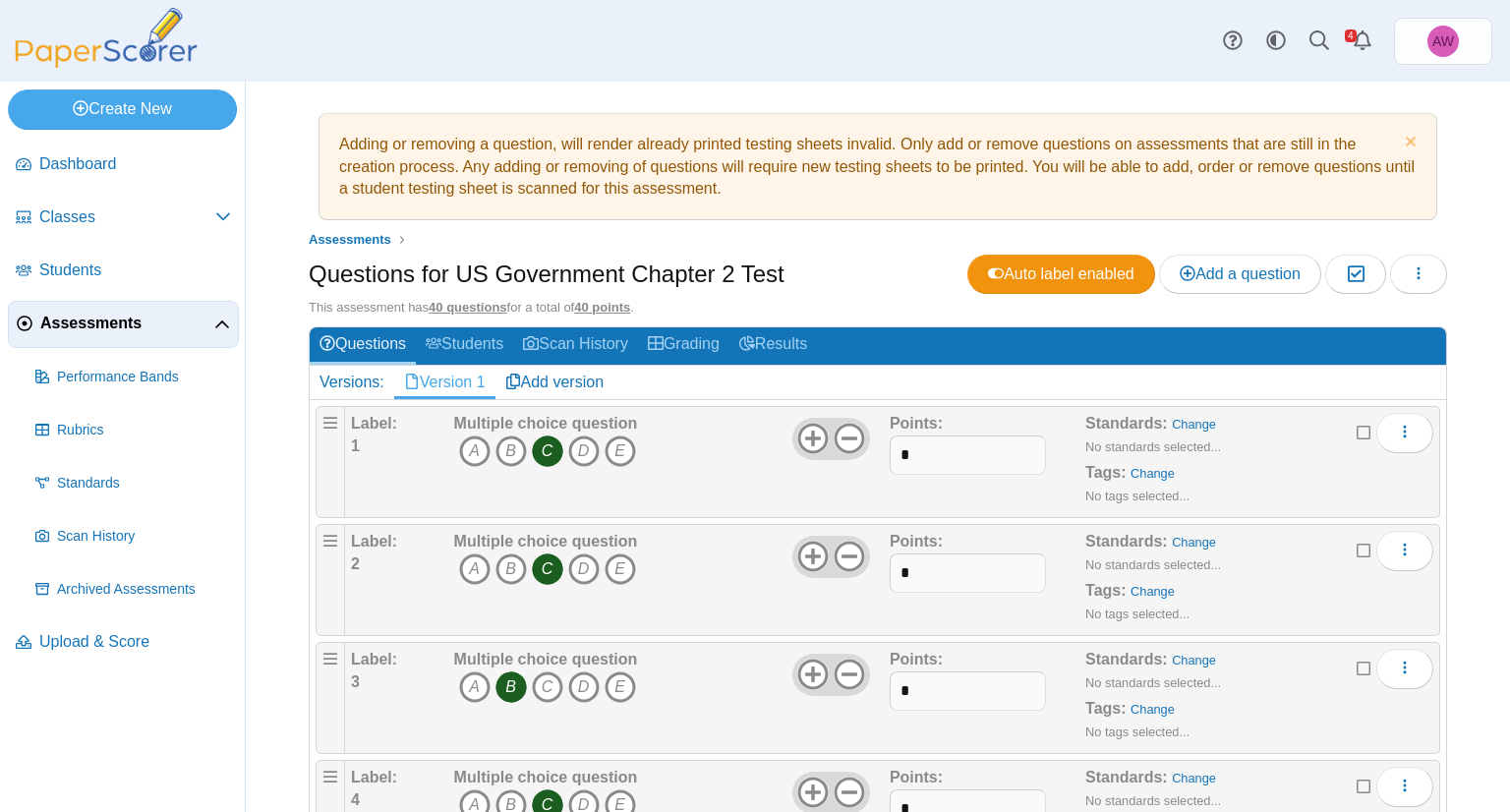
scroll to position [0, 0]
